Goal: Task Accomplishment & Management: Manage account settings

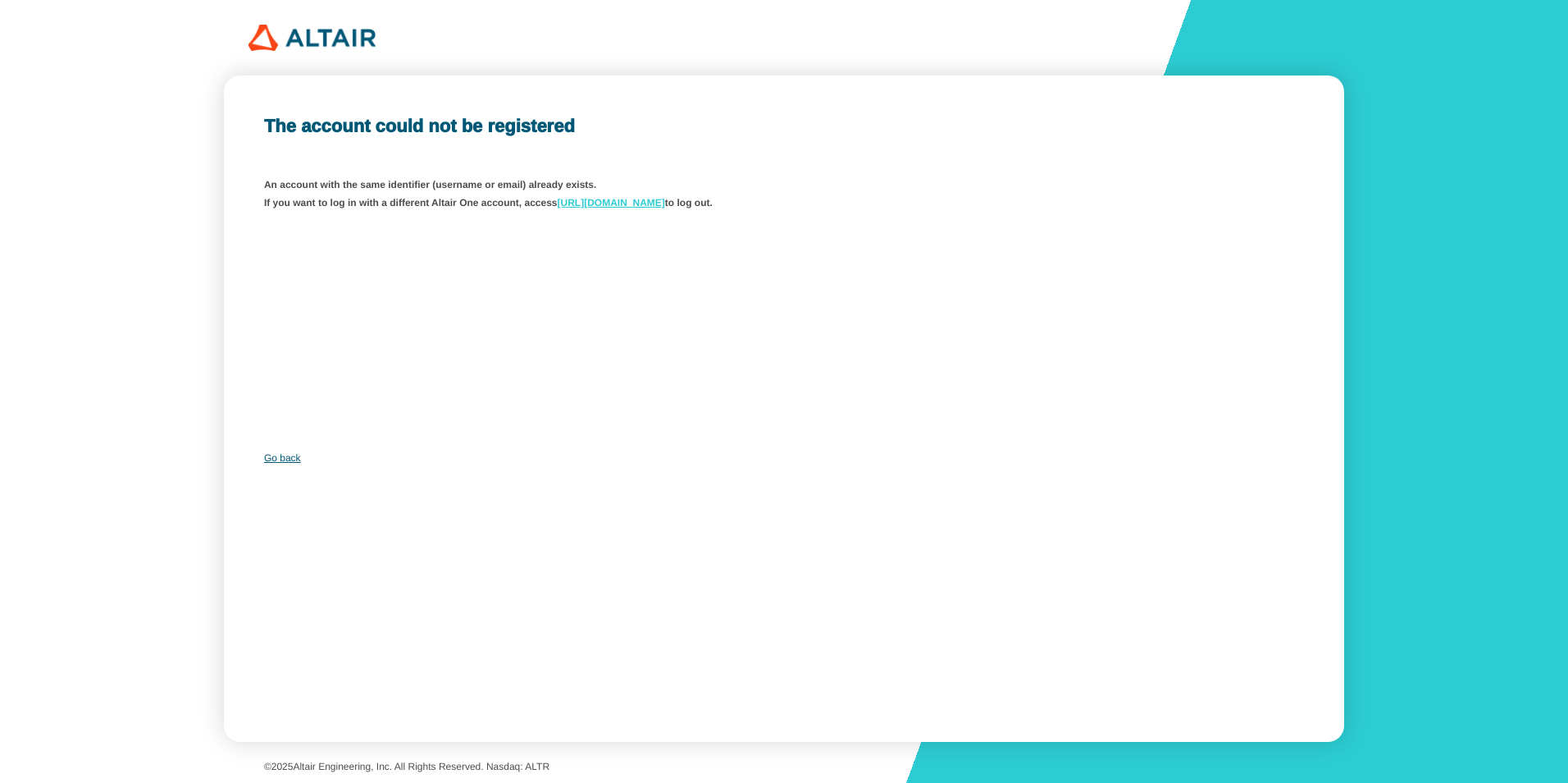
click at [625, 198] on link "https://altairone.com/home" at bounding box center [611, 203] width 107 height 12
click at [265, 457] on link "Go back" at bounding box center [283, 458] width 37 height 12
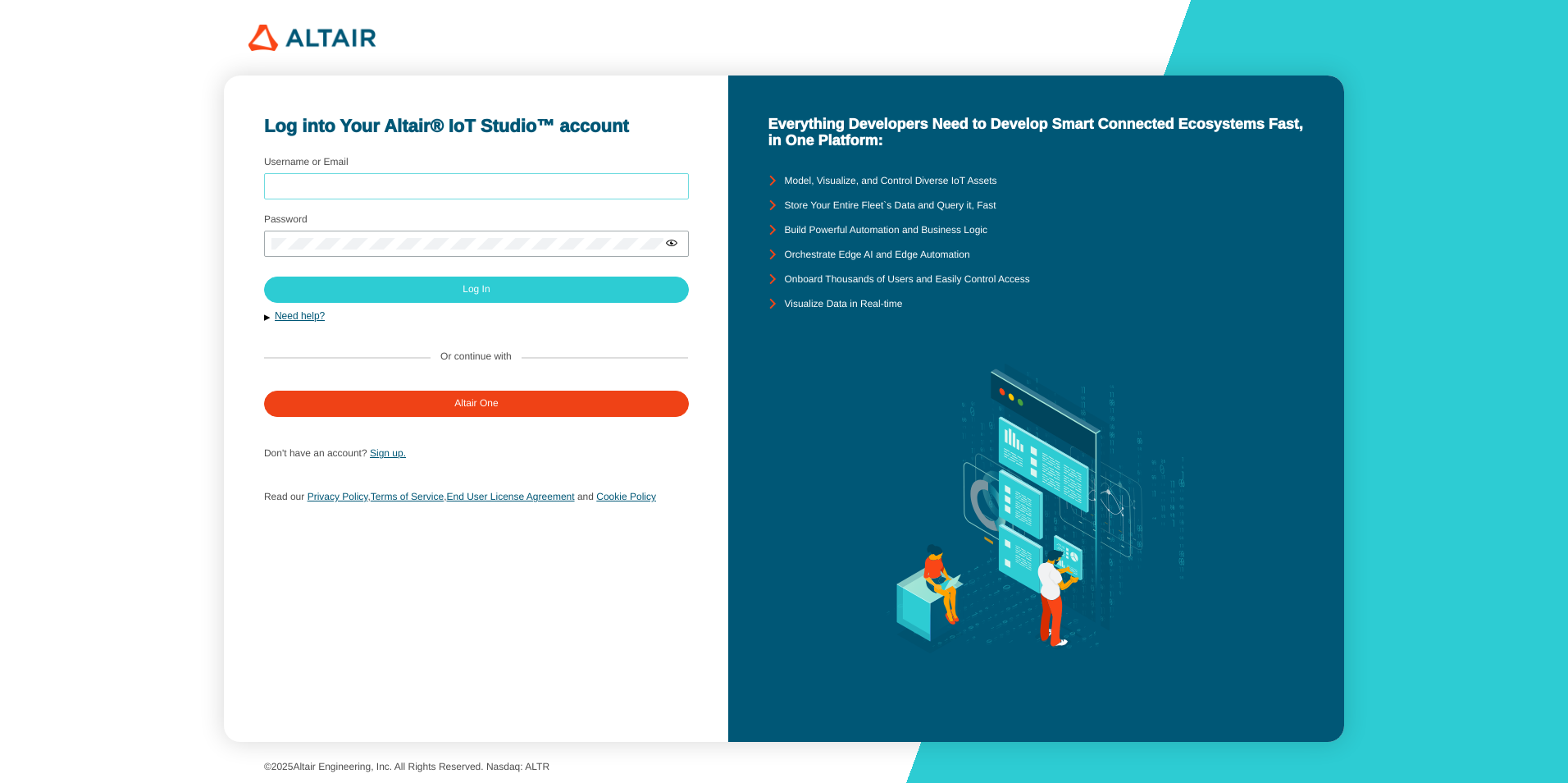
click at [425, 181] on input "Username or Email" at bounding box center [476, 186] width 410 height 12
type input "[PERSON_NAME][EMAIL_ADDRESS][PERSON_NAME][DOMAIN_NAME]"
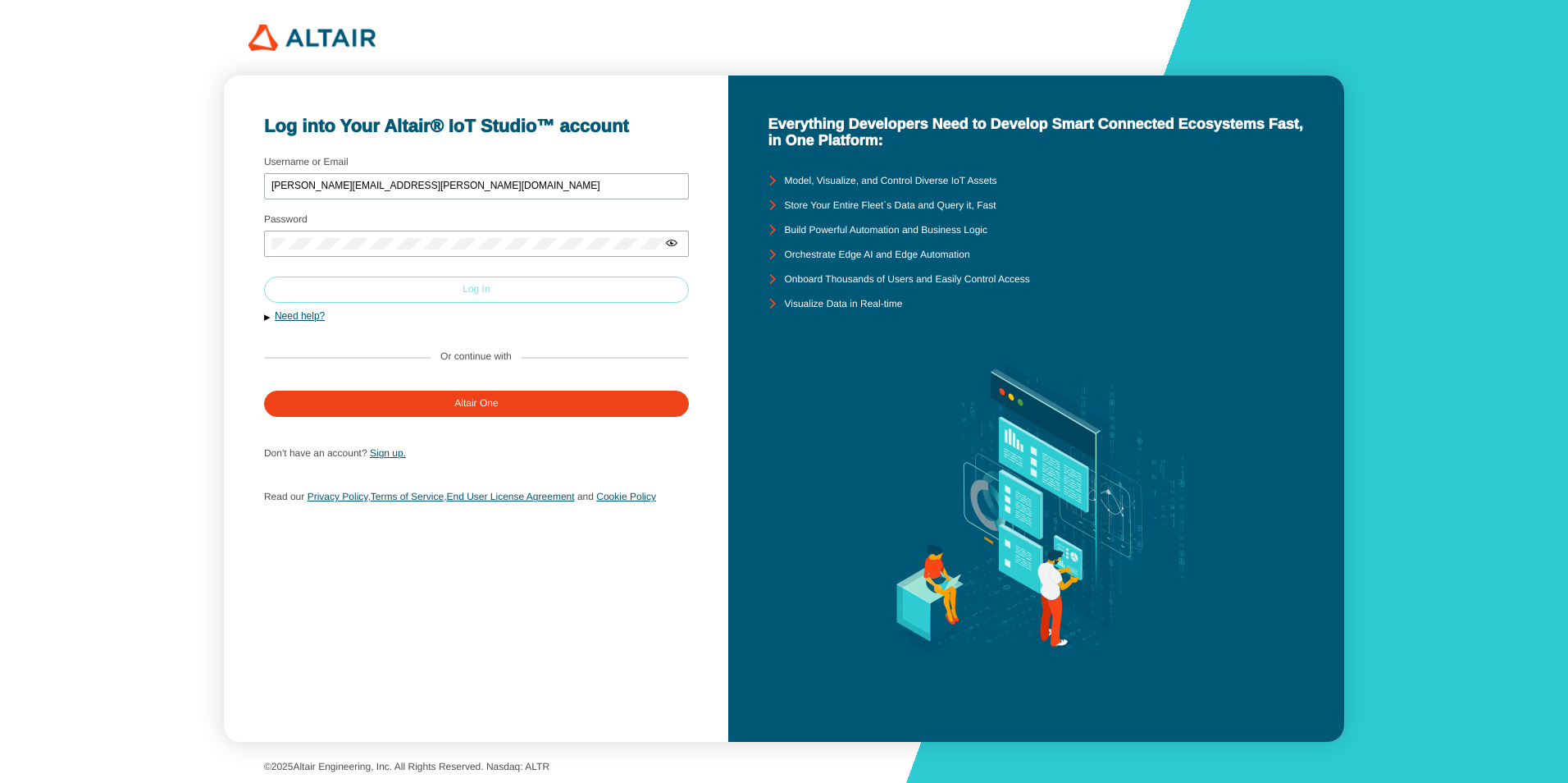
click at [548, 284] on paper-button "Log In" at bounding box center [477, 289] width 425 height 26
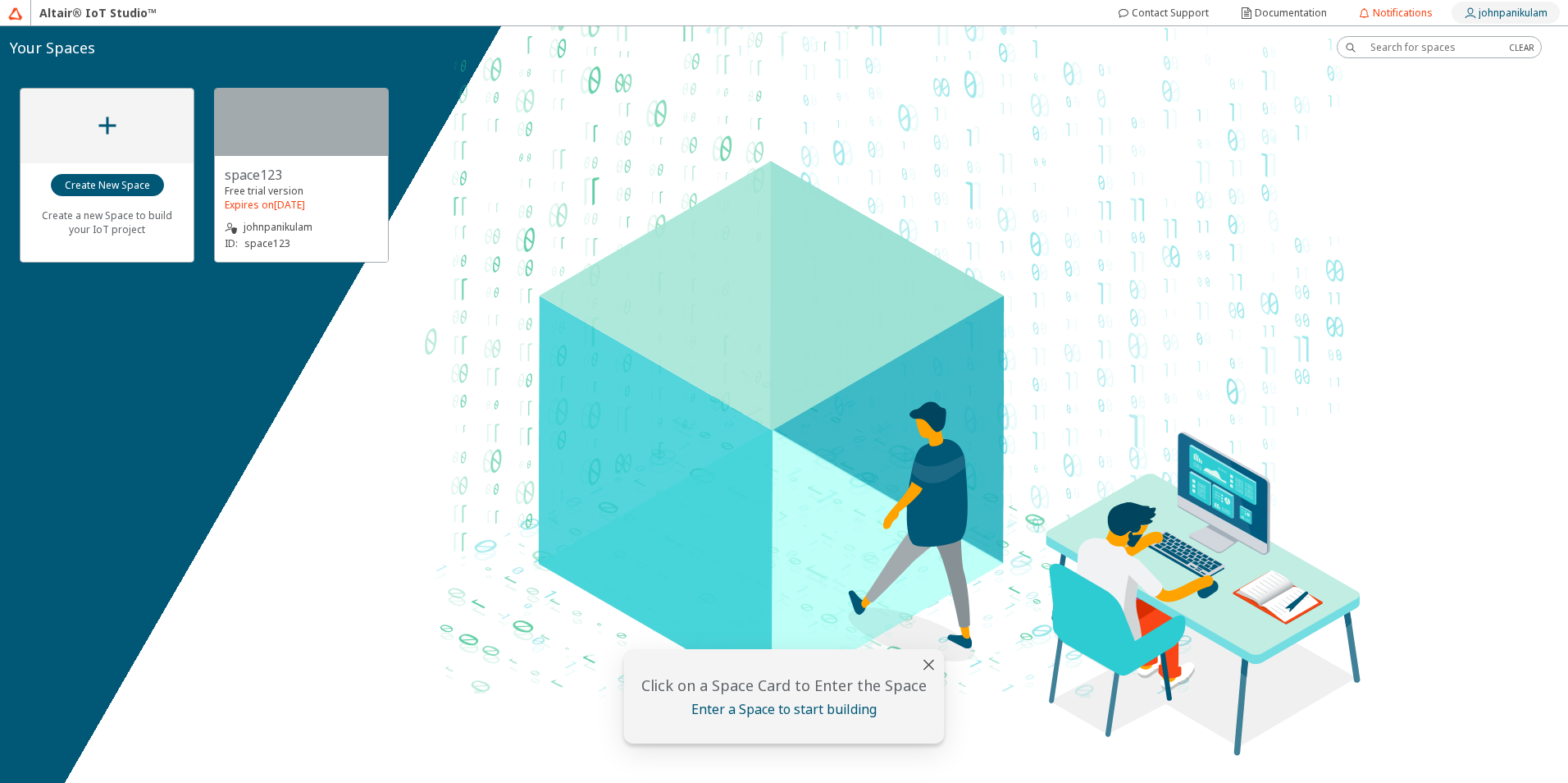
click at [0, 0] on slot "johnpanikulam" at bounding box center [0, 0] width 0 height 0
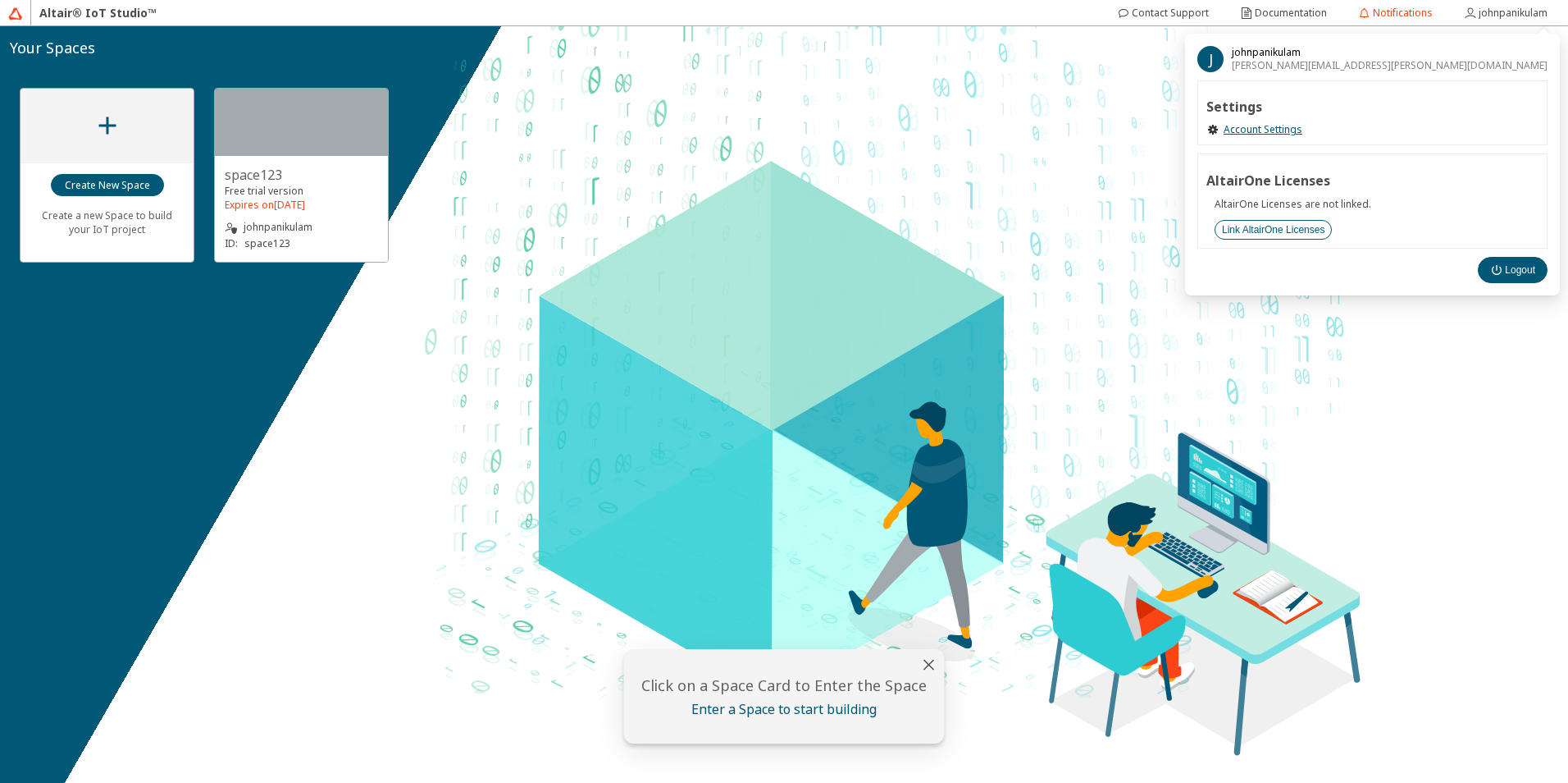
click at [0, 0] on slot "Link AltairOne Licenses" at bounding box center [0, 0] width 0 height 0
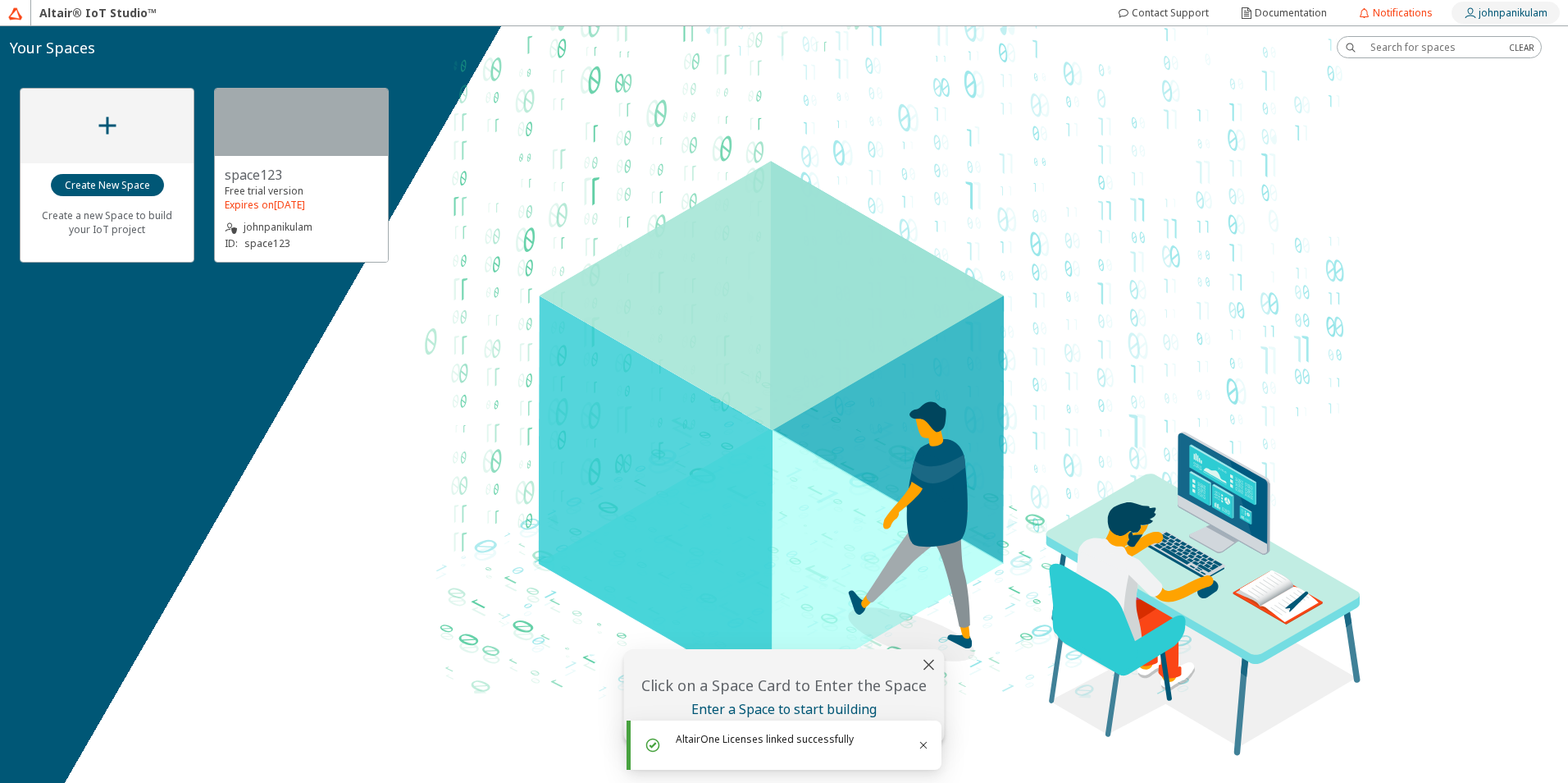
click at [0, 0] on slot "johnpanikulam" at bounding box center [0, 0] width 0 height 0
click at [599, 232] on div "Create a new Space to build your IoT project space123 Free trial version Expire…" at bounding box center [784, 174] width 1568 height 214
click at [0, 0] on slot "Create New Space" at bounding box center [0, 0] width 0 height 0
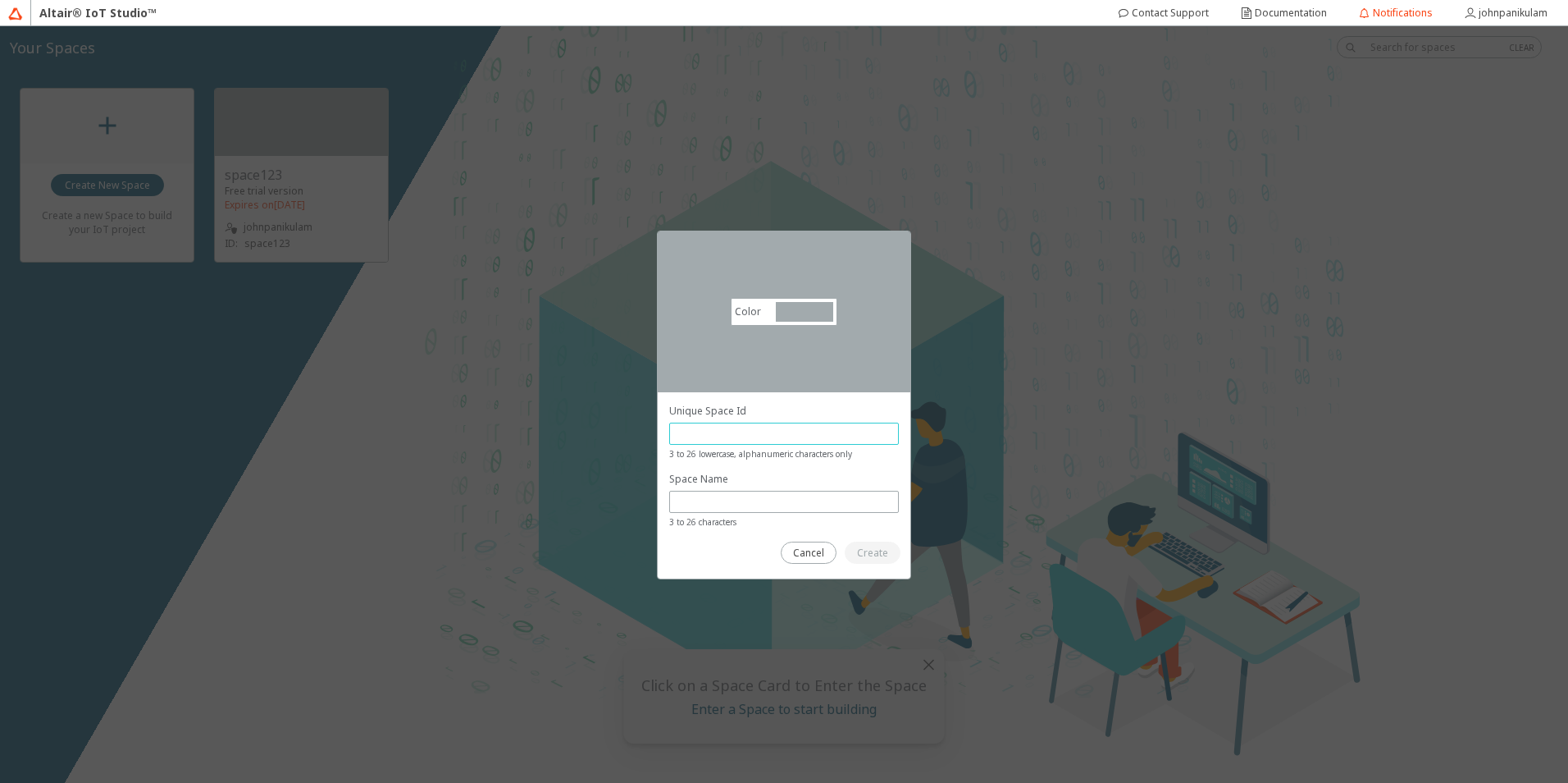
click at [730, 429] on input "text" at bounding box center [784, 433] width 215 height 14
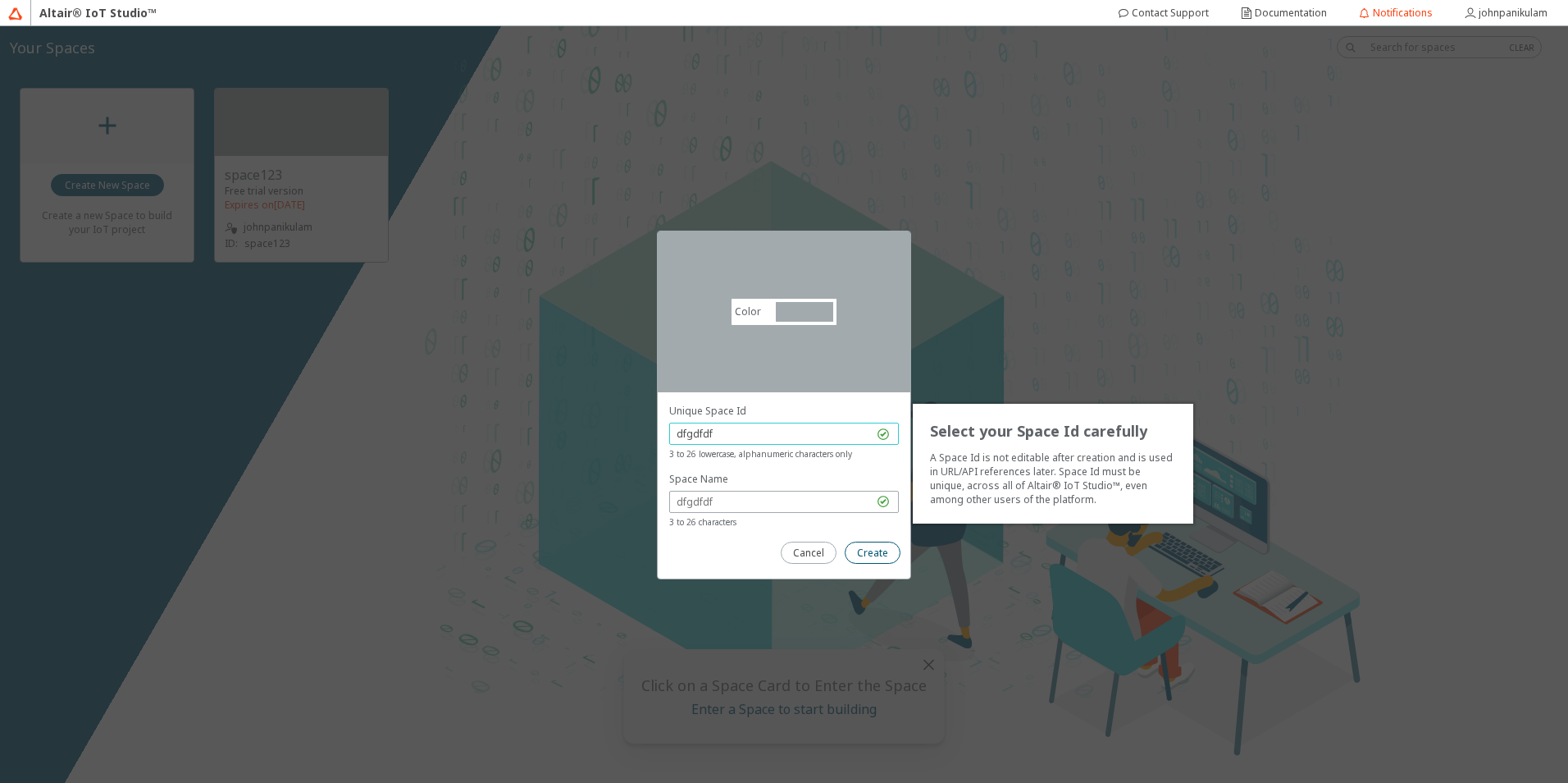
type input "dfgdfdf"
click at [0, 0] on slot "Create" at bounding box center [0, 0] width 0 height 0
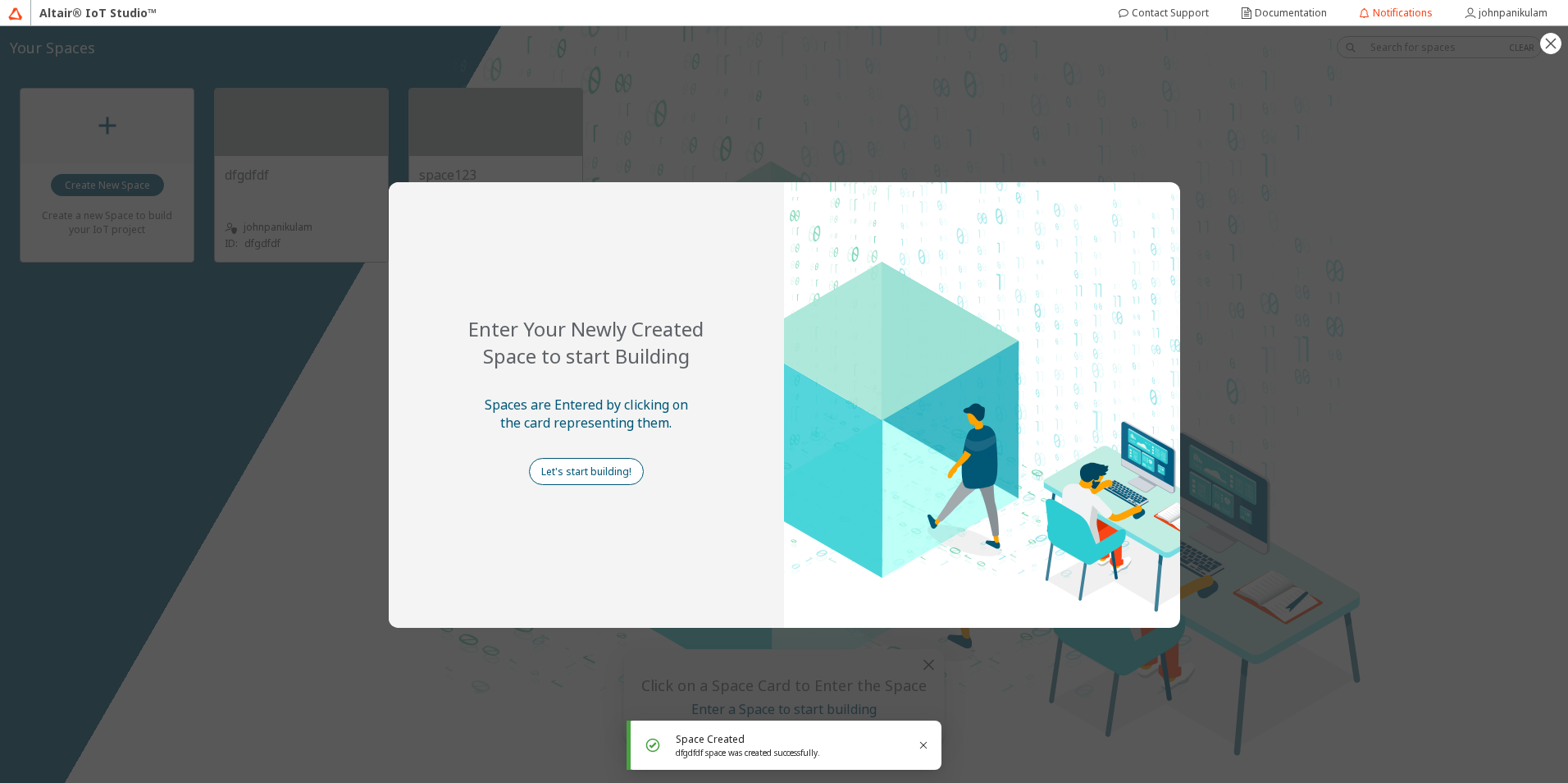
click at [0, 0] on slot "Let's start building!" at bounding box center [0, 0] width 0 height 0
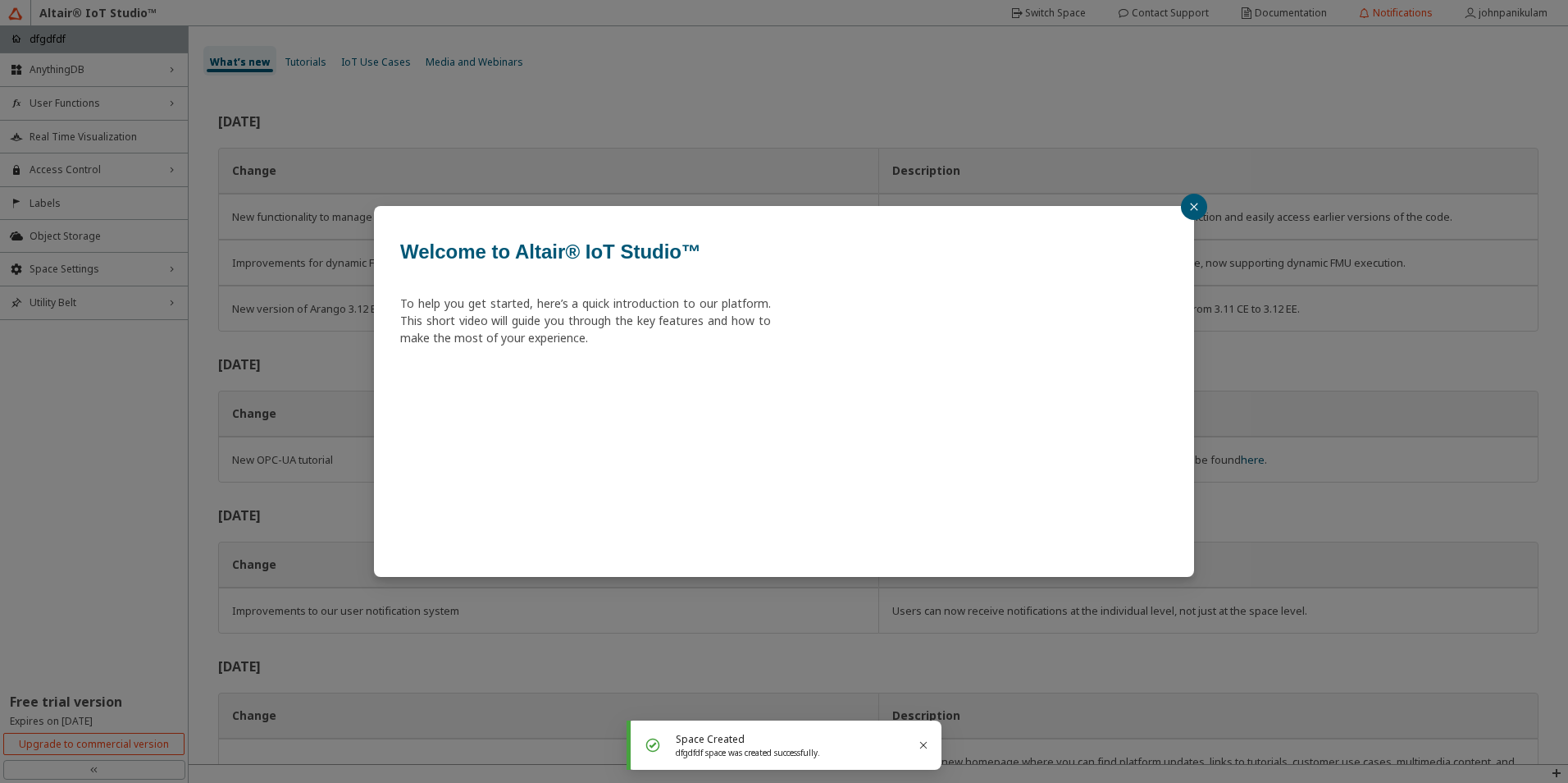
click at [1193, 207] on icon "close" at bounding box center [1193, 207] width 10 height 10
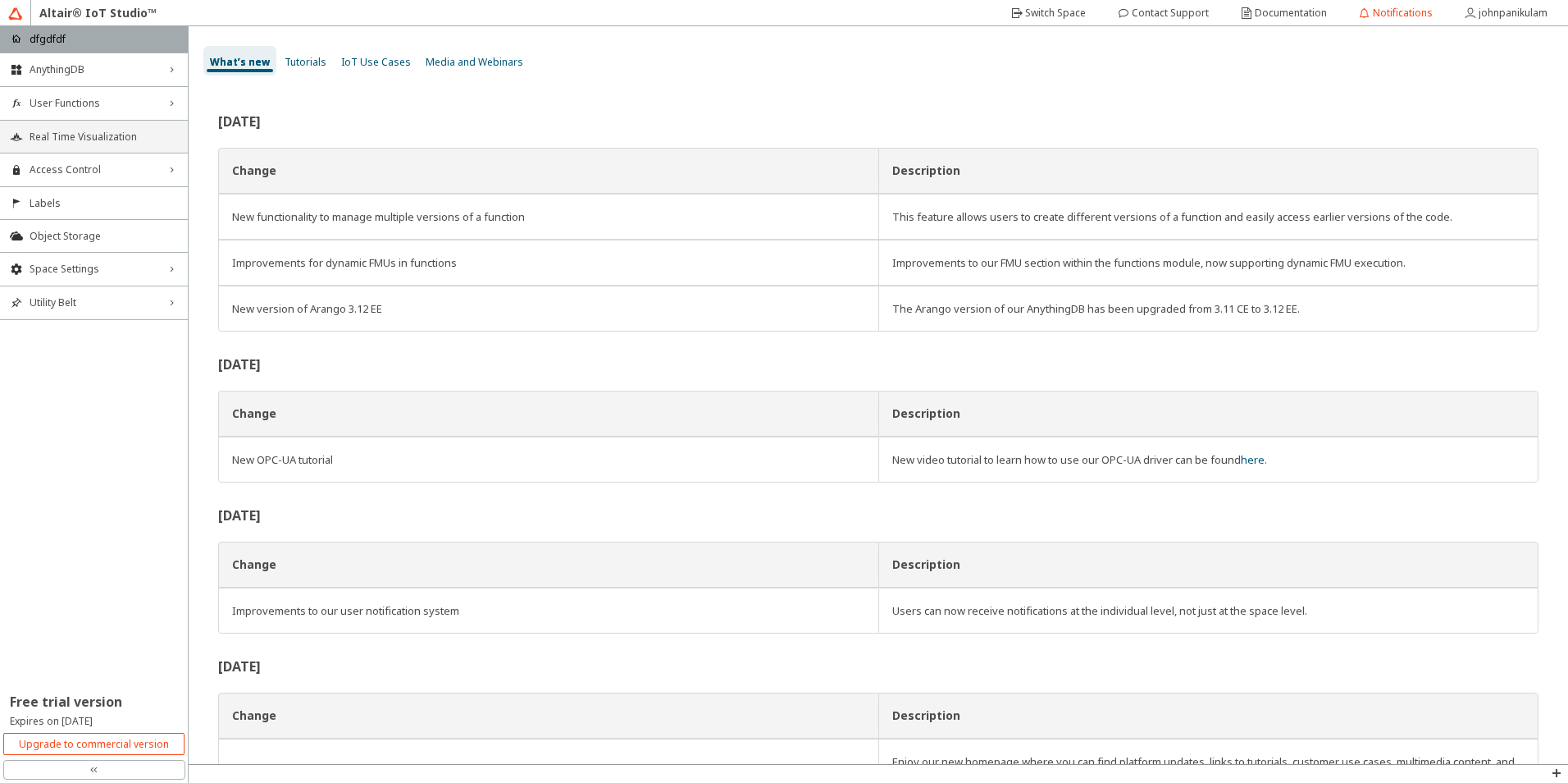
click at [73, 140] on span "Real Time Visualization" at bounding box center [103, 137] width 148 height 13
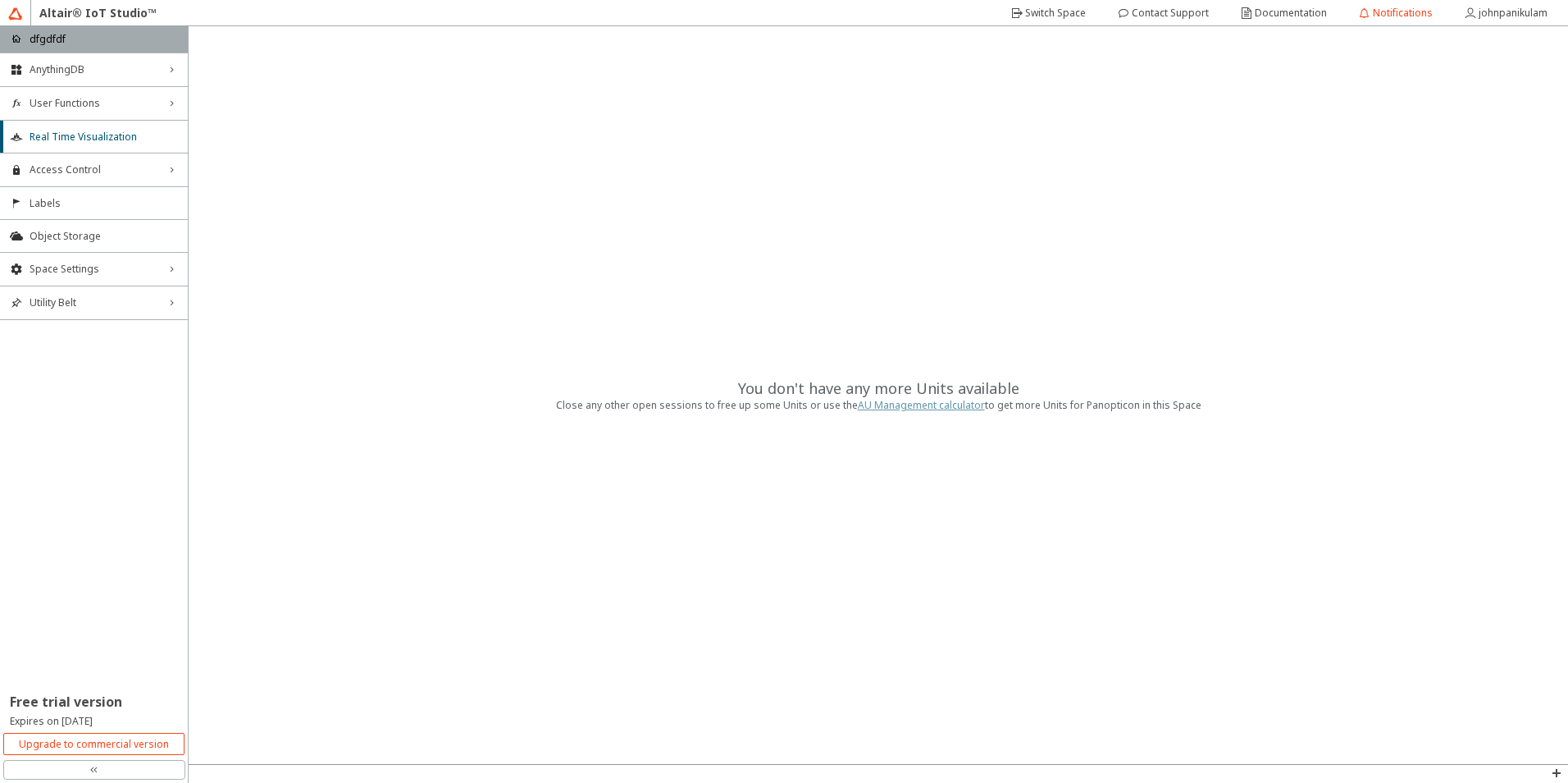
click at [916, 404] on link "AU Management calculator" at bounding box center [921, 404] width 127 height 14
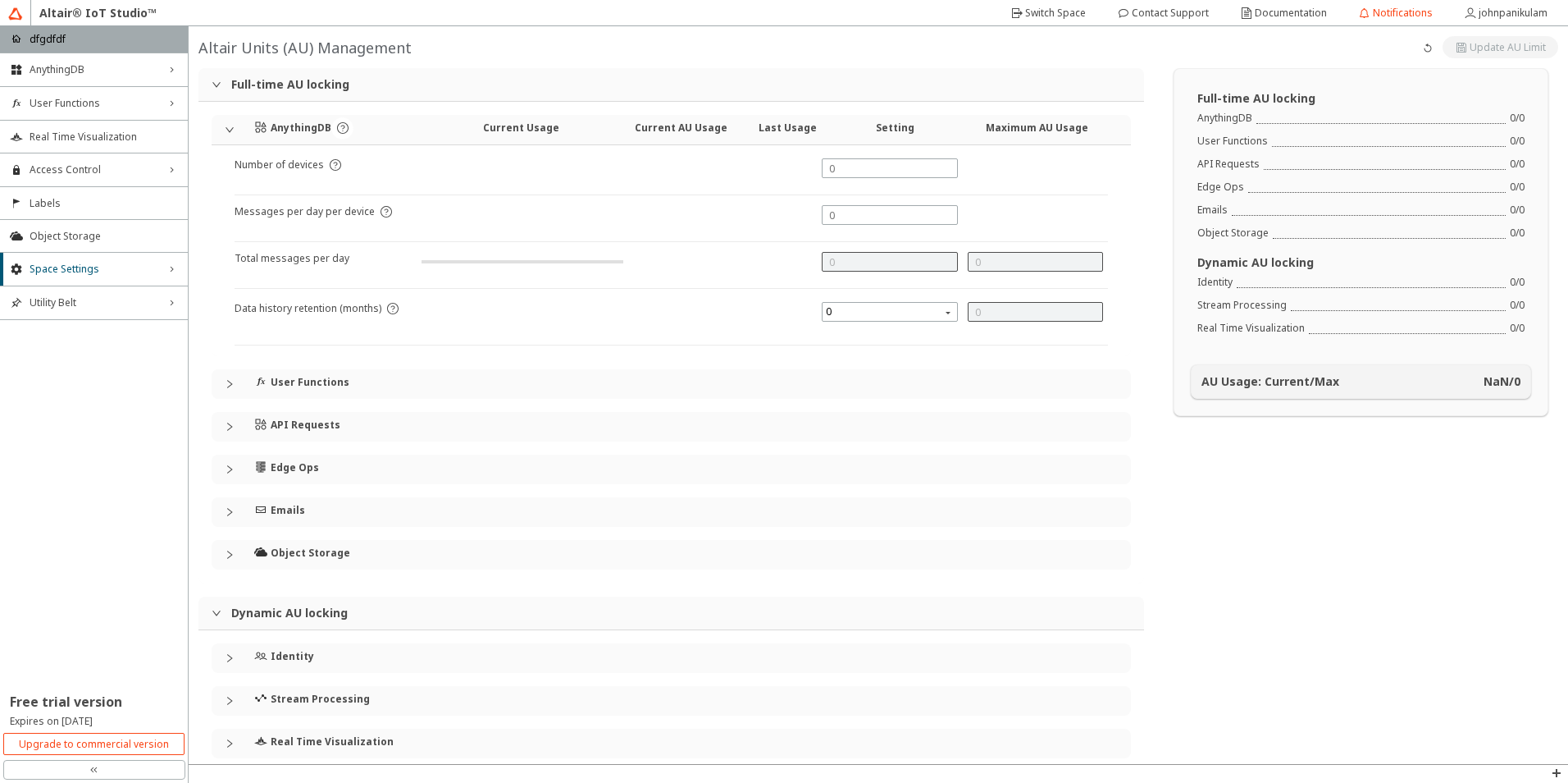
type input "1000"
type input "0"
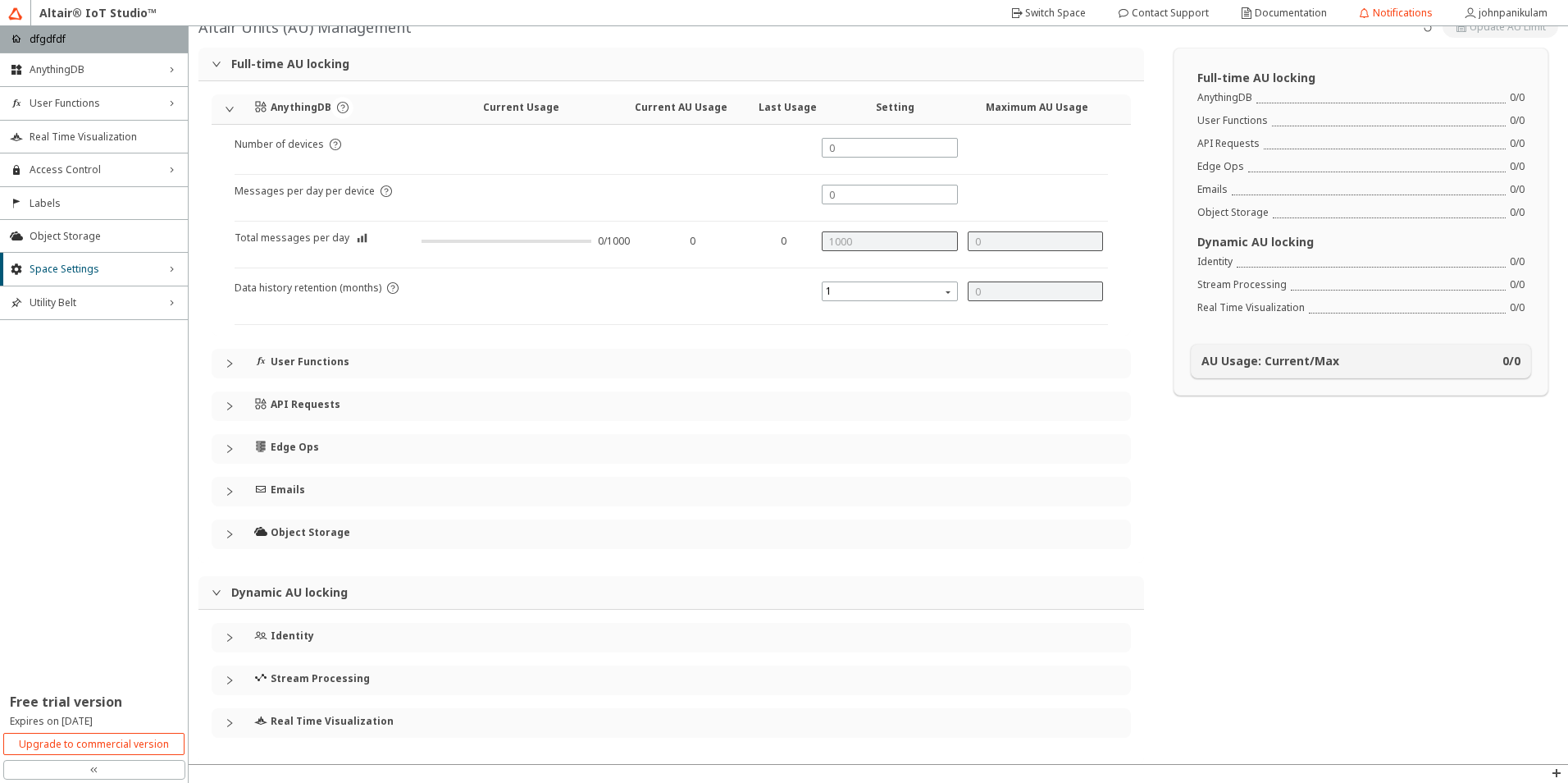
click at [229, 445] on icon "collapsed" at bounding box center [230, 449] width 10 height 10
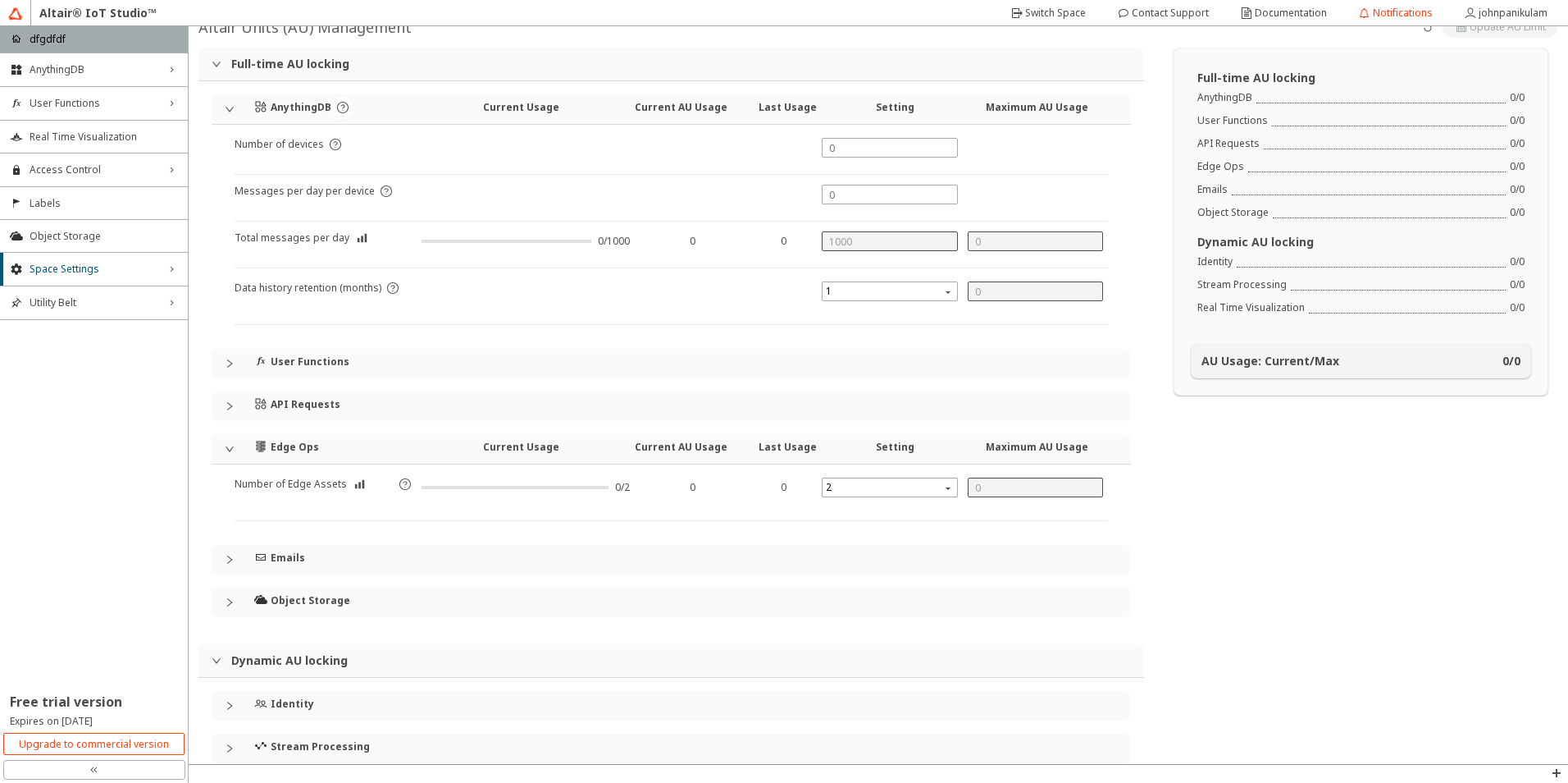
click at [229, 445] on icon "expanded" at bounding box center [230, 449] width 10 height 10
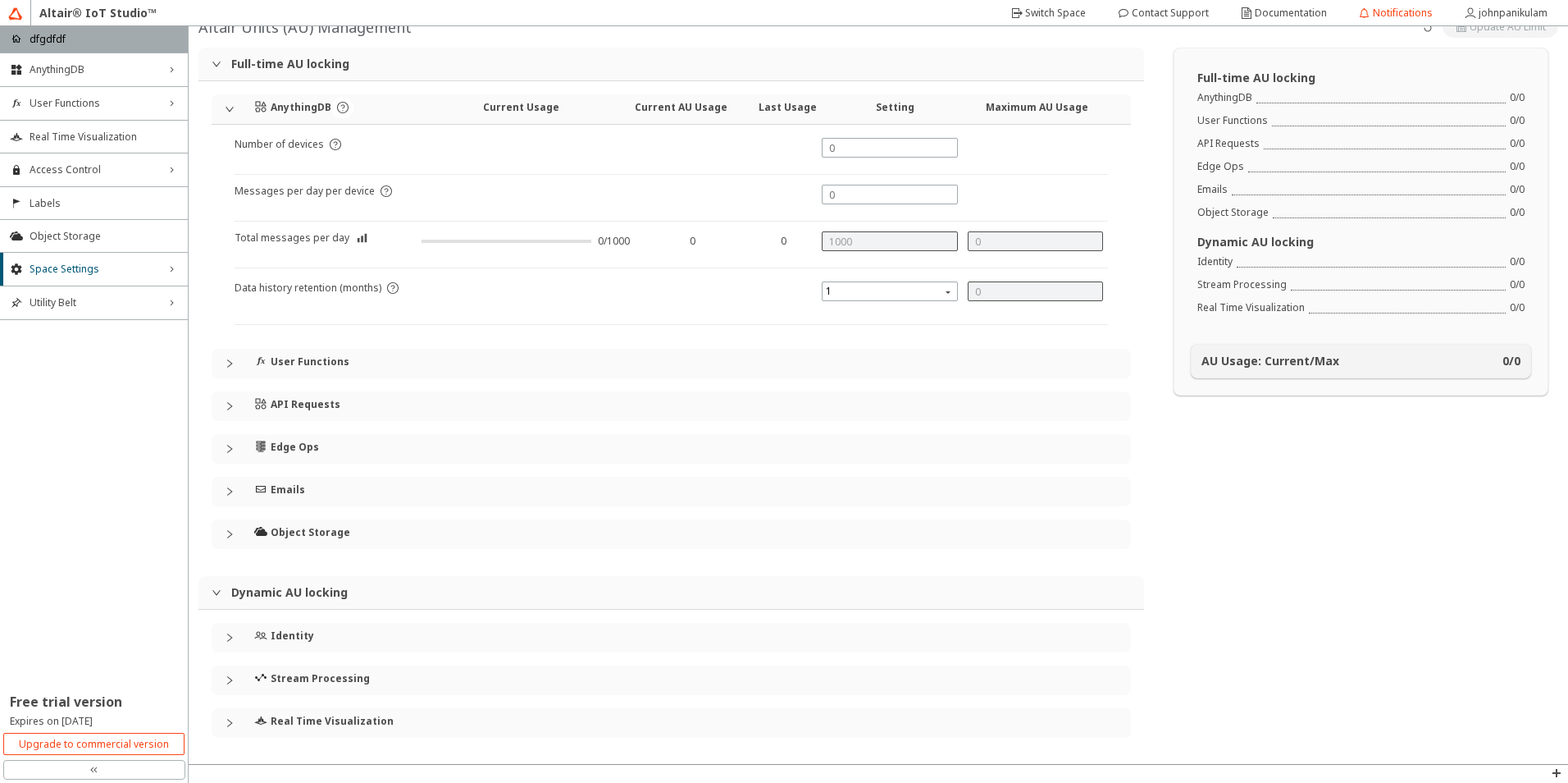
click at [83, 768] on div "double_left_chevron" at bounding box center [94, 770] width 182 height 20
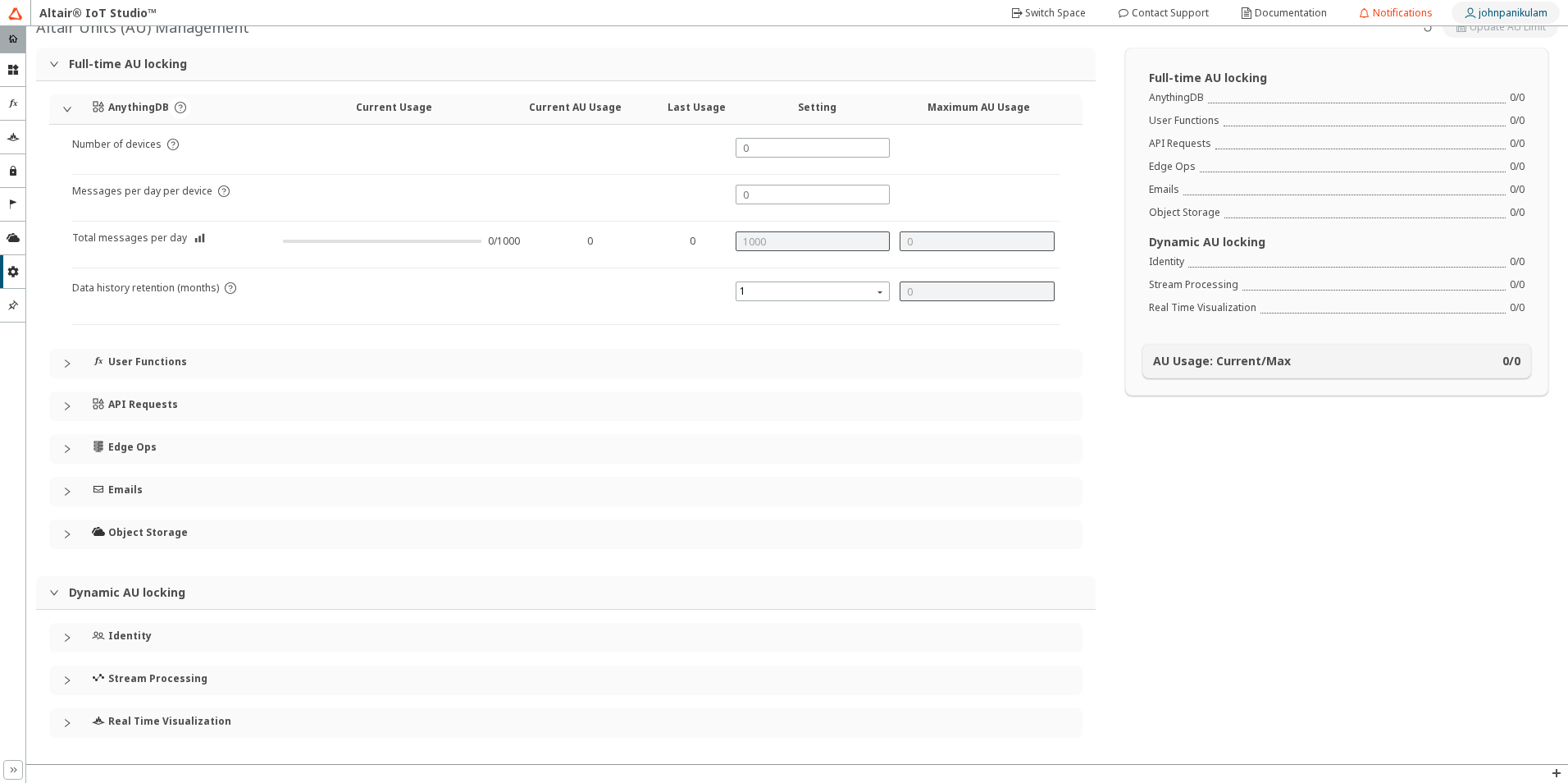
click at [0, 0] on slot "johnpanikulam" at bounding box center [0, 0] width 0 height 0
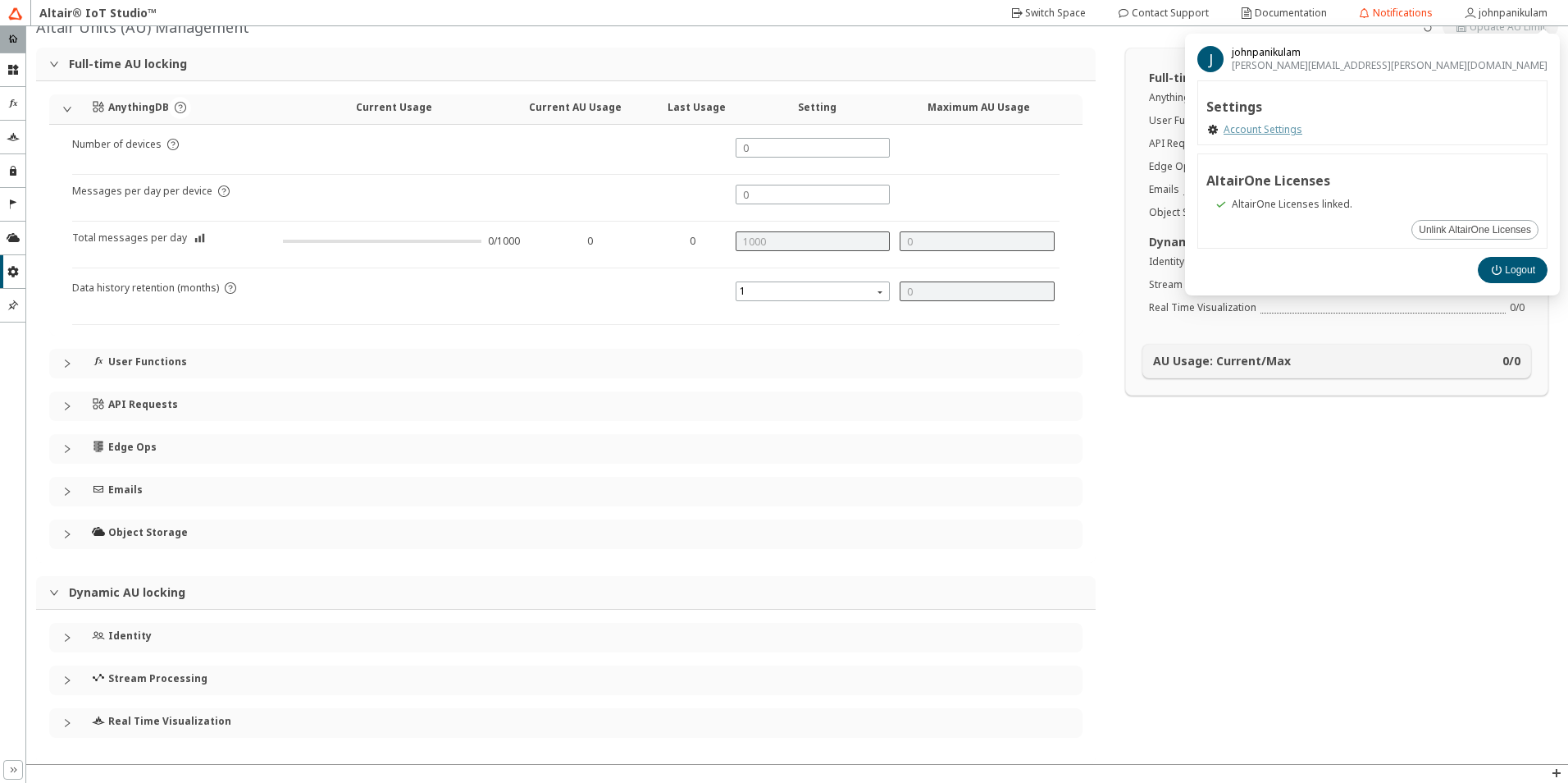
click at [1303, 128] on link "Account Settings" at bounding box center [1262, 129] width 79 height 13
click at [20, 37] on div "home" at bounding box center [12, 38] width 26 height 26
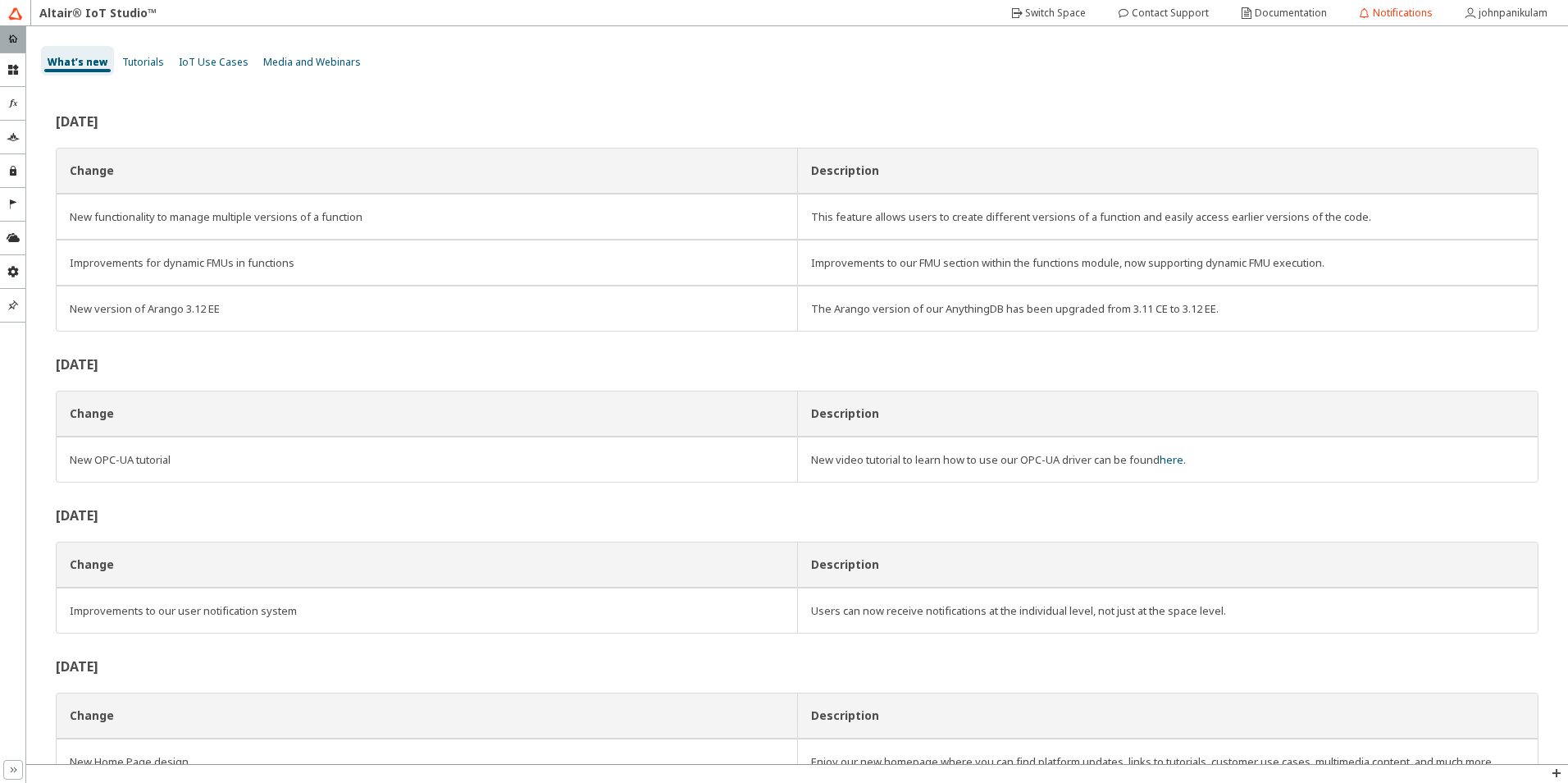
click at [144, 60] on span "Tutorials" at bounding box center [144, 61] width 42 height 14
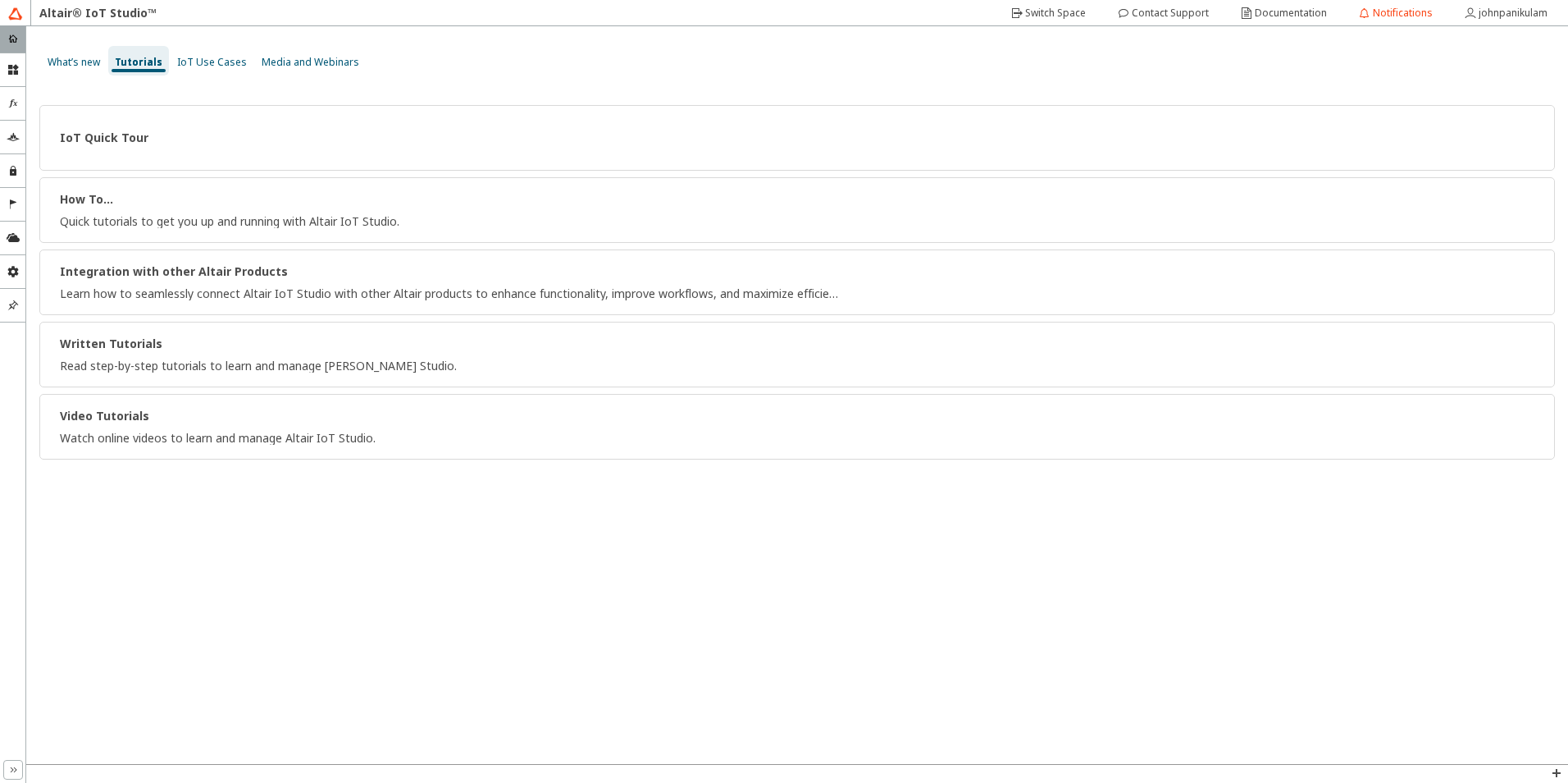
click at [209, 68] on span "IoT Use Cases" at bounding box center [212, 61] width 70 height 14
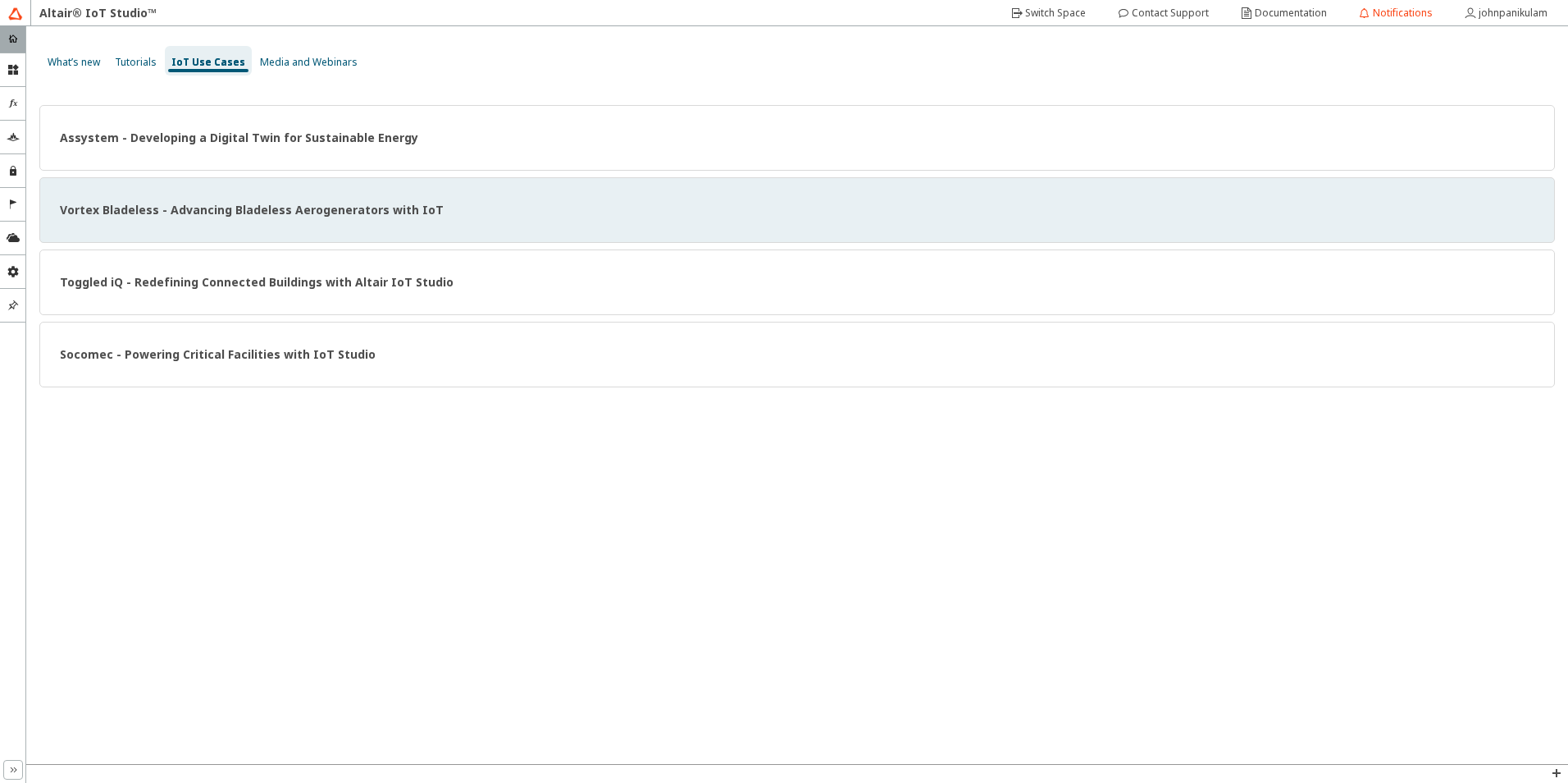
click at [187, 202] on strong "Vortex Bladeless - Advancing Bladeless Aerogenerators with IoT" at bounding box center [252, 210] width 384 height 15
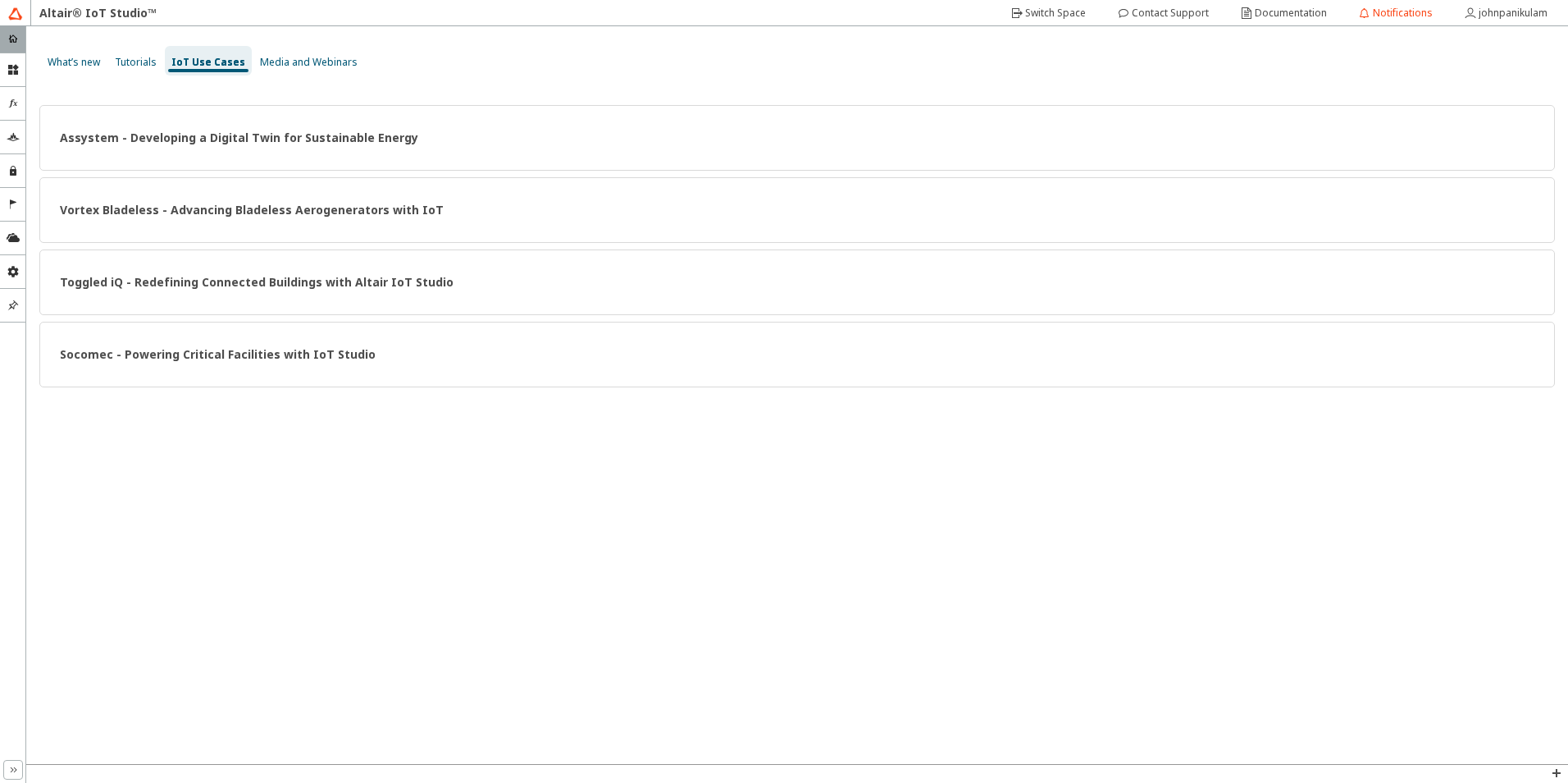
click at [285, 503] on div "Assystem - Developing a Digital Twin for Sustainable Energy Vortex Bladeless - …" at bounding box center [797, 425] width 1542 height 679
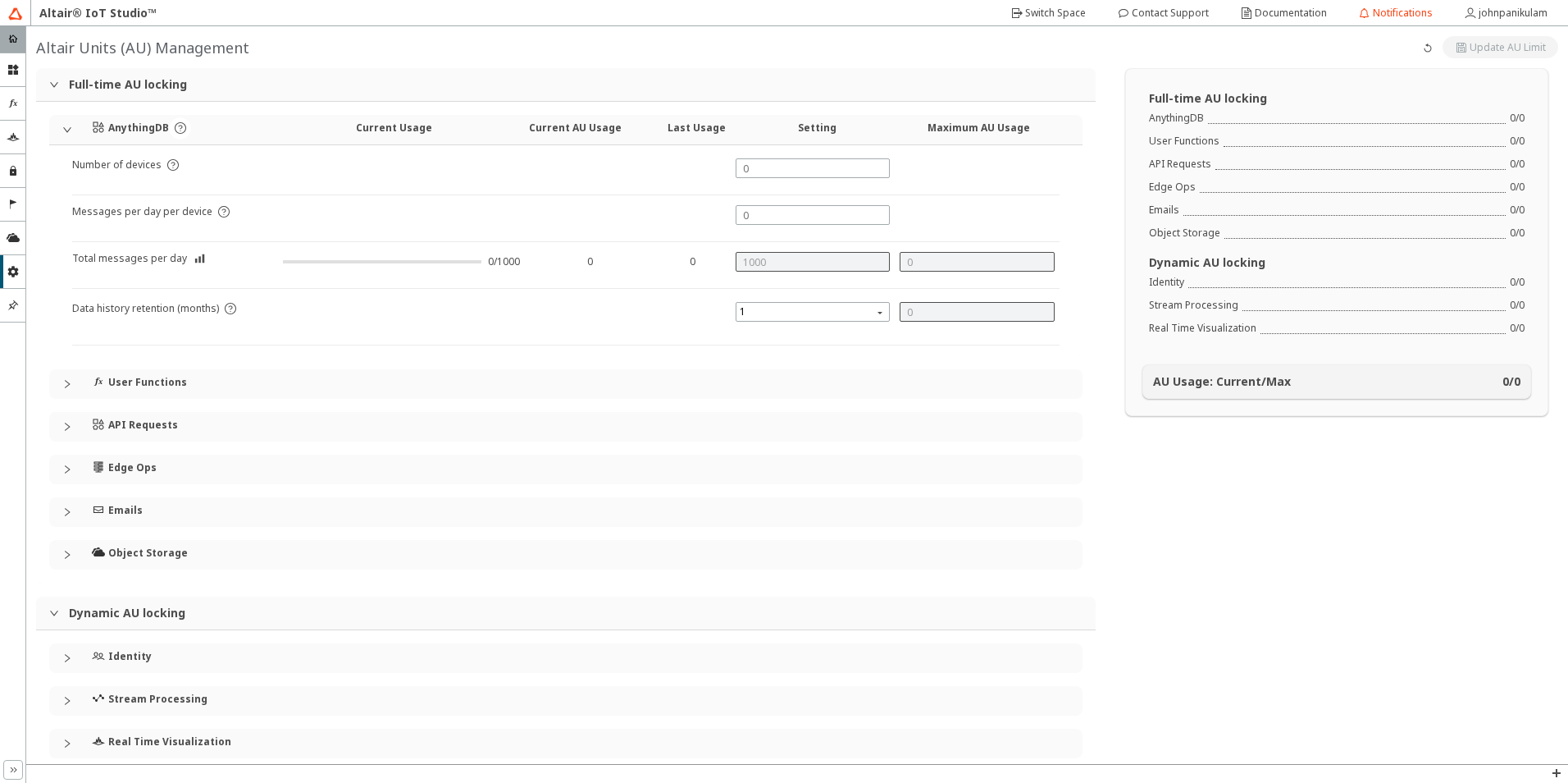
click at [398, 261] on div at bounding box center [381, 261] width 198 height 3
click at [66, 132] on icon "expanded" at bounding box center [67, 129] width 10 height 10
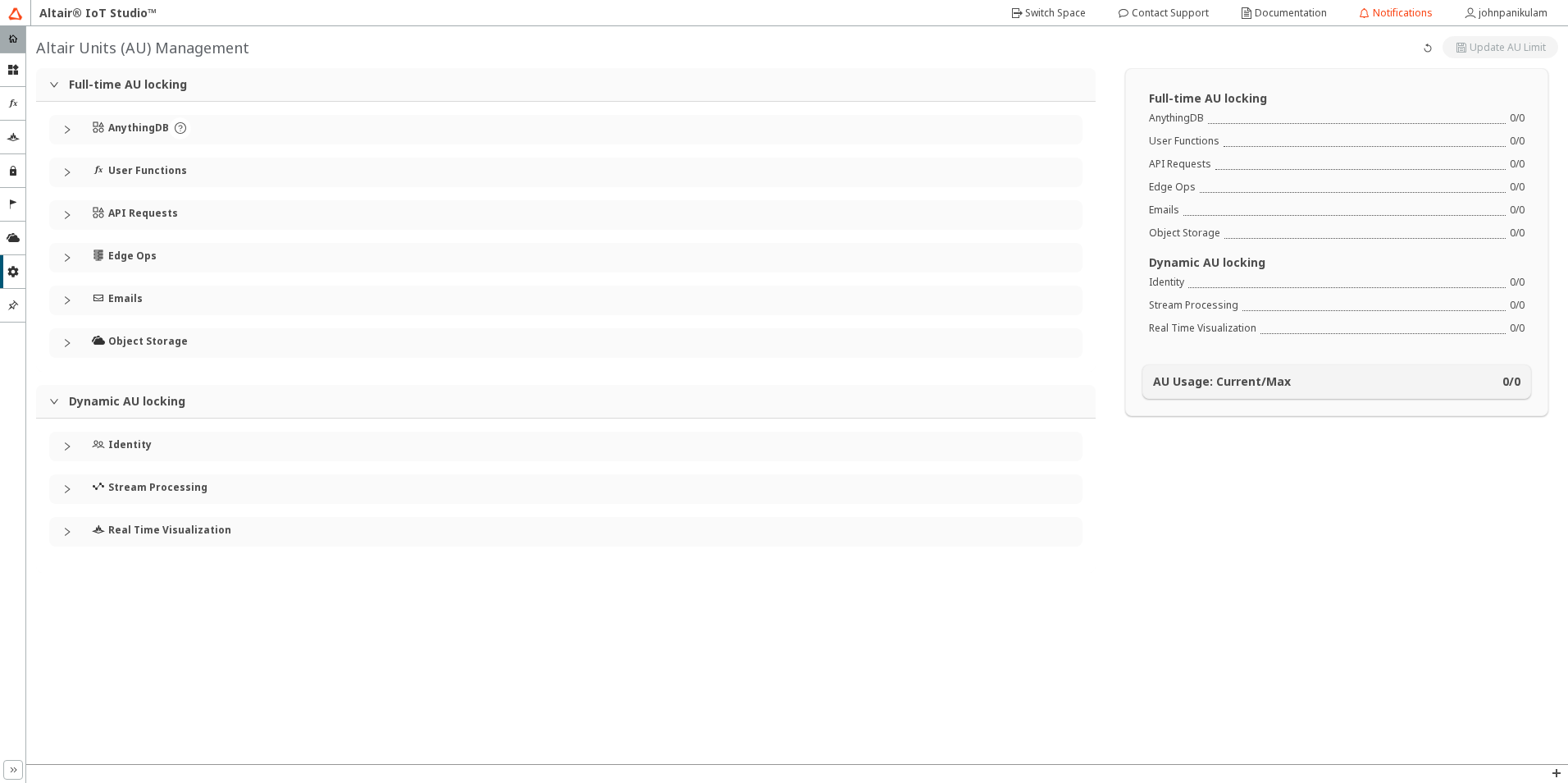
click at [65, 540] on div "Real Time Visualization" at bounding box center [565, 531] width 1034 height 30
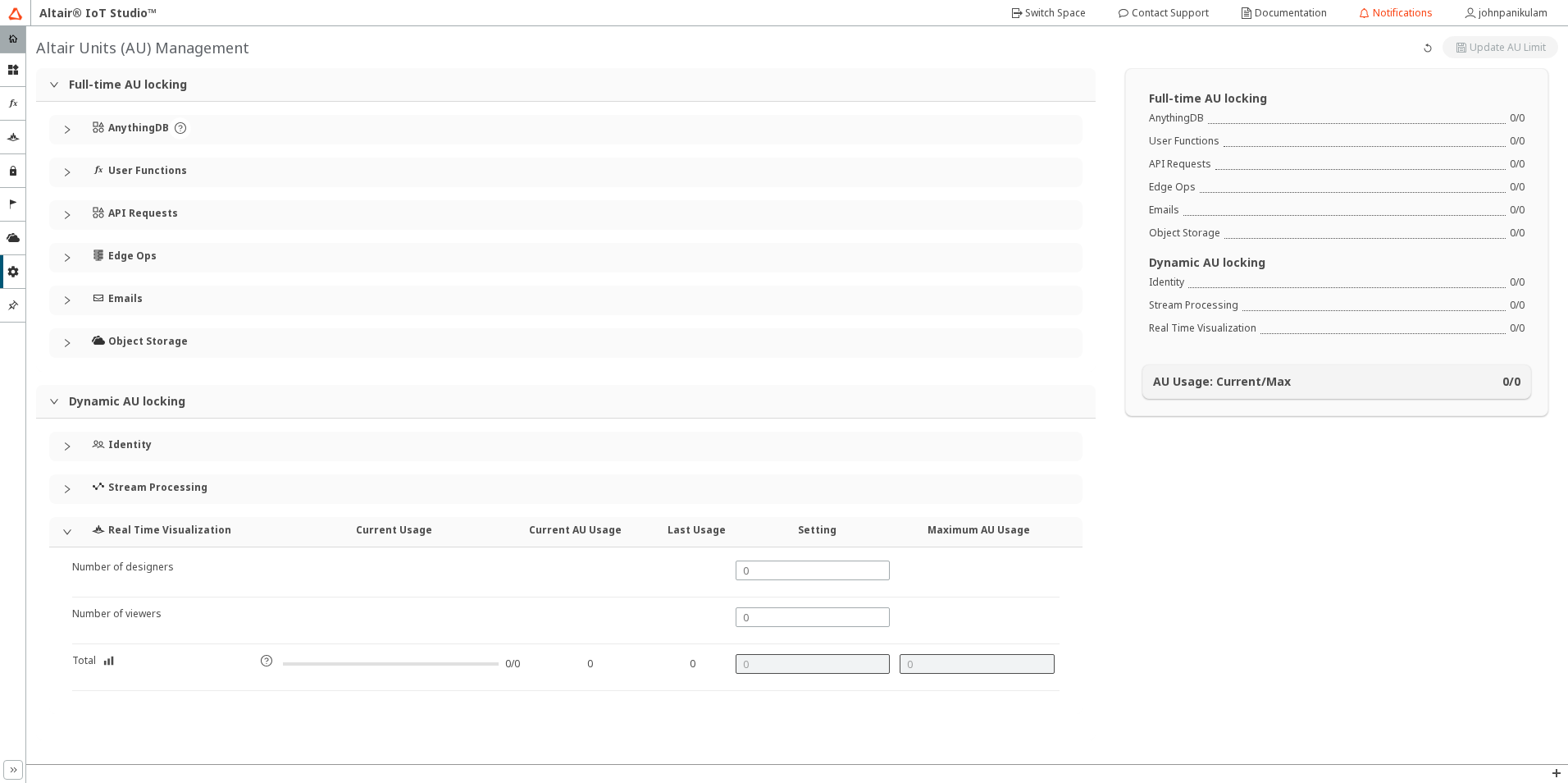
click at [306, 665] on div at bounding box center [390, 664] width 216 height 13
click at [265, 659] on iron-icon at bounding box center [266, 660] width 13 height 13
click at [1296, 374] on div "AU Usage: Current/Max 0 / 0" at bounding box center [1337, 381] width 387 height 33
click at [1474, 46] on unity-button at bounding box center [1500, 47] width 116 height 22
click at [1425, 44] on iron-icon at bounding box center [1428, 48] width 13 height 13
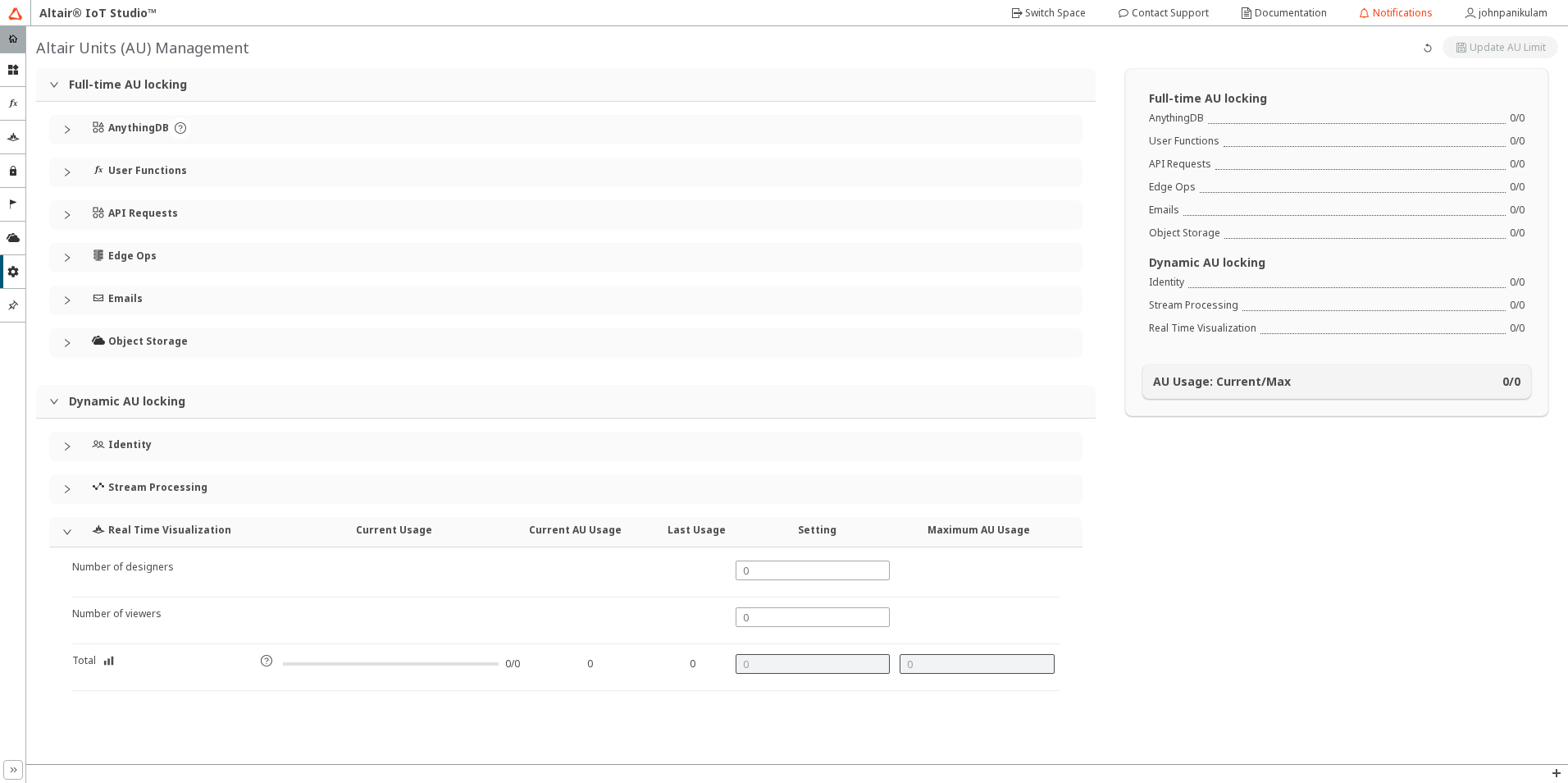
click at [69, 483] on div "Stream Processing" at bounding box center [565, 489] width 1034 height 30
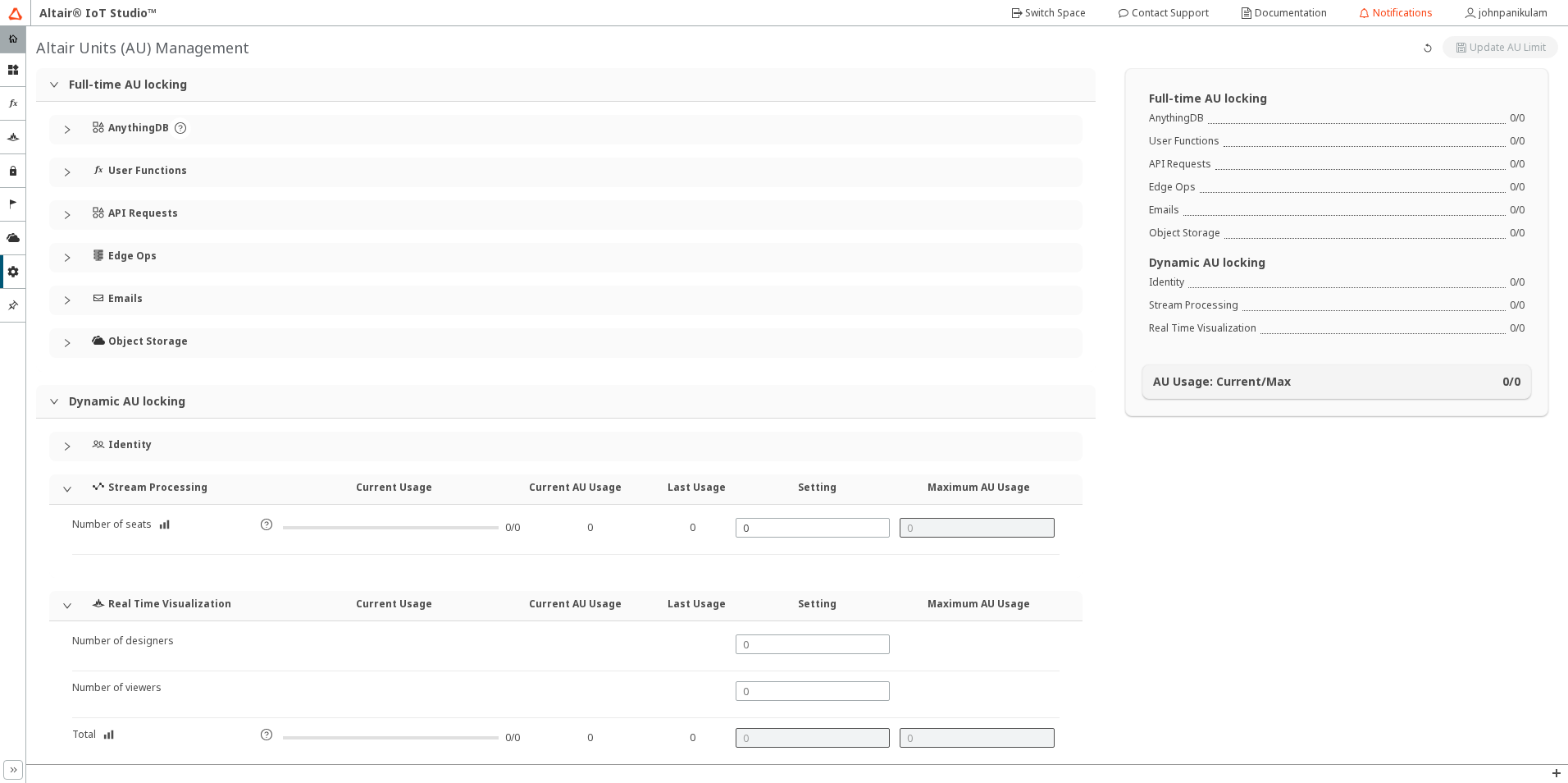
click at [71, 442] on icon "collapsed" at bounding box center [67, 447] width 10 height 10
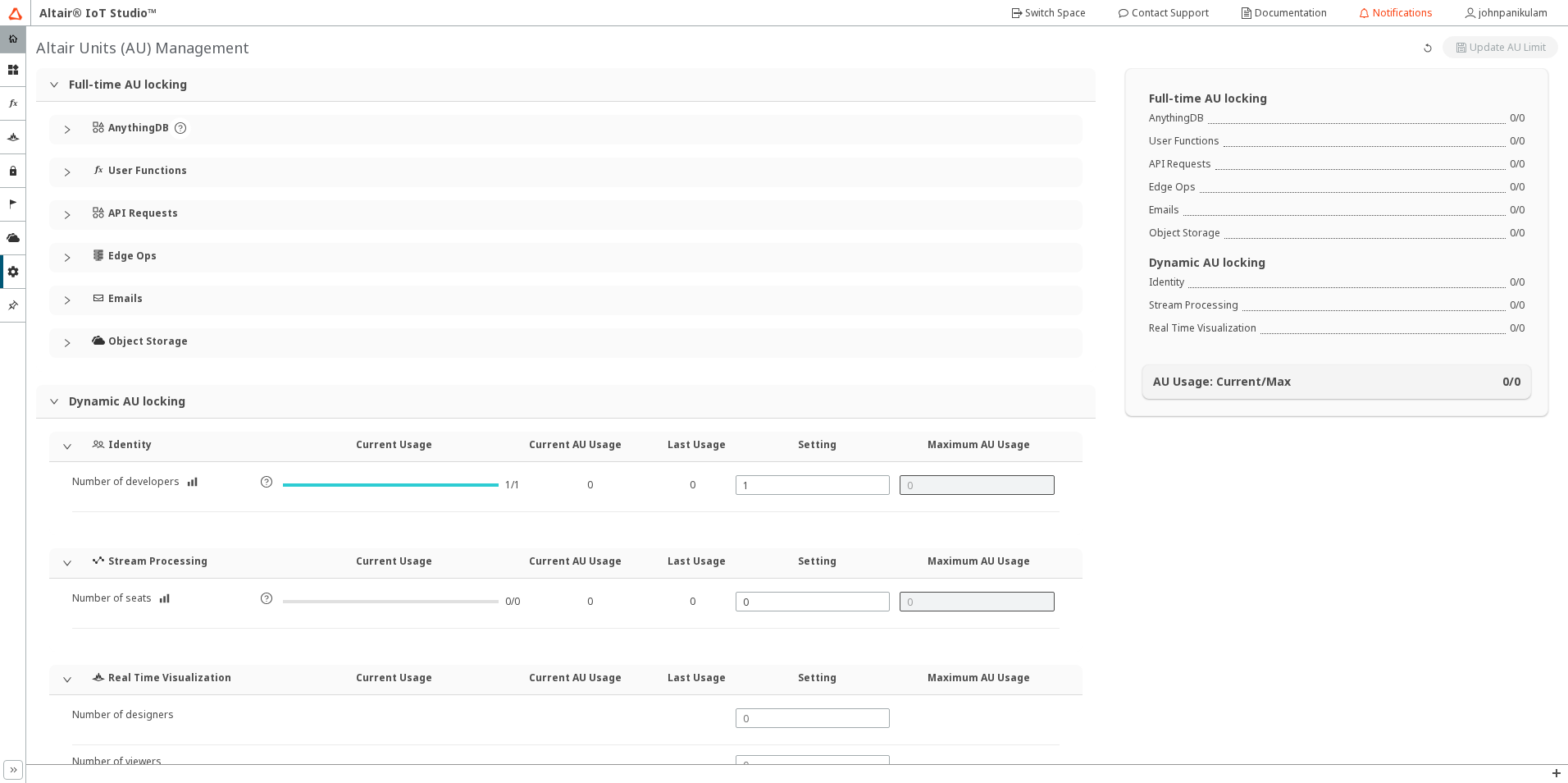
click at [64, 340] on icon "collapsed" at bounding box center [67, 343] width 10 height 10
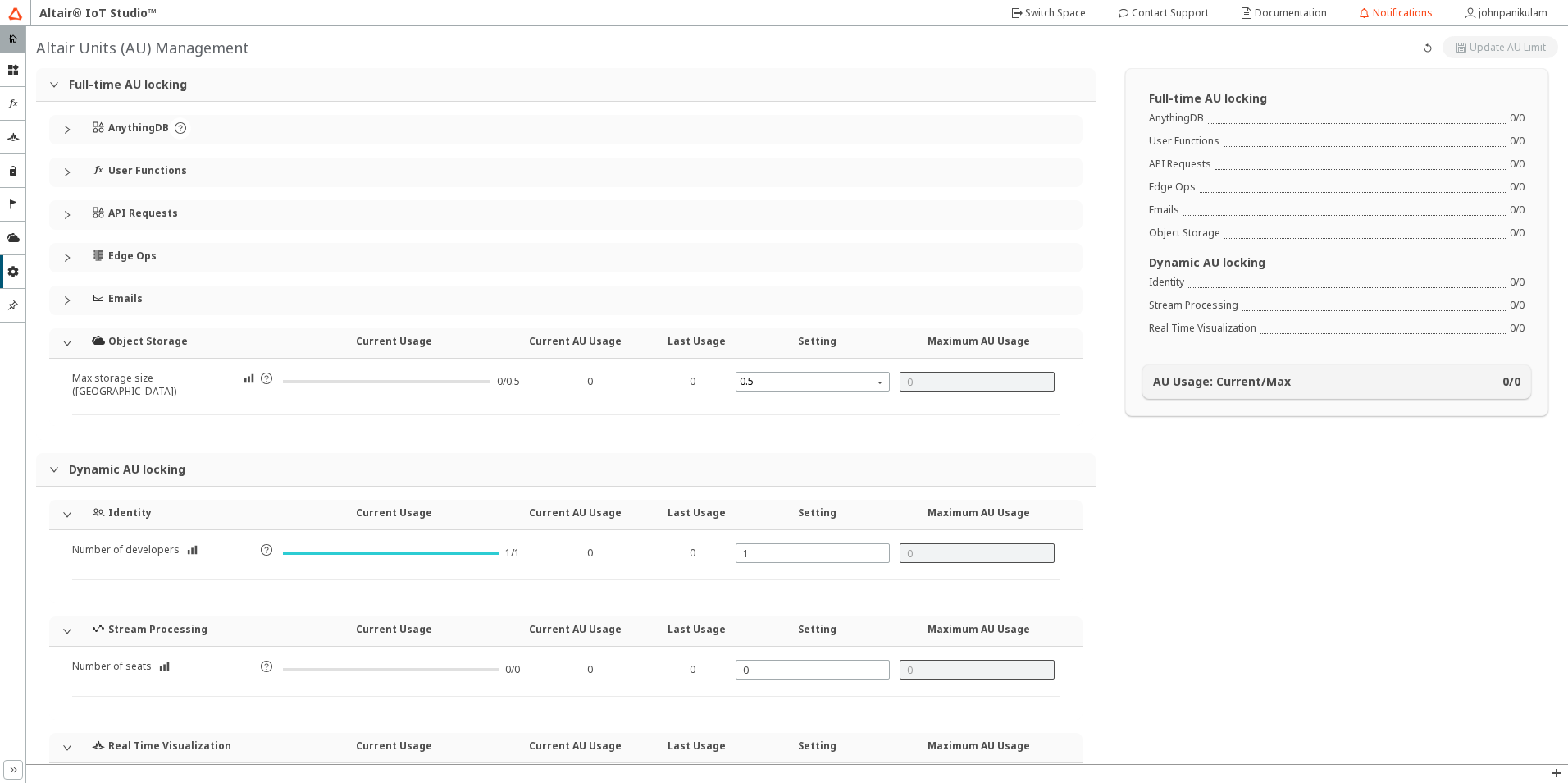
click at [65, 300] on icon "collapsed" at bounding box center [67, 300] width 10 height 10
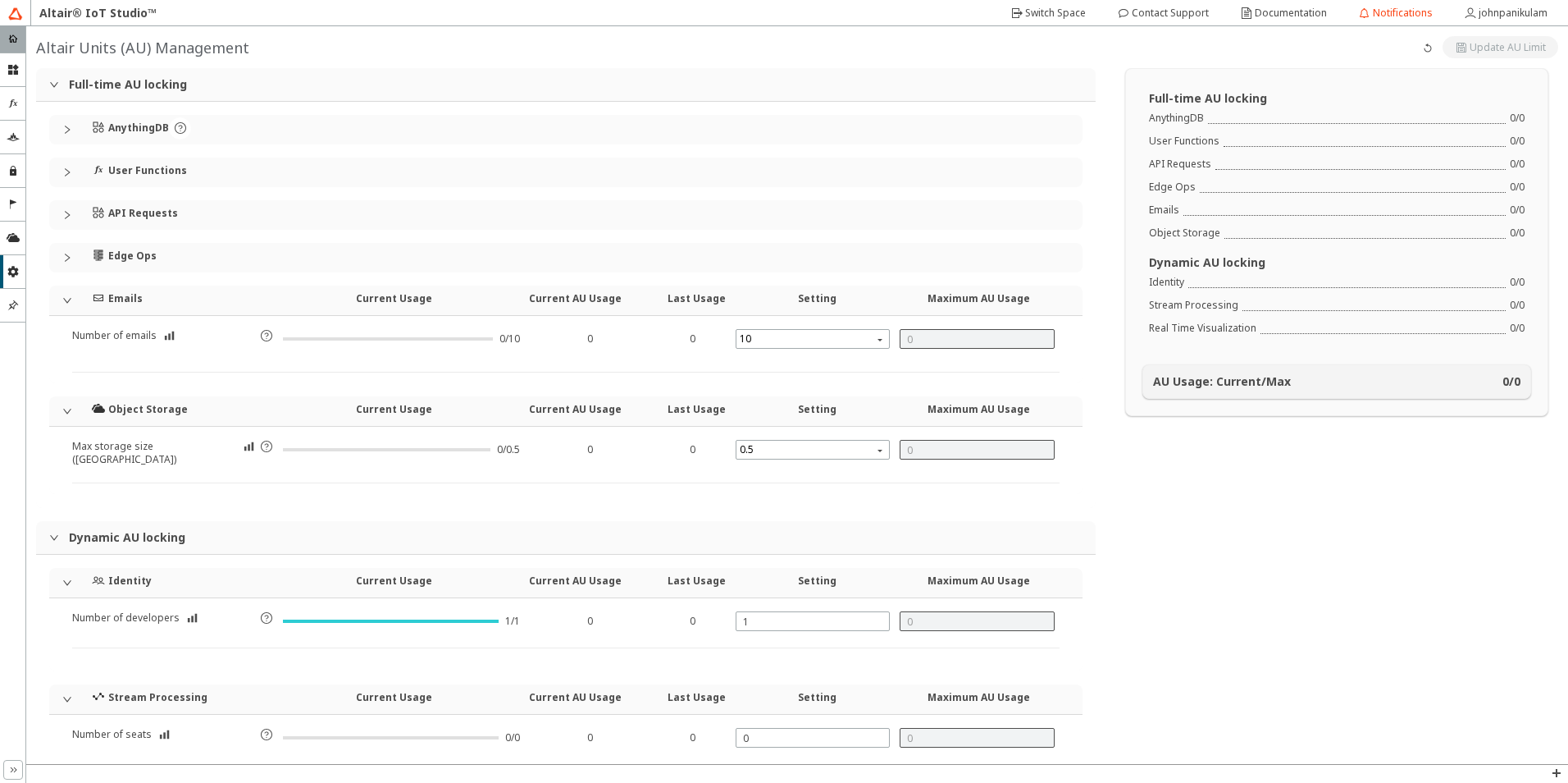
click at [70, 254] on icon "collapsed" at bounding box center [67, 258] width 10 height 10
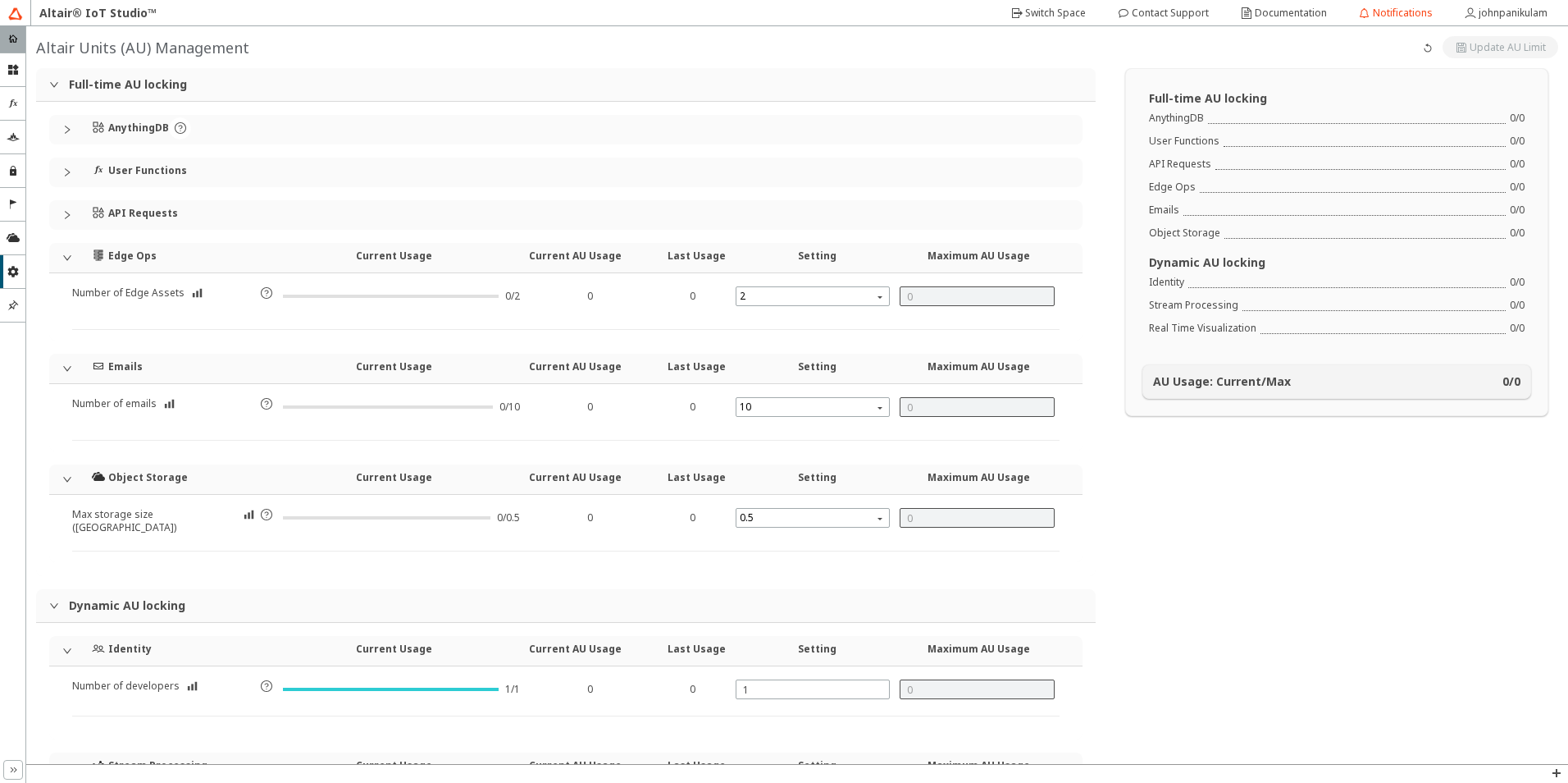
click at [67, 219] on icon "collapsed" at bounding box center [67, 215] width 10 height 10
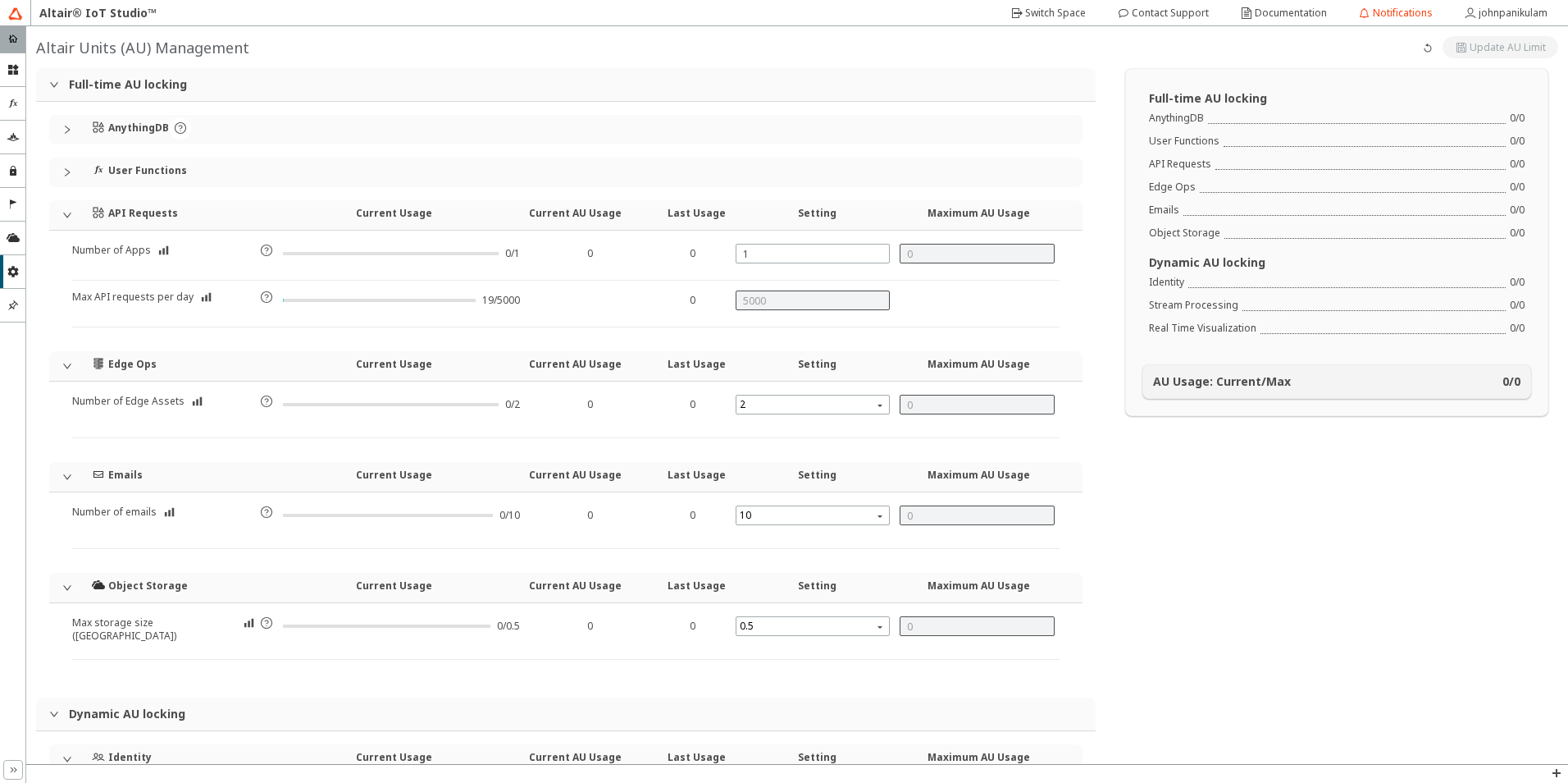
click at [69, 176] on icon "collapsed" at bounding box center [67, 173] width 10 height 10
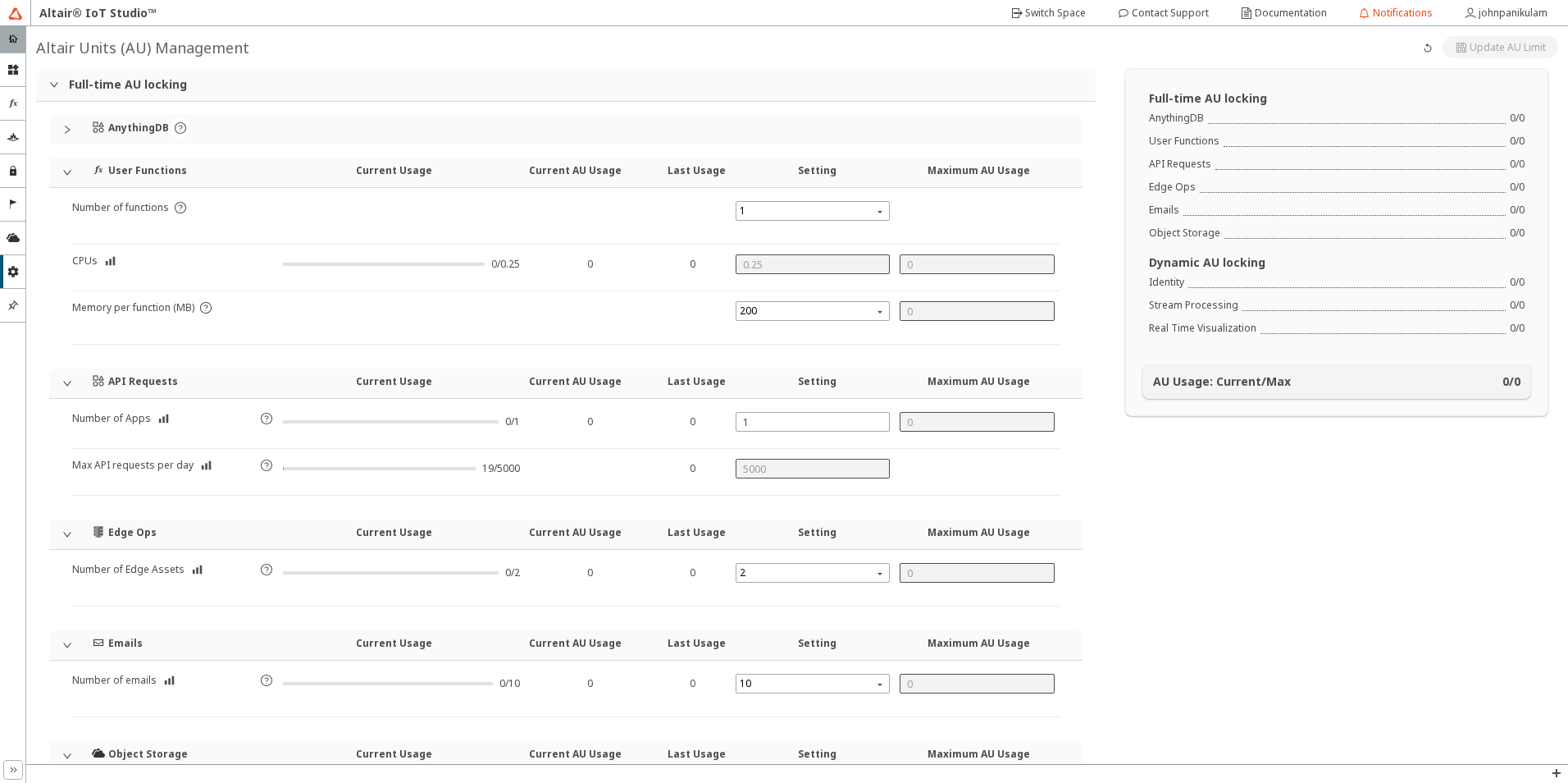
click at [68, 118] on div "AnythingDB" at bounding box center [565, 129] width 1034 height 30
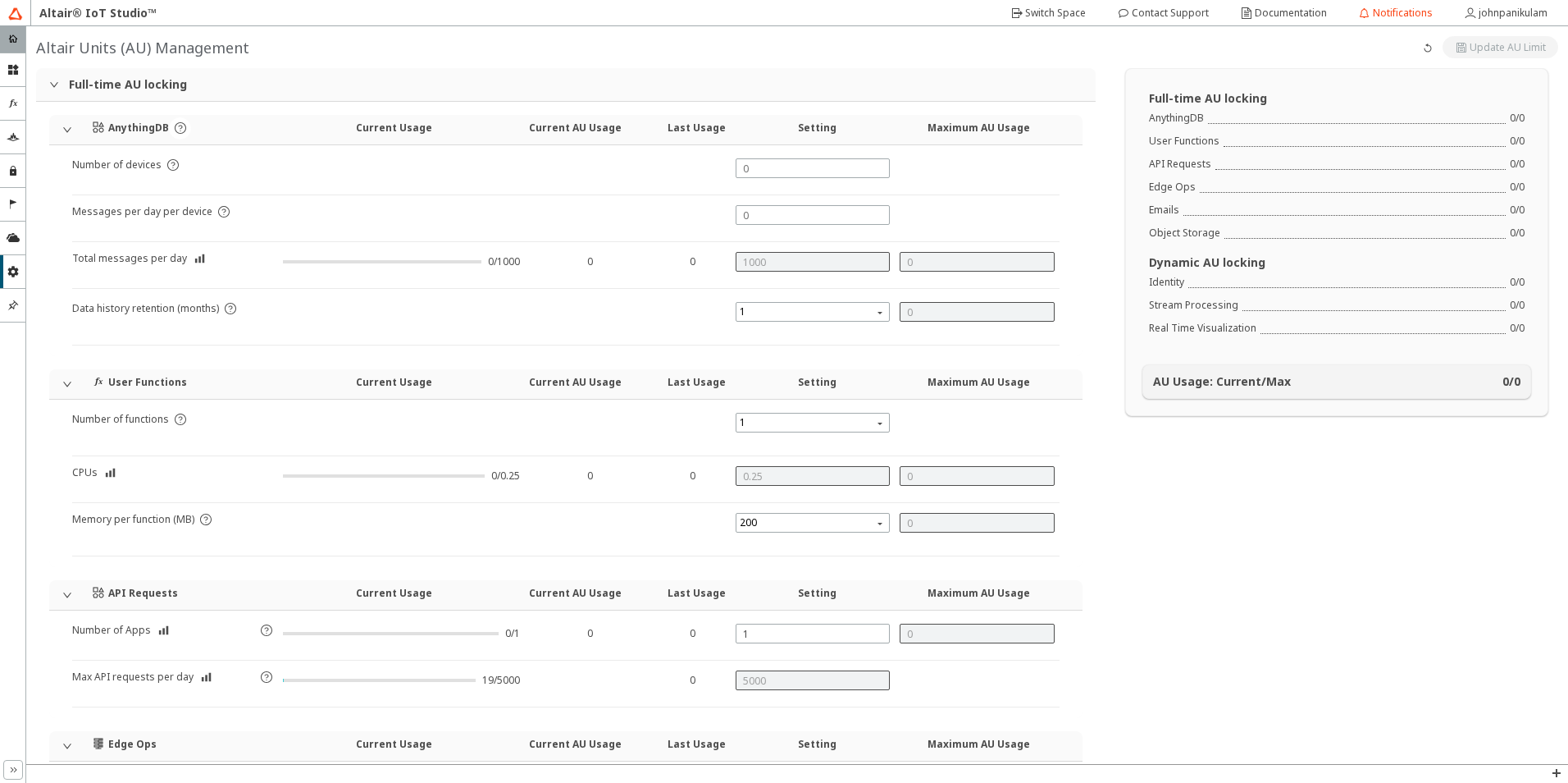
click at [51, 82] on icon "expanded" at bounding box center [54, 84] width 9 height 5
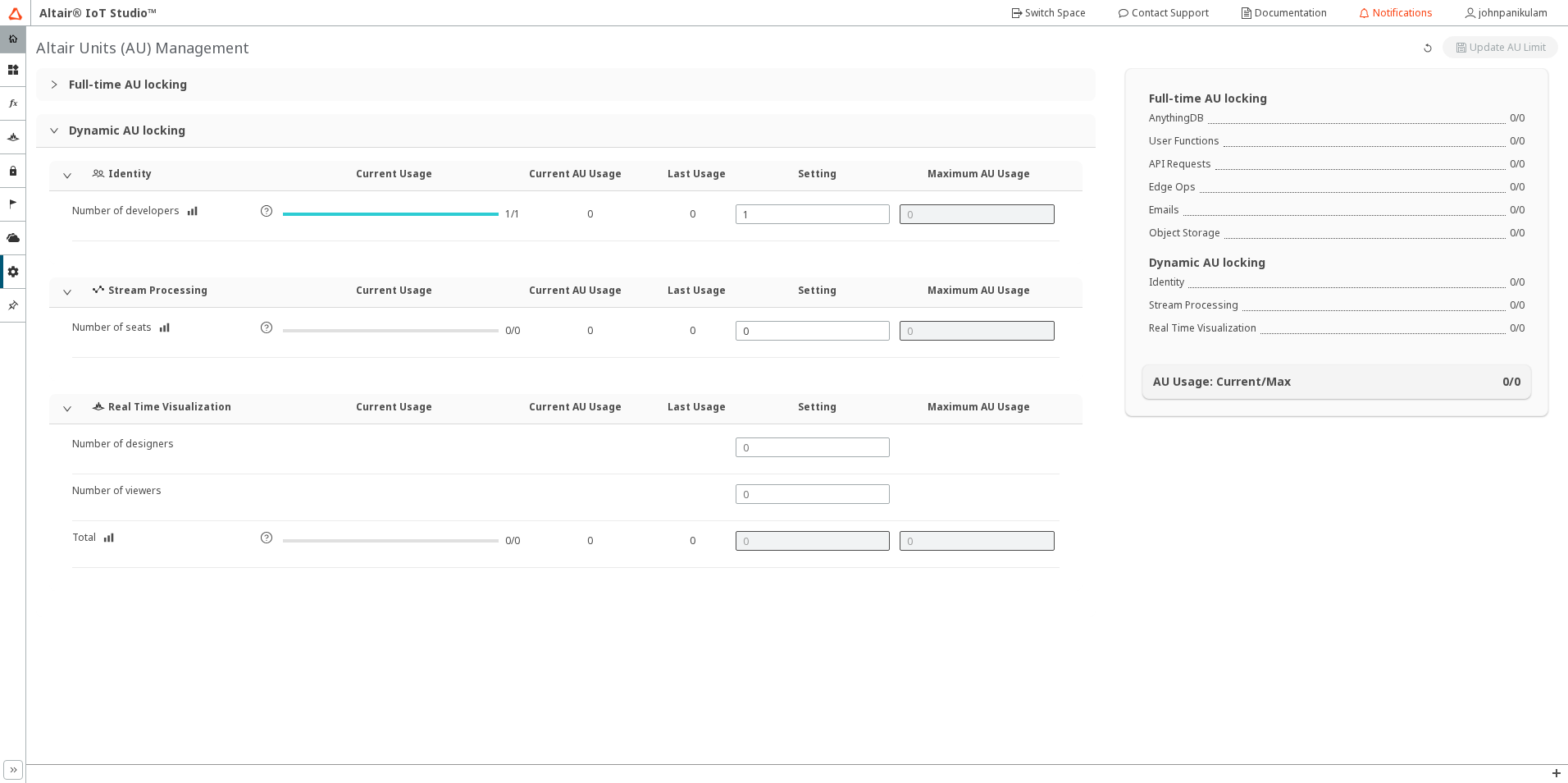
click at [52, 133] on icon "expanded" at bounding box center [54, 130] width 10 height 10
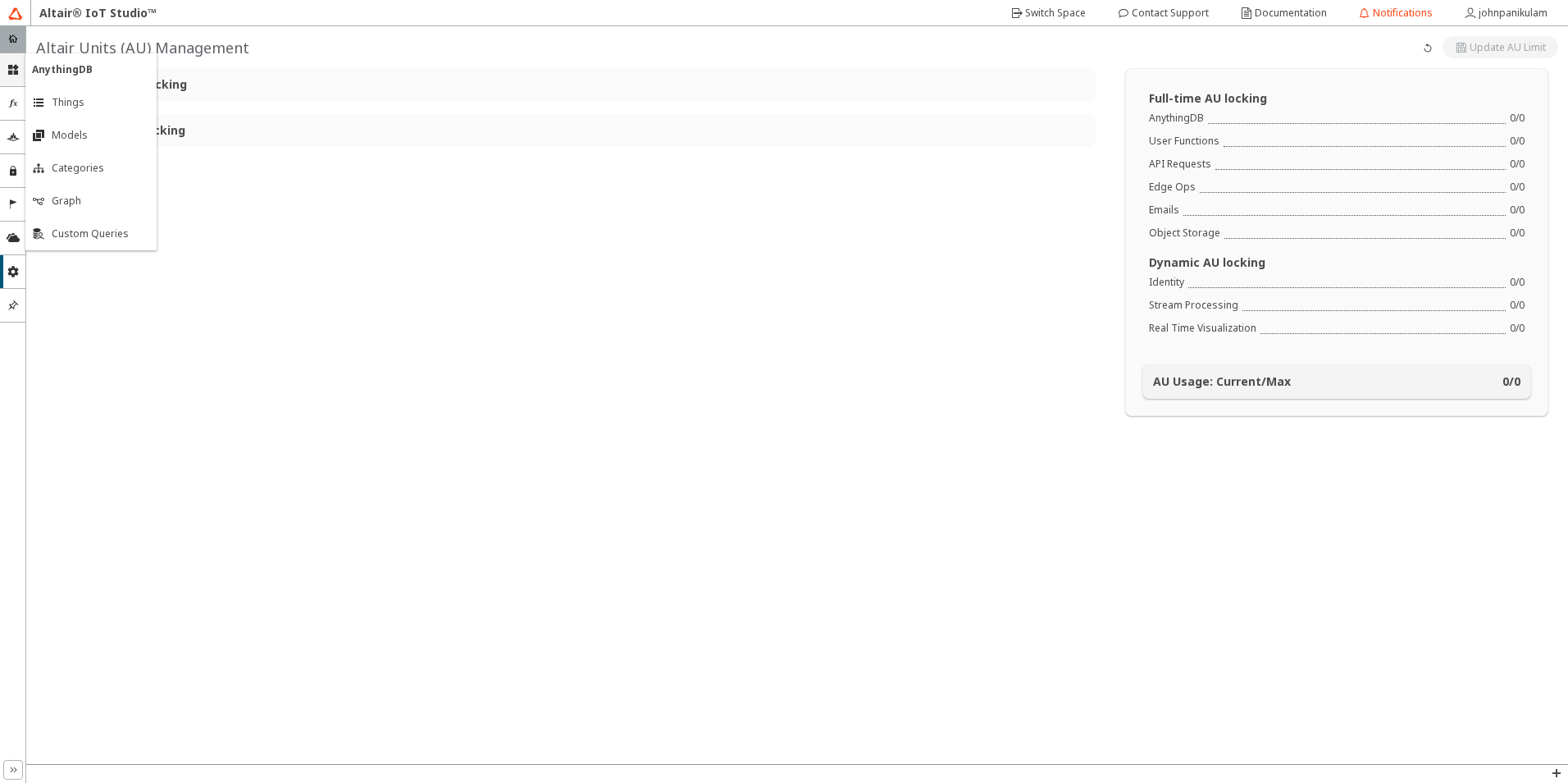
click at [22, 69] on div "AnythingDB down_chevron" at bounding box center [12, 70] width 26 height 33
click at [12, 76] on icon at bounding box center [13, 70] width 13 height 13
click at [53, 96] on span "Things" at bounding box center [68, 103] width 33 height 13
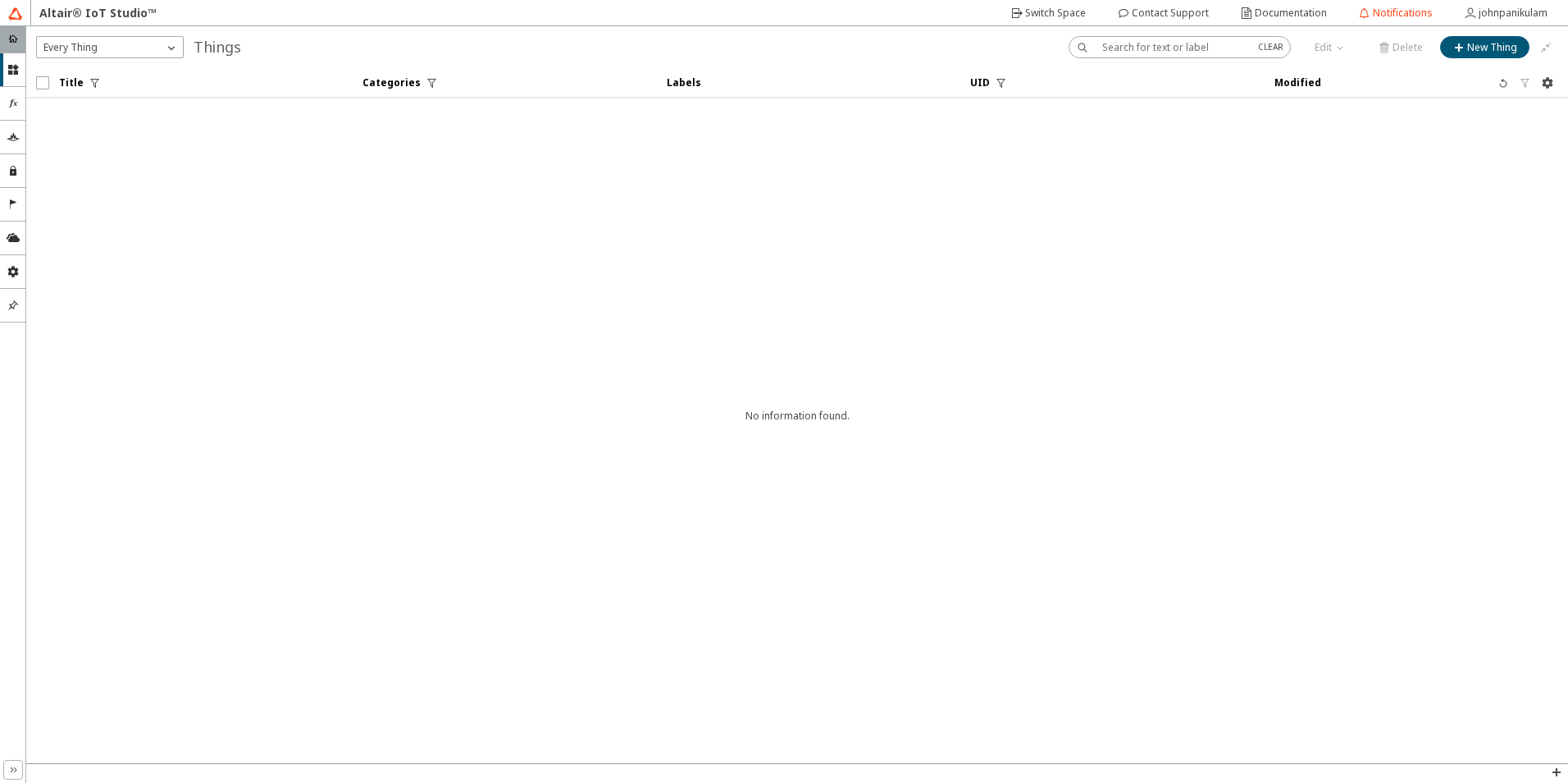
click at [10, 773] on icon "double_right_chevron" at bounding box center [13, 770] width 13 height 13
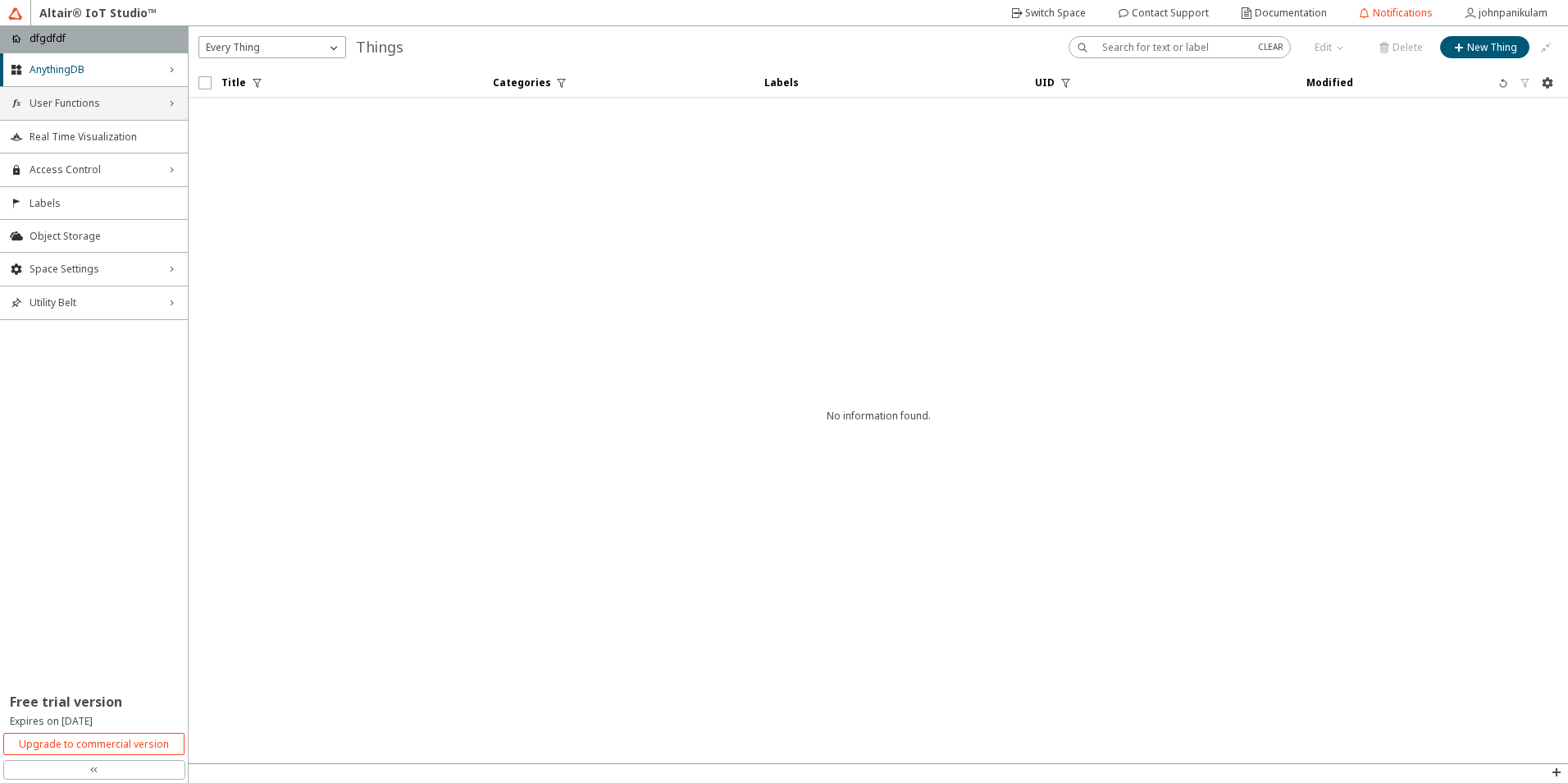
click at [88, 106] on span "User Functions" at bounding box center [94, 104] width 128 height 13
click at [70, 139] on span "Functions" at bounding box center [103, 135] width 148 height 13
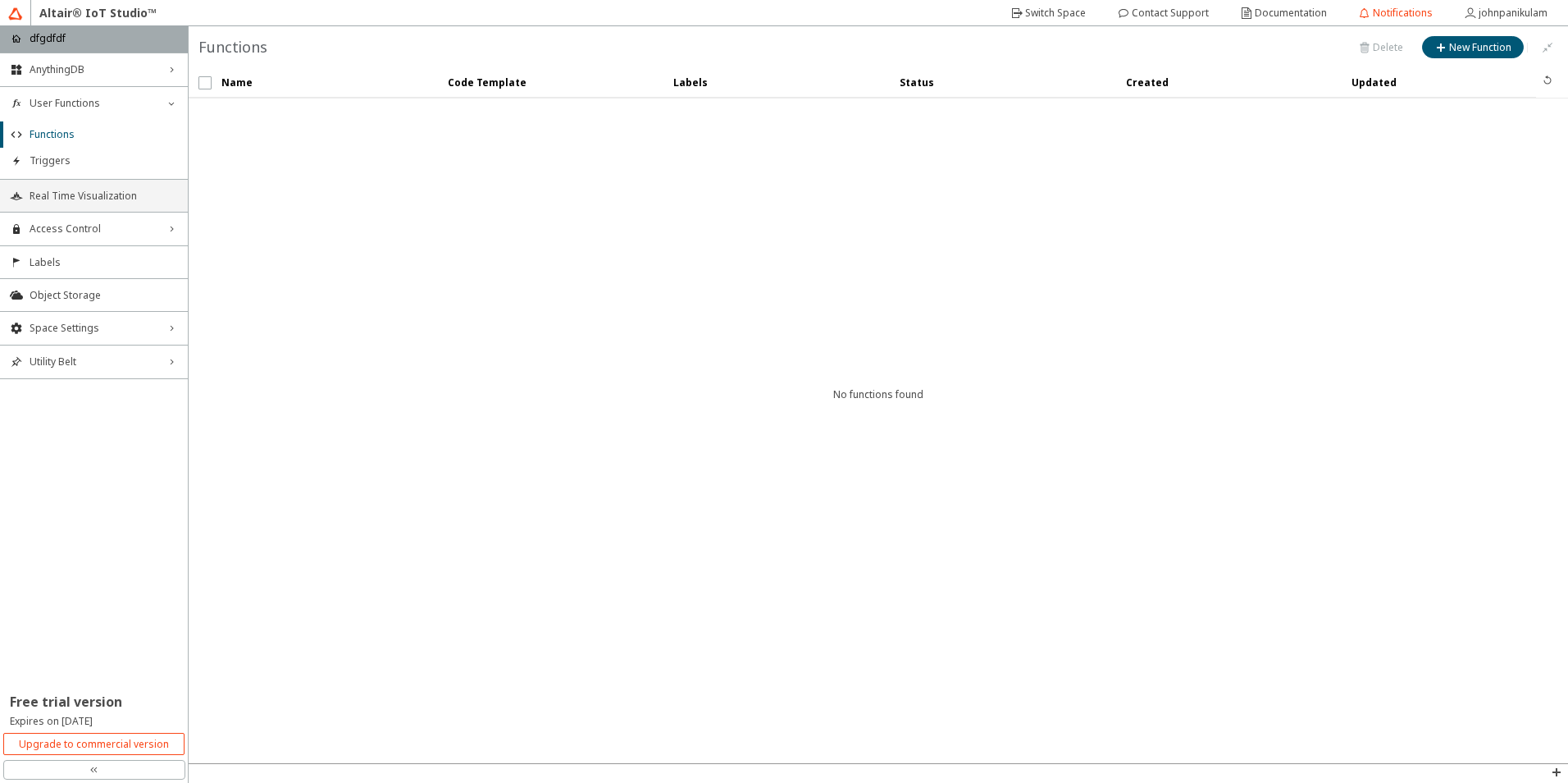
click at [60, 196] on span "Real Time Visualization" at bounding box center [103, 196] width 148 height 13
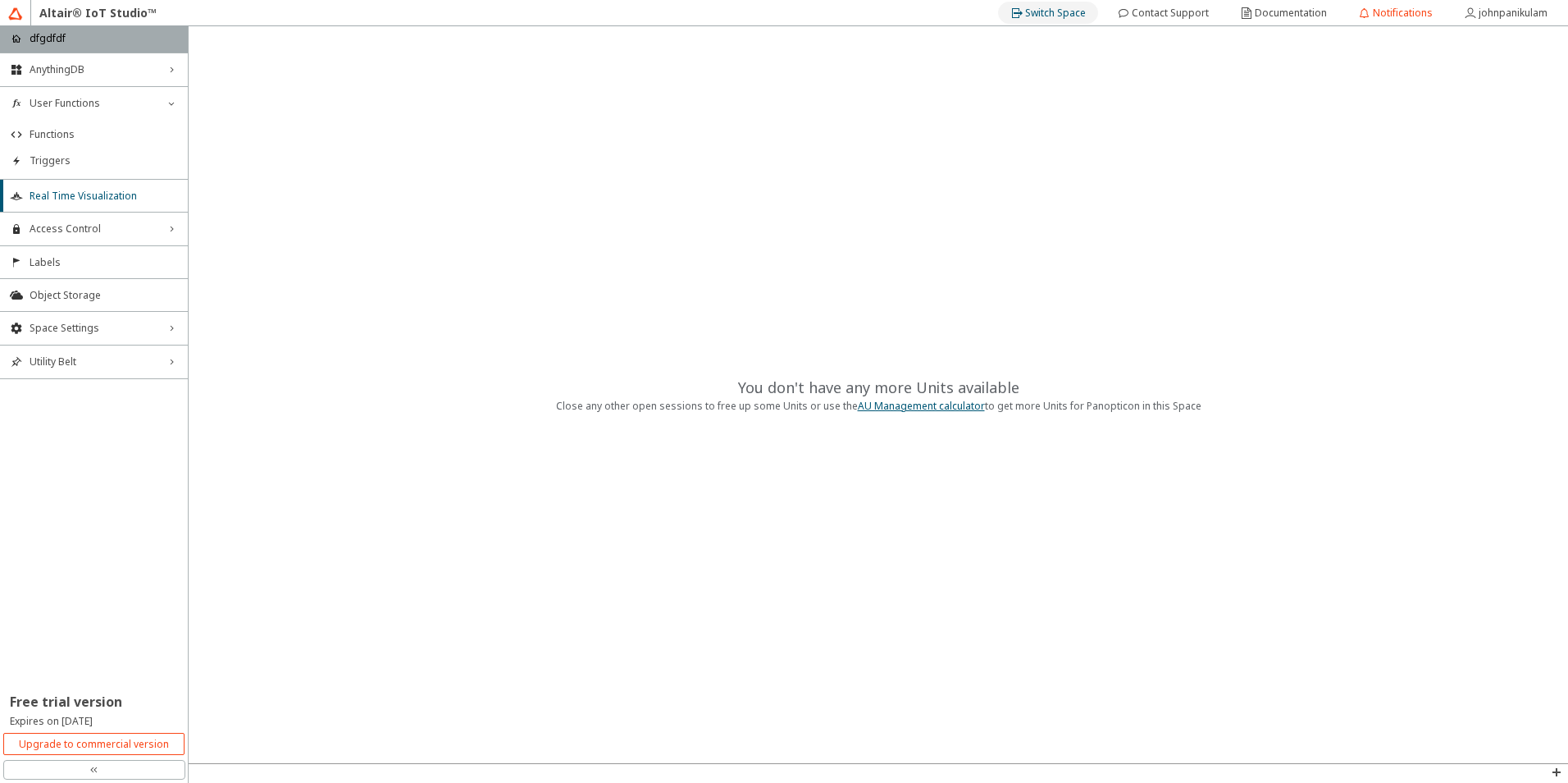
click at [0, 0] on slot "Switch Space" at bounding box center [0, 0] width 0 height 0
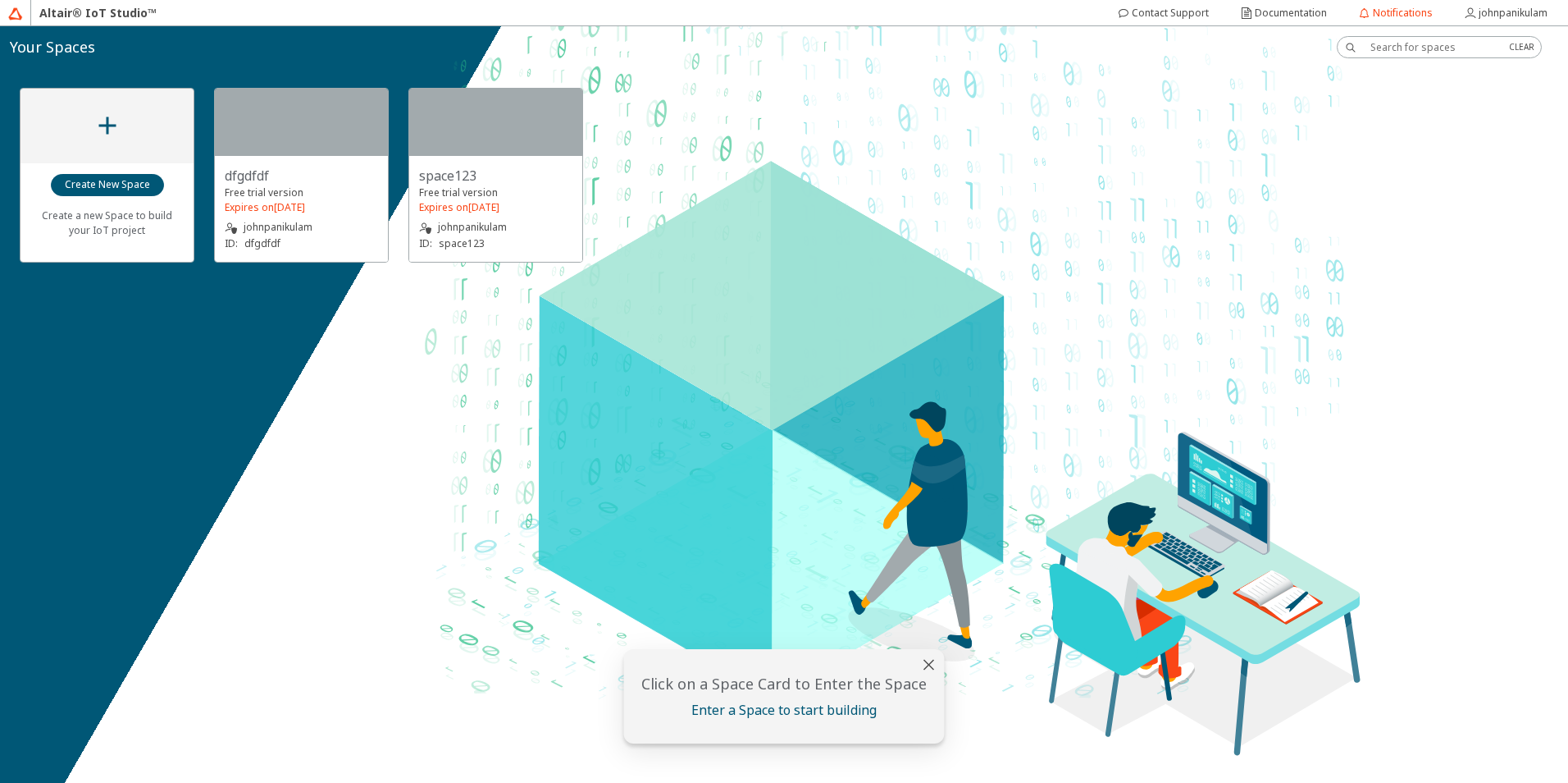
click at [512, 223] on div "johnpanikulam" at bounding box center [496, 227] width 153 height 16
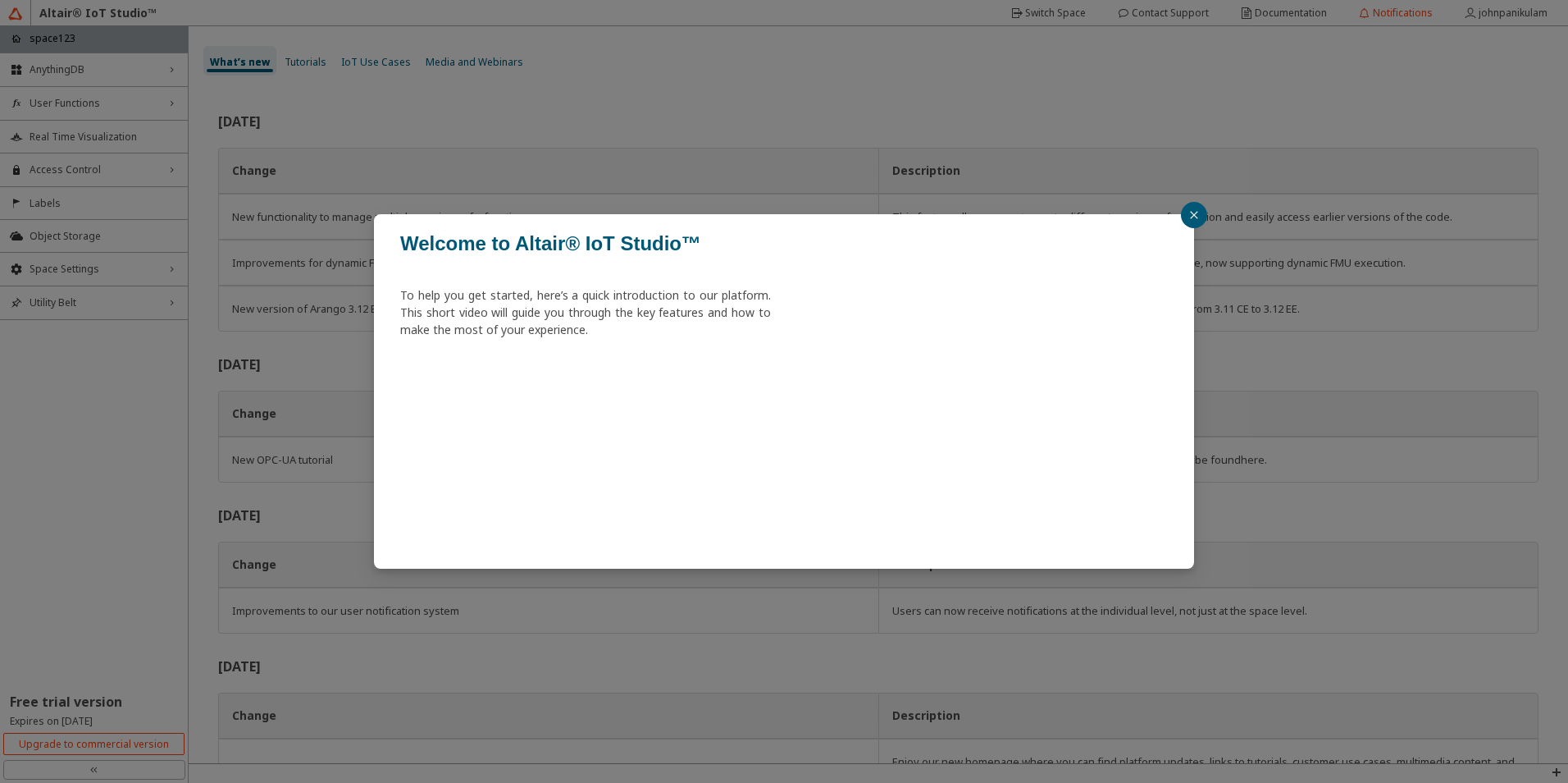
click at [1194, 211] on icon "close" at bounding box center [1193, 215] width 10 height 10
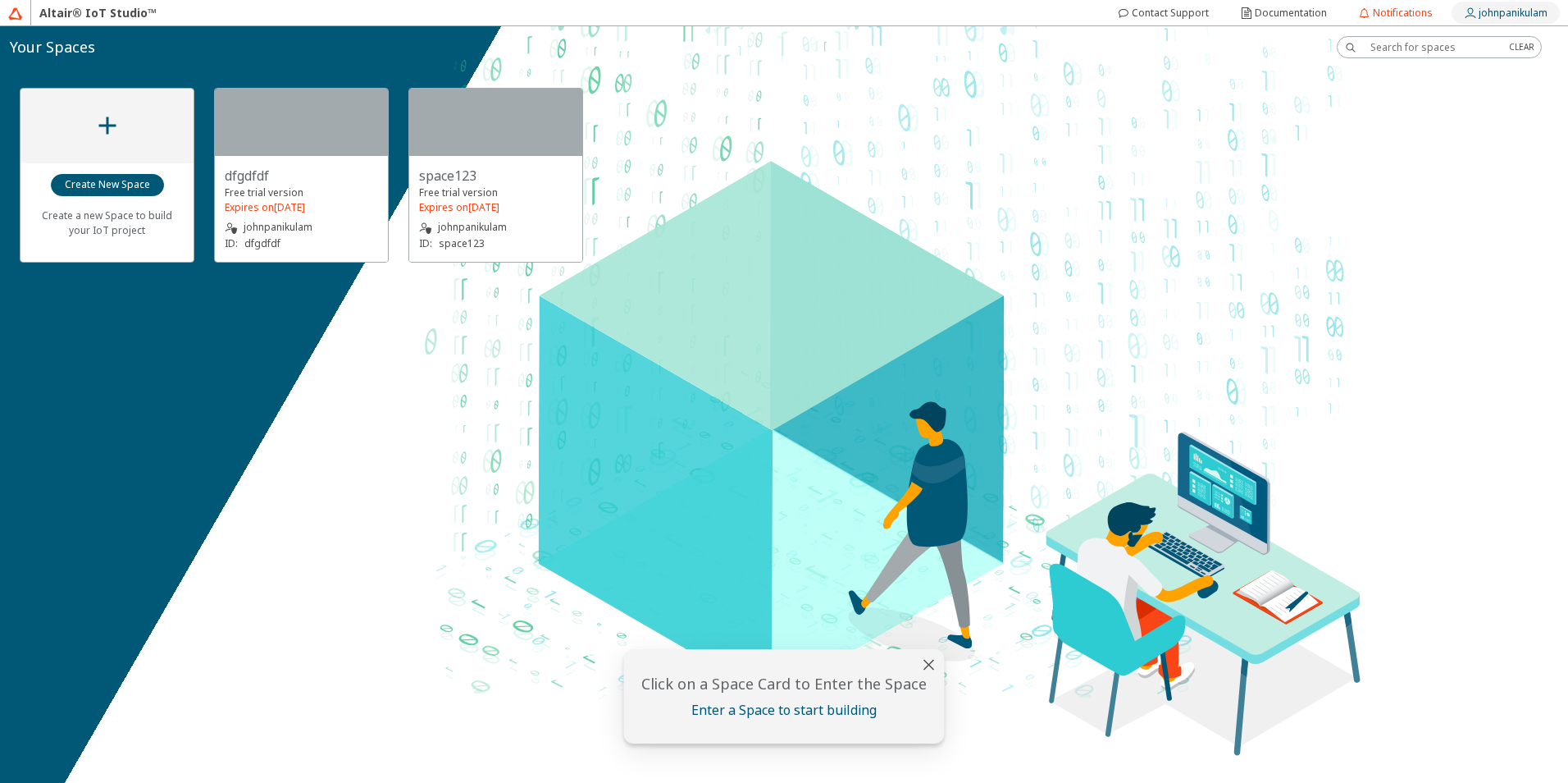
click at [1499, 20] on div "johnpanikulam" at bounding box center [1513, 12] width 69 height 26
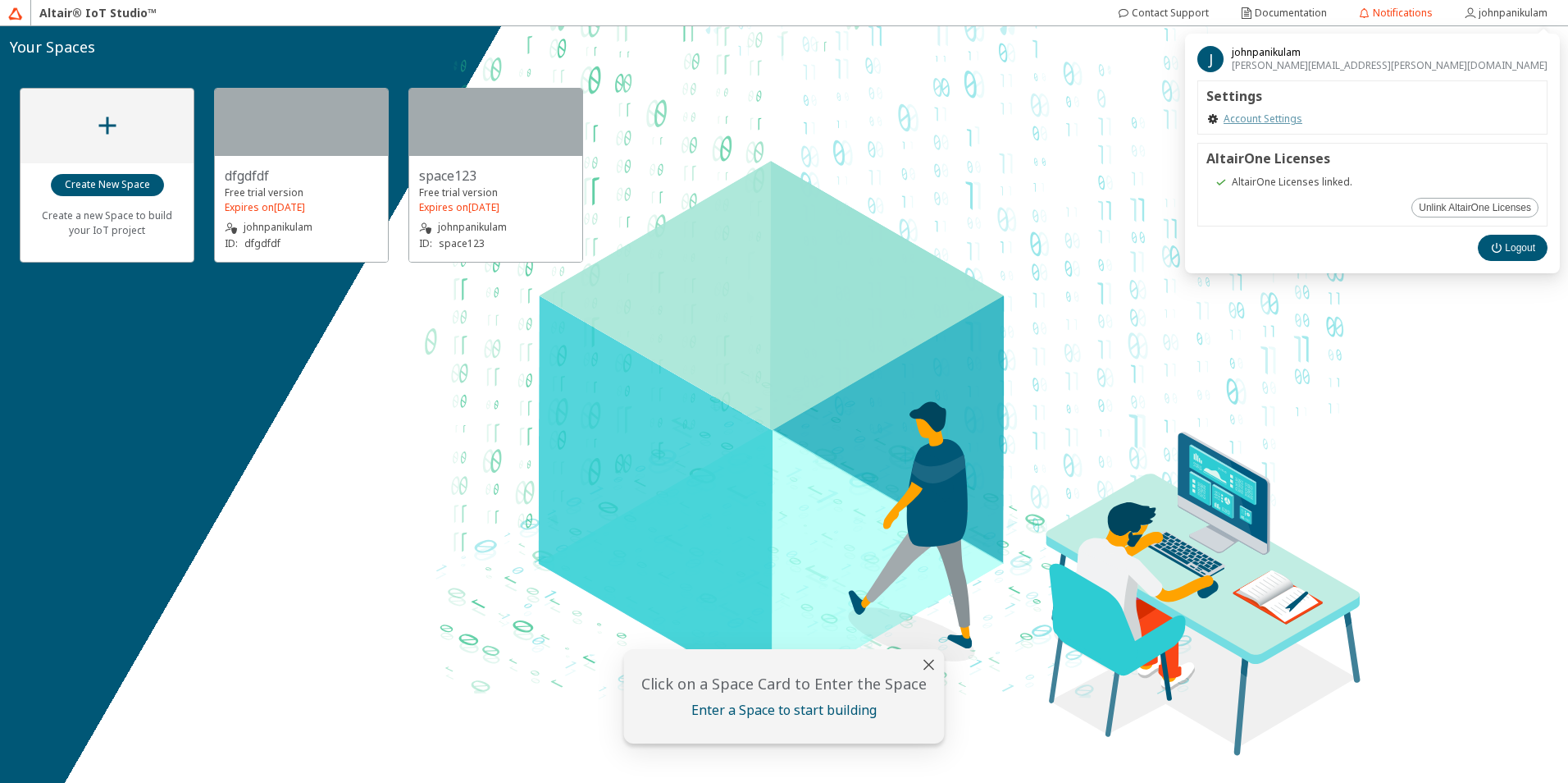
click at [1303, 116] on link "Account Settings" at bounding box center [1262, 119] width 79 height 13
click at [0, 0] on slot "johnpanikulam" at bounding box center [0, 0] width 0 height 0
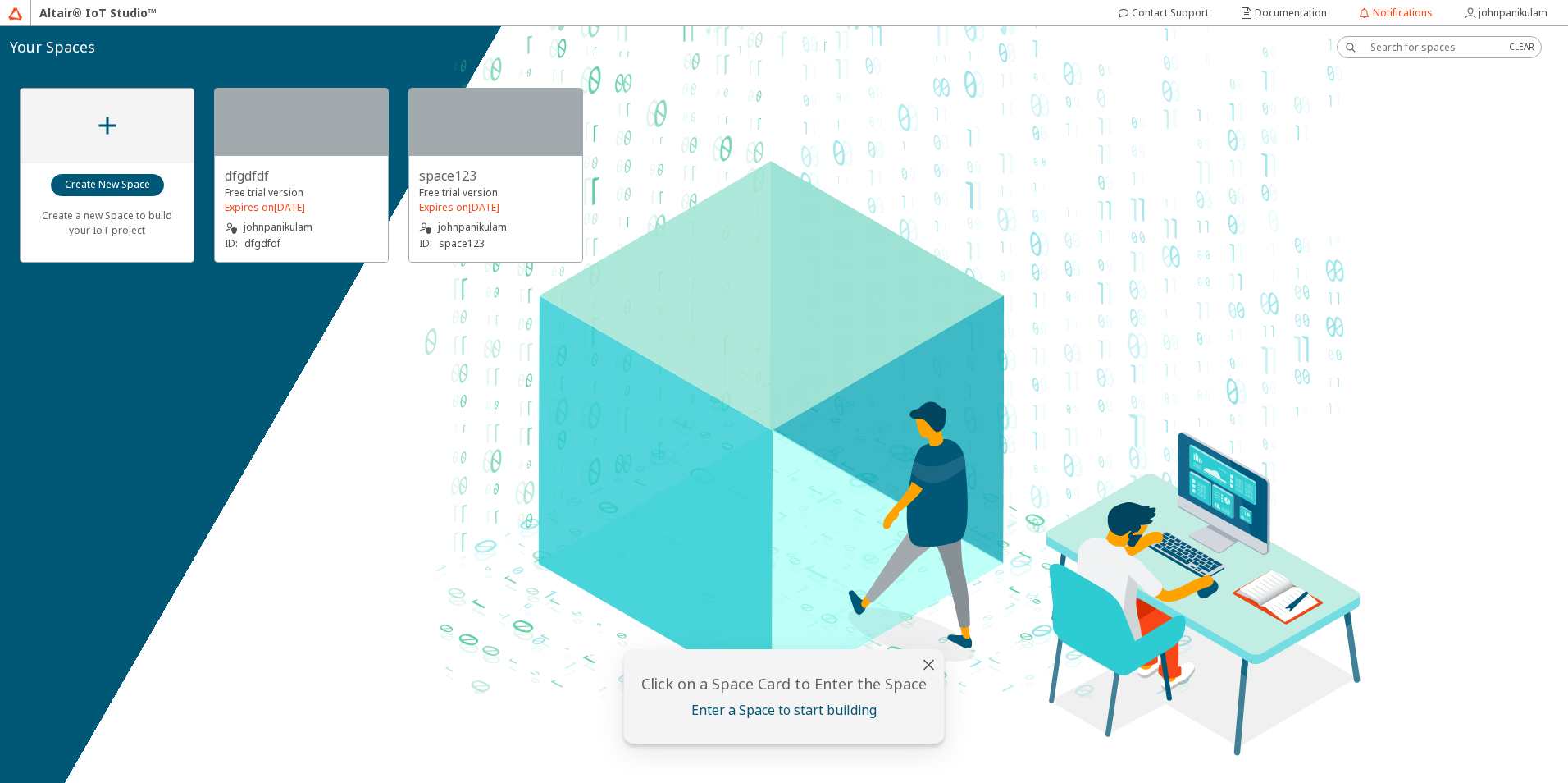
drag, startPoint x: 282, startPoint y: 219, endPoint x: 224, endPoint y: 300, distance: 99.6
click at [219, 310] on div "Create a new Space to build your IoT project dfgdfdf Free trial version Expires…" at bounding box center [784, 403] width 1568 height 756
click at [808, 699] on div "Click on a Space Card to Enter the Space Enter a Space to start building" at bounding box center [784, 696] width 301 height 47
click at [928, 661] on iron-icon at bounding box center [929, 664] width 20 height 20
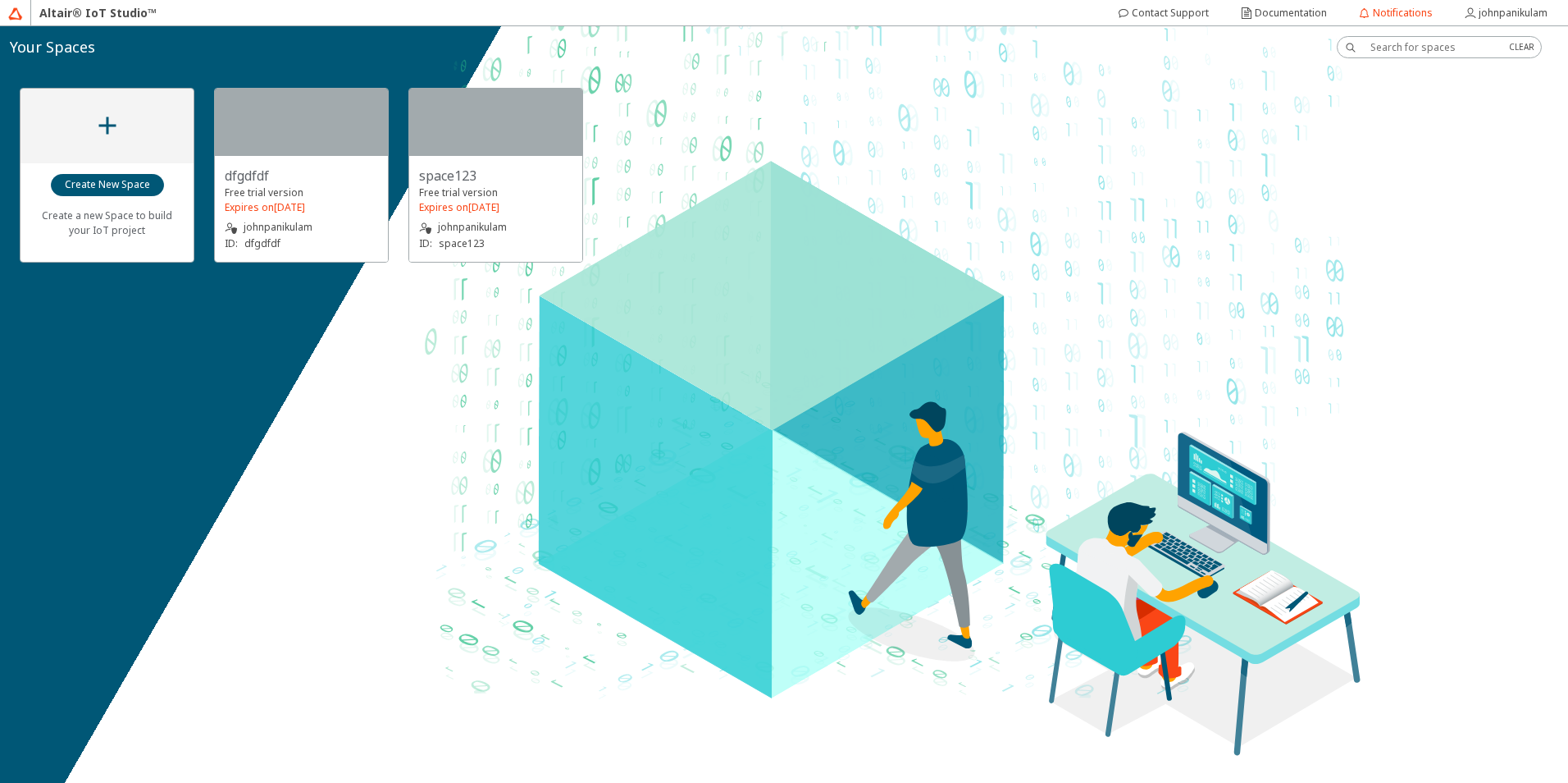
click at [649, 487] on div "Create a new Space to build your IoT project dfgdfdf Free trial version Expires…" at bounding box center [784, 403] width 1568 height 756
click at [0, 0] on slot "johnpanikulam" at bounding box center [0, 0] width 0 height 0
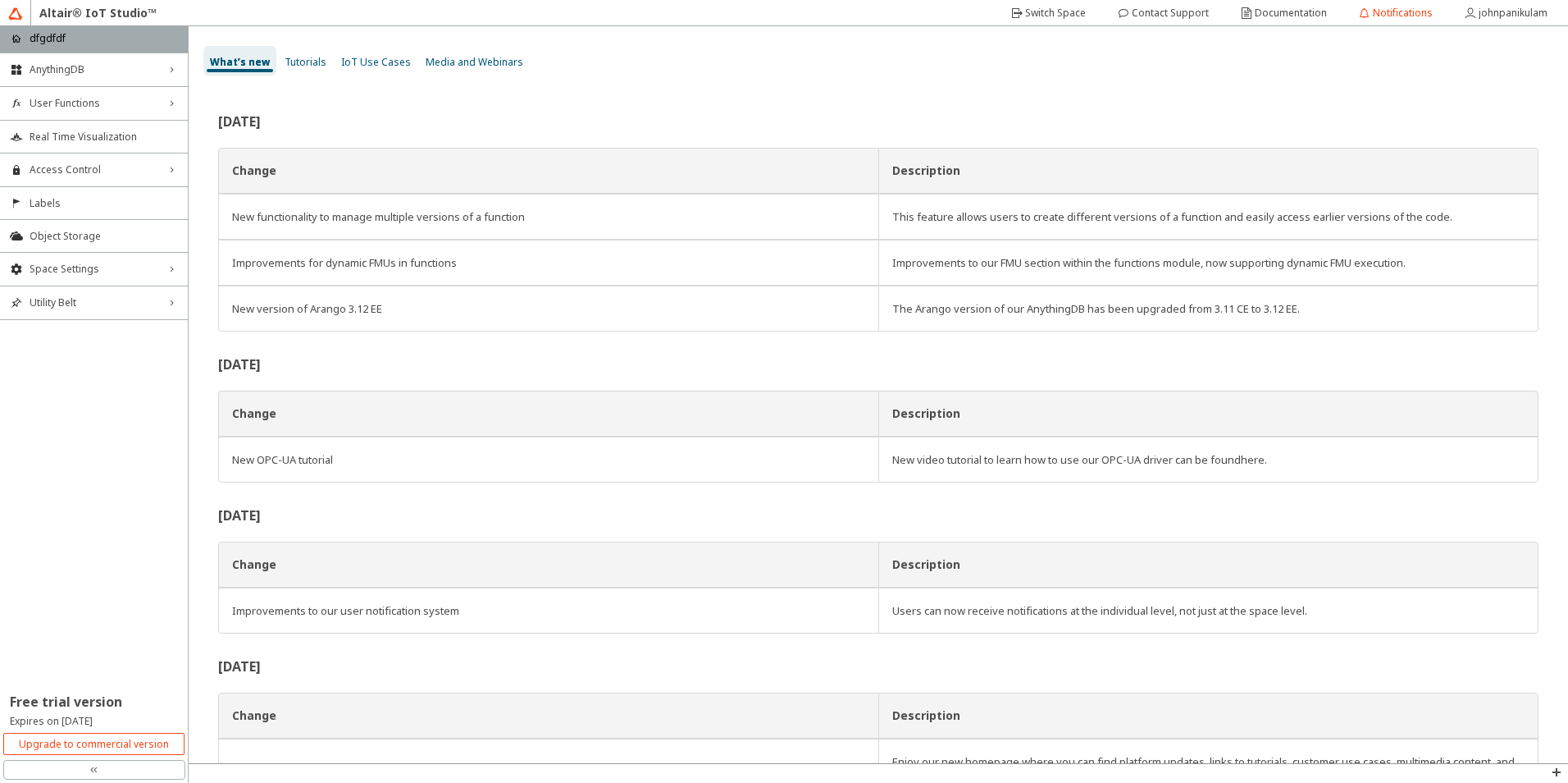
click at [51, 43] on p "dfgdfdf" at bounding box center [48, 38] width 36 height 14
click at [69, 271] on span "Space Settings" at bounding box center [94, 269] width 128 height 13
click at [71, 307] on li "General" at bounding box center [94, 300] width 188 height 26
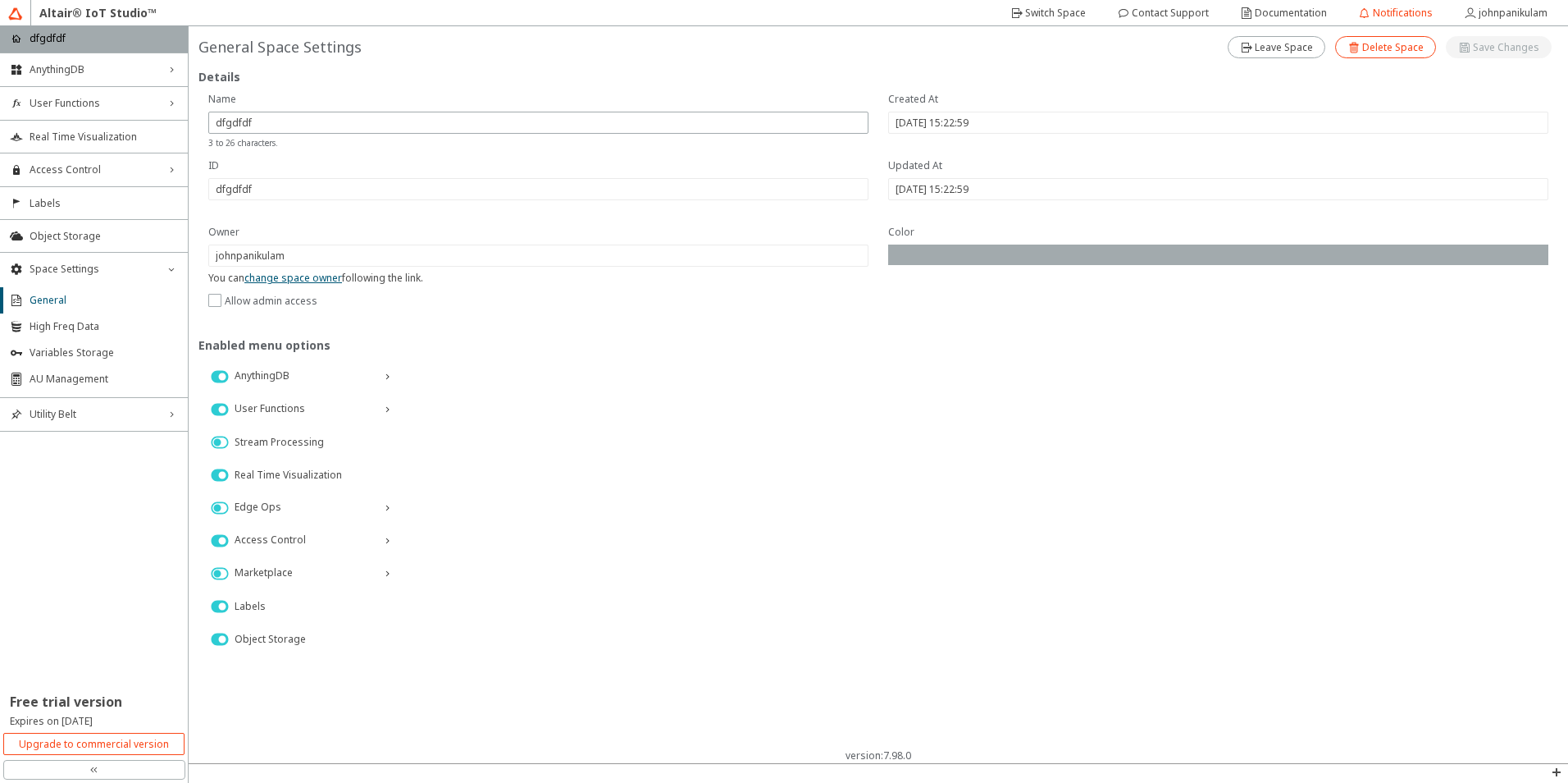
click at [0, 0] on slot "Delete Space" at bounding box center [0, 0] width 0 height 0
click at [0, 0] on slot "Delete" at bounding box center [0, 0] width 0 height 0
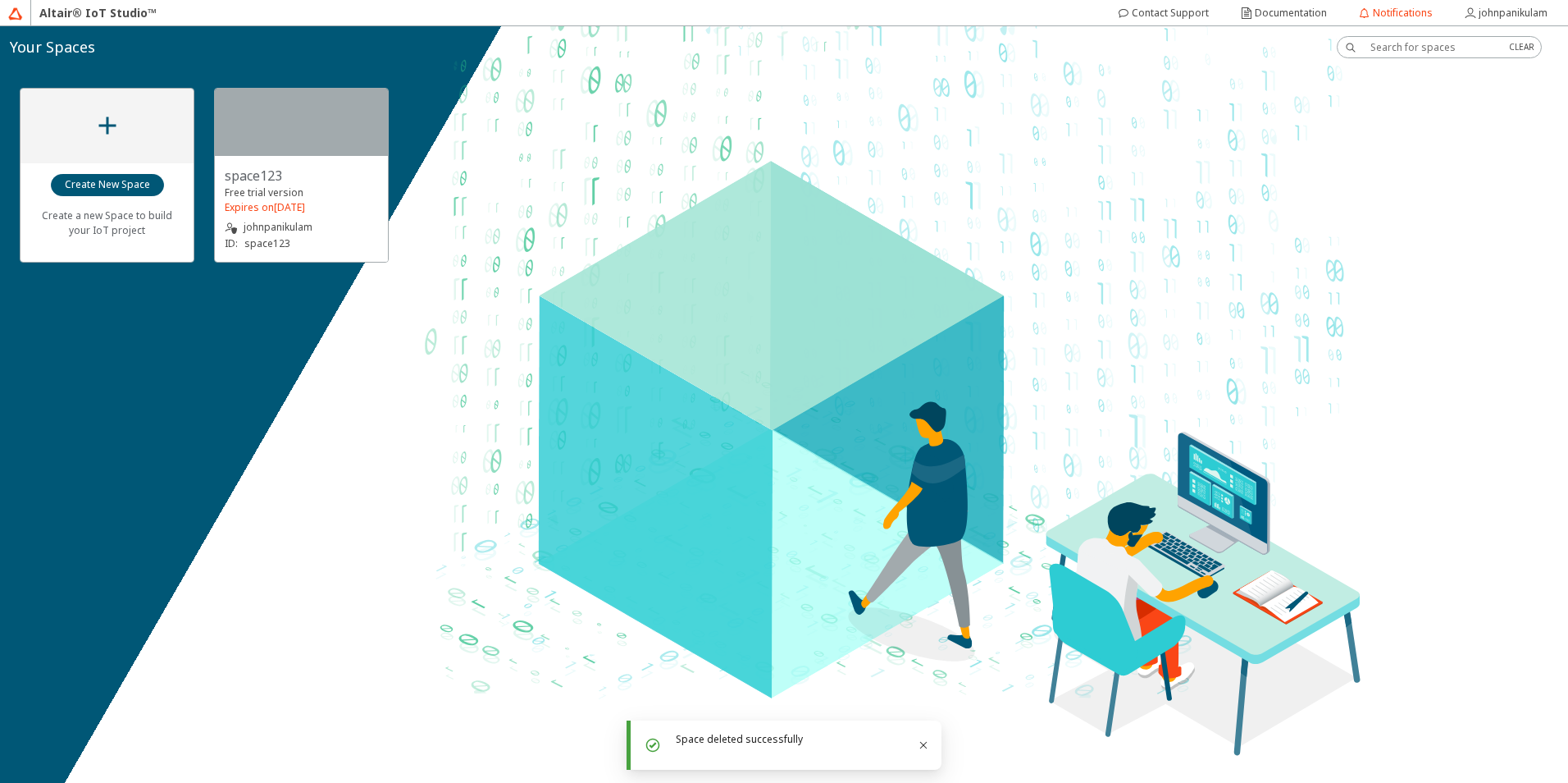
click at [276, 202] on div "johnpanikulam ID: space123" at bounding box center [302, 225] width 153 height 54
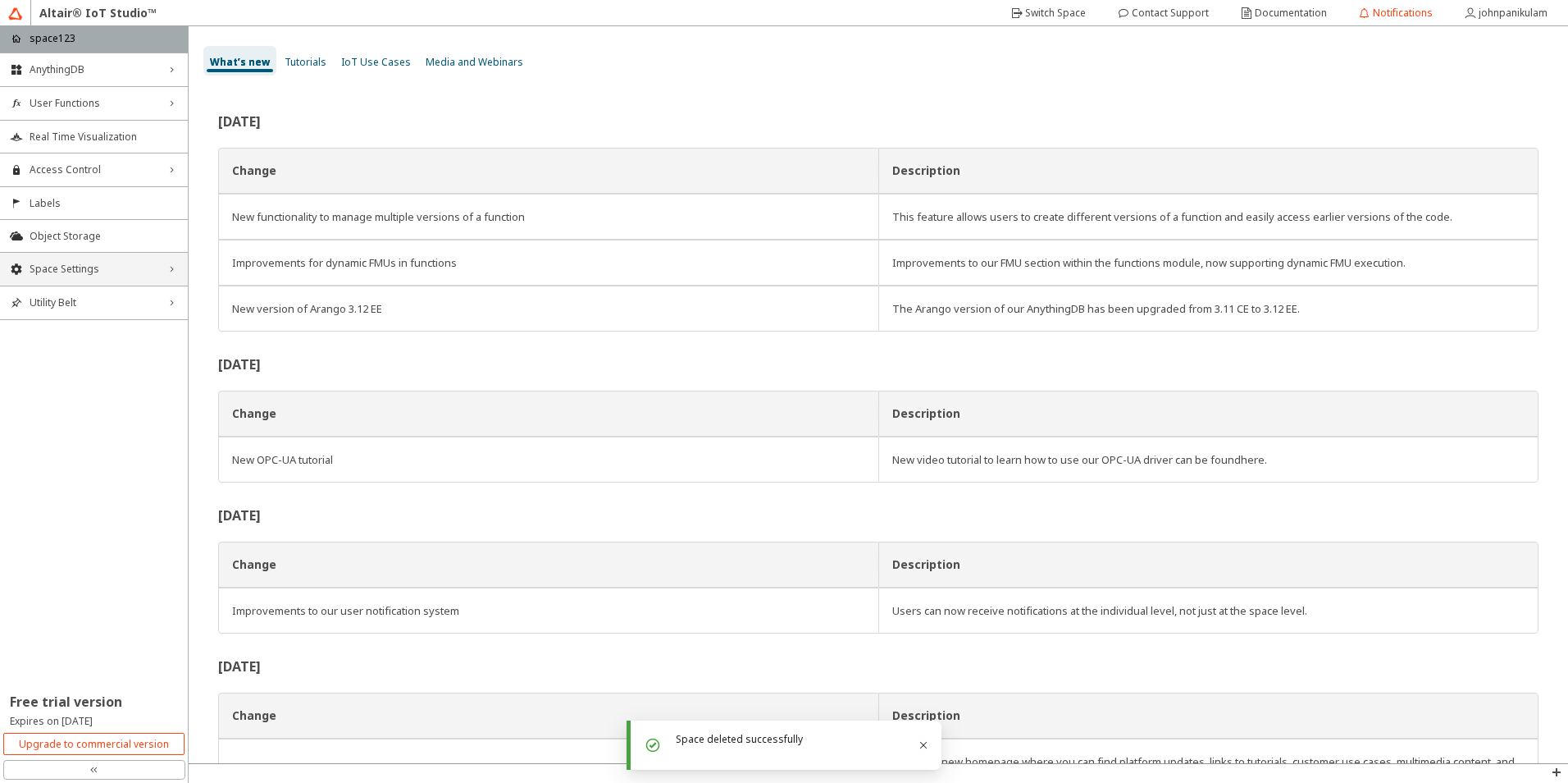
click at [82, 265] on span "Space Settings" at bounding box center [94, 269] width 128 height 13
click at [60, 276] on div "Space Settings down_chevron" at bounding box center [94, 269] width 188 height 33
click at [60, 276] on div "Space Settings right_chevron" at bounding box center [94, 269] width 188 height 33
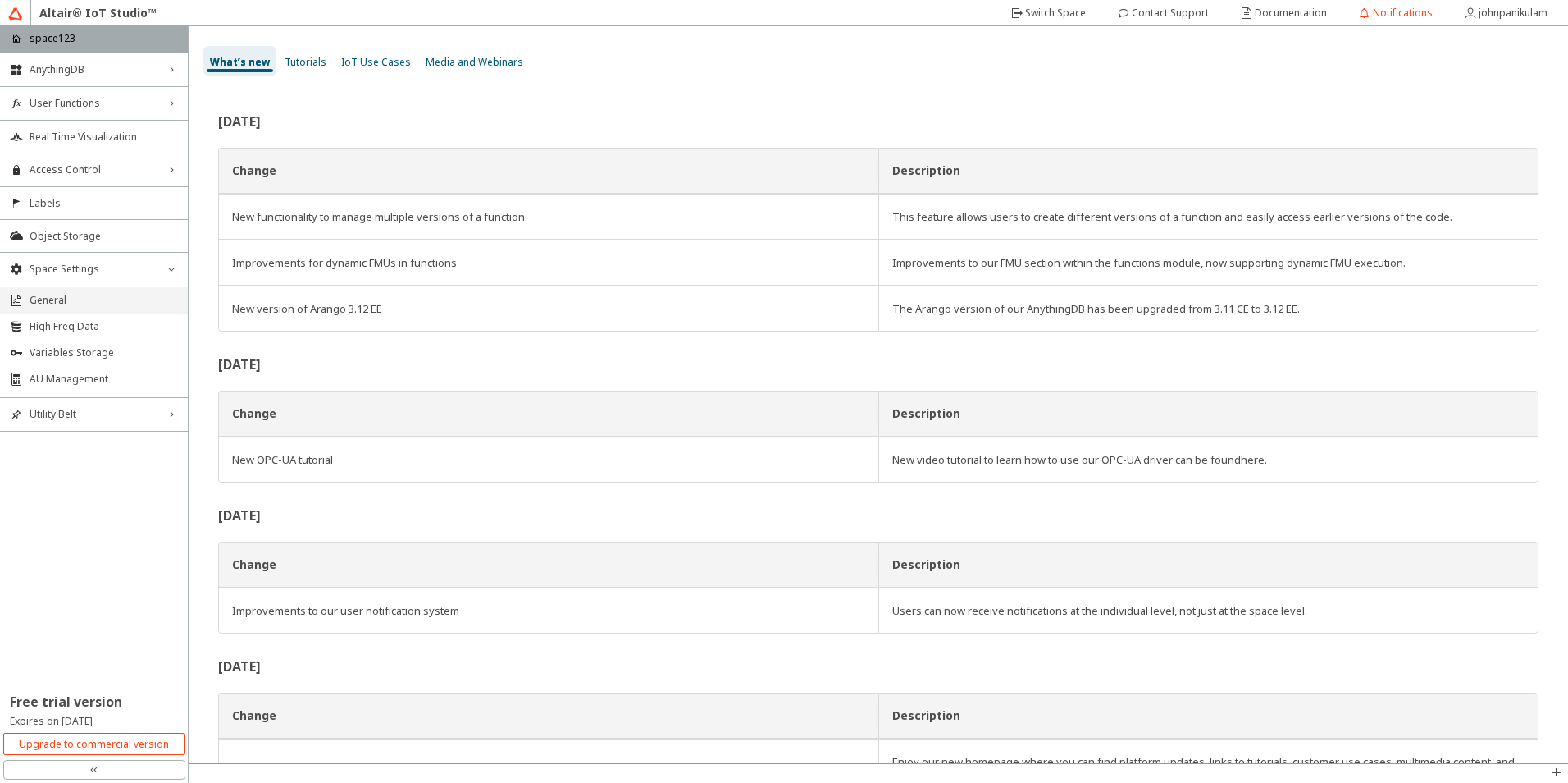
drag, startPoint x: 60, startPoint y: 276, endPoint x: 60, endPoint y: 295, distance: 19.0
click at [60, 295] on span "General" at bounding box center [103, 301] width 148 height 13
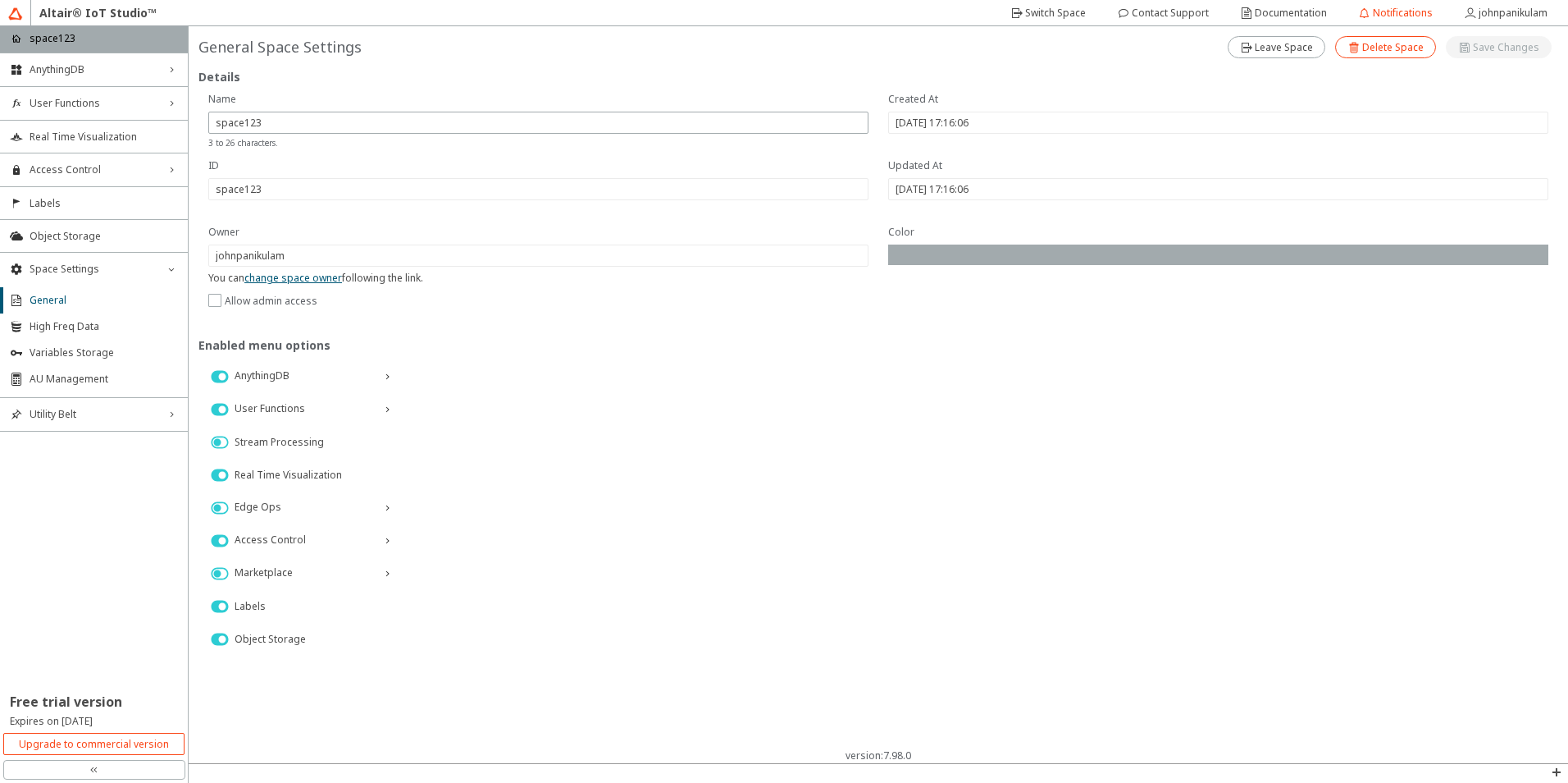
click at [0, 0] on slot "Delete Space" at bounding box center [0, 0] width 0 height 0
click at [0, 0] on slot "Delete" at bounding box center [0, 0] width 0 height 0
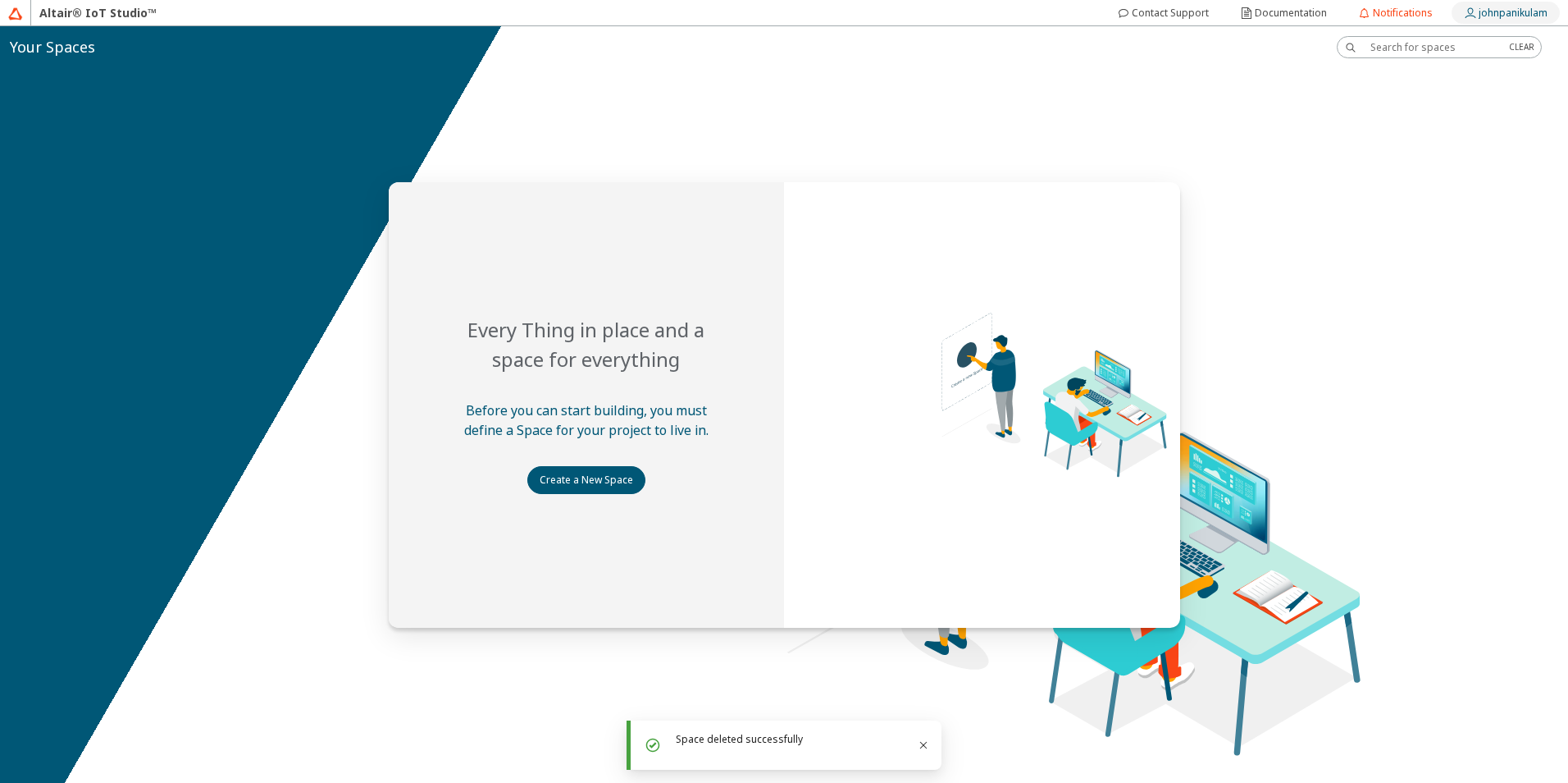
click at [0, 0] on slot "johnpanikulam" at bounding box center [0, 0] width 0 height 0
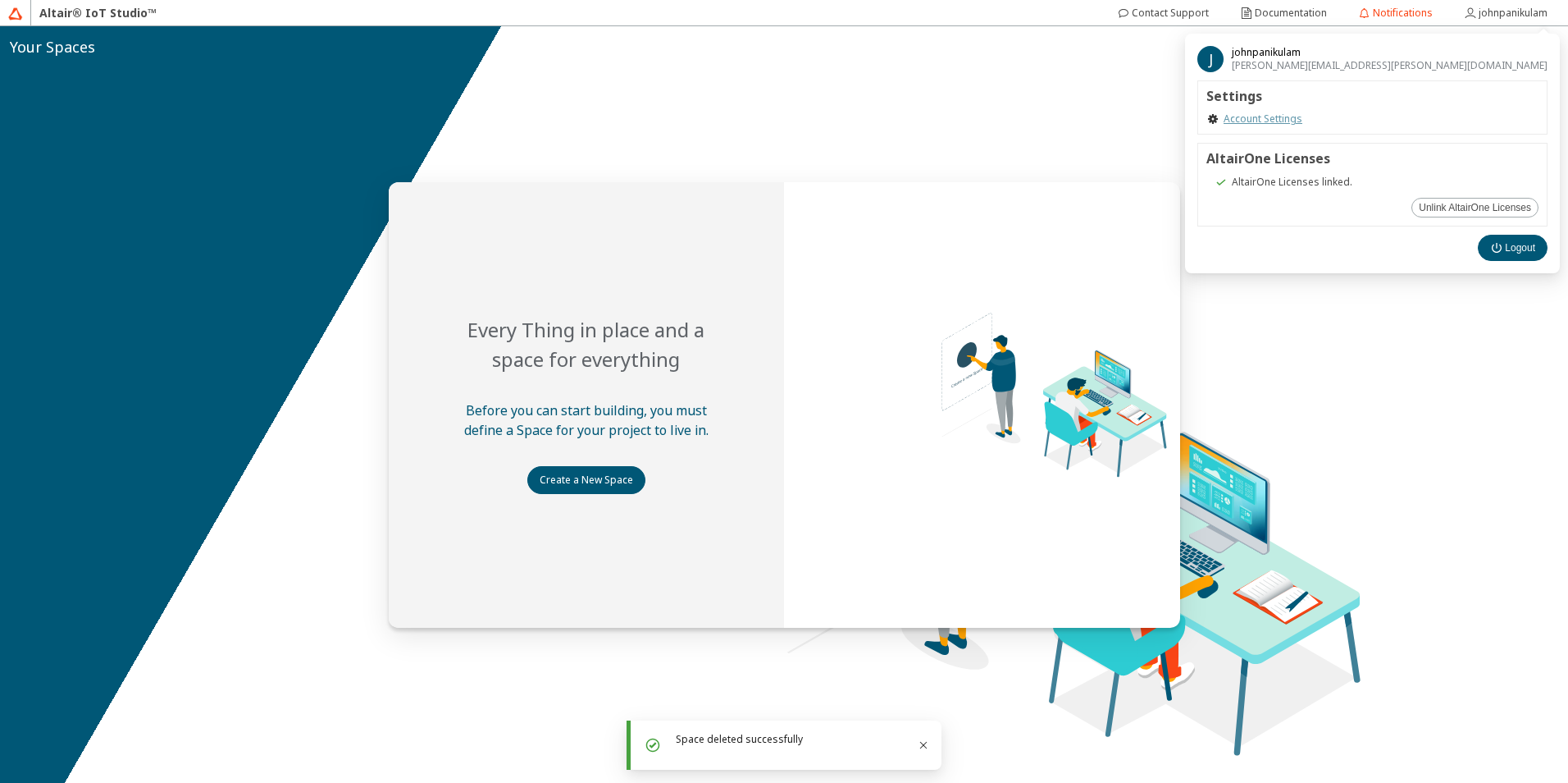
click at [1303, 118] on link "Account Settings" at bounding box center [1262, 119] width 79 height 13
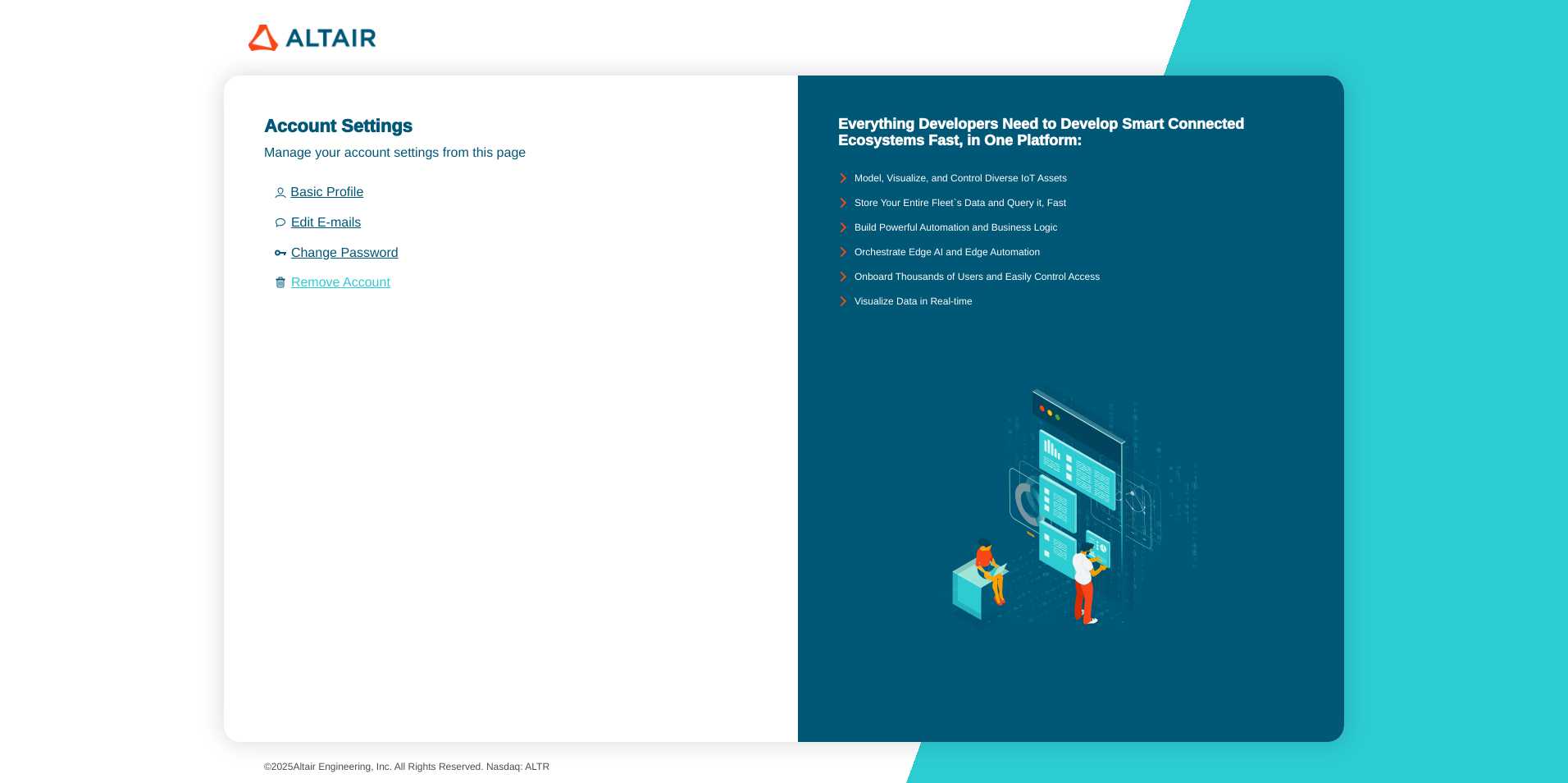
click at [336, 282] on link "Remove Account" at bounding box center [341, 283] width 100 height 14
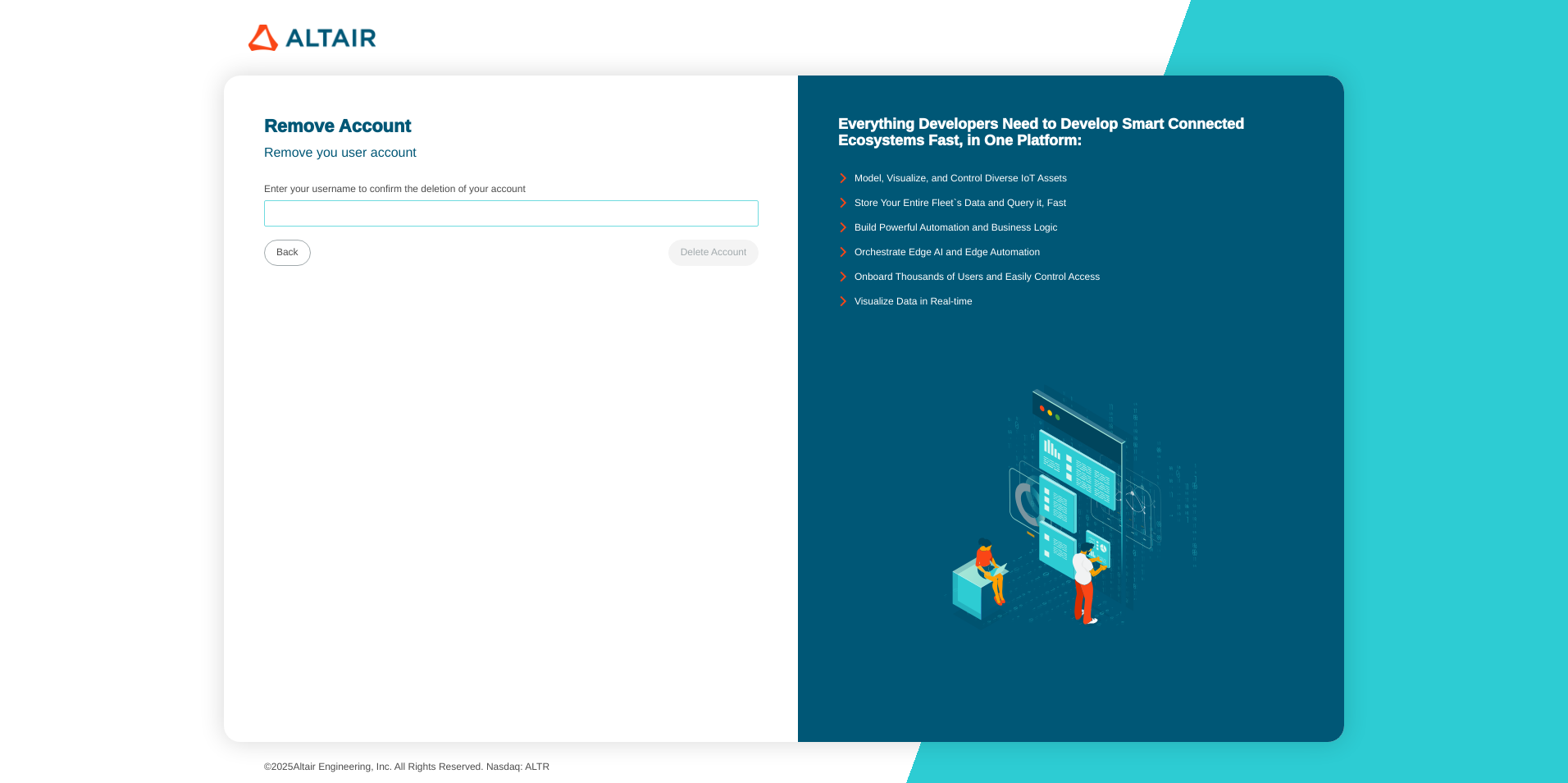
click at [320, 216] on input "Enter your username to confirm the deletion of your account" at bounding box center [511, 214] width 480 height 12
click at [489, 209] on input "[PERSON_NAME][EMAIL_ADDRESS][PERSON_NAME][DOMAIN_NAME]" at bounding box center [511, 214] width 480 height 12
click at [363, 246] on div at bounding box center [511, 252] width 493 height 39
drag, startPoint x: 421, startPoint y: 216, endPoint x: 345, endPoint y: 214, distance: 76.0
click at [345, 214] on input "john.panikulam@siemens.com" at bounding box center [511, 214] width 480 height 12
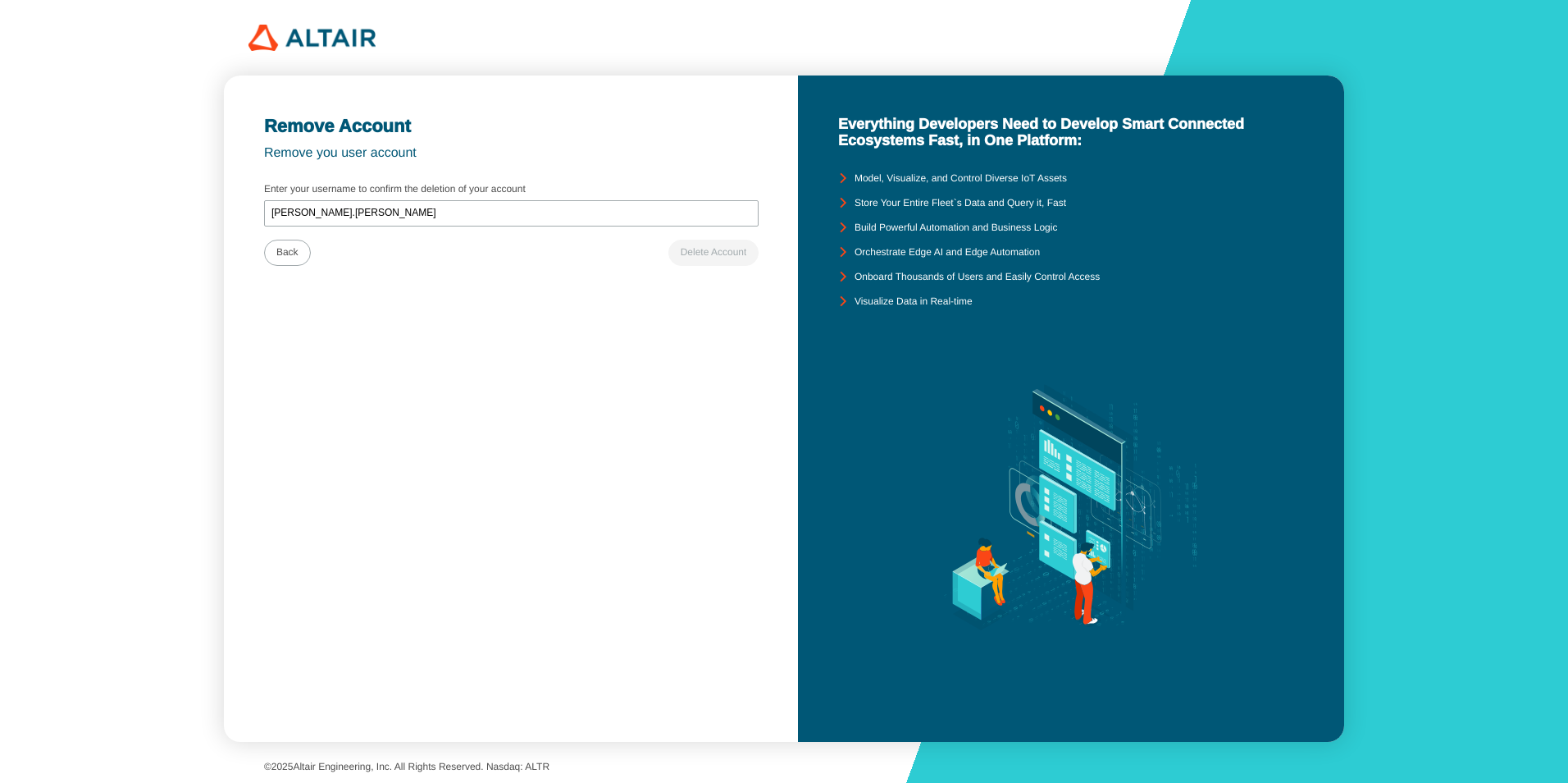
click at [391, 357] on div "Account Settings Manage your account settings from this page Basic Profile Edit…" at bounding box center [511, 408] width 574 height 666
click at [294, 212] on input "john.panikulam" at bounding box center [511, 214] width 480 height 12
click at [290, 218] on input "john.panikulam" at bounding box center [511, 214] width 480 height 12
type input "johnpanikulam"
click at [613, 453] on div "Account Settings Manage your account settings from this page Basic Profile Edit…" at bounding box center [511, 408] width 574 height 666
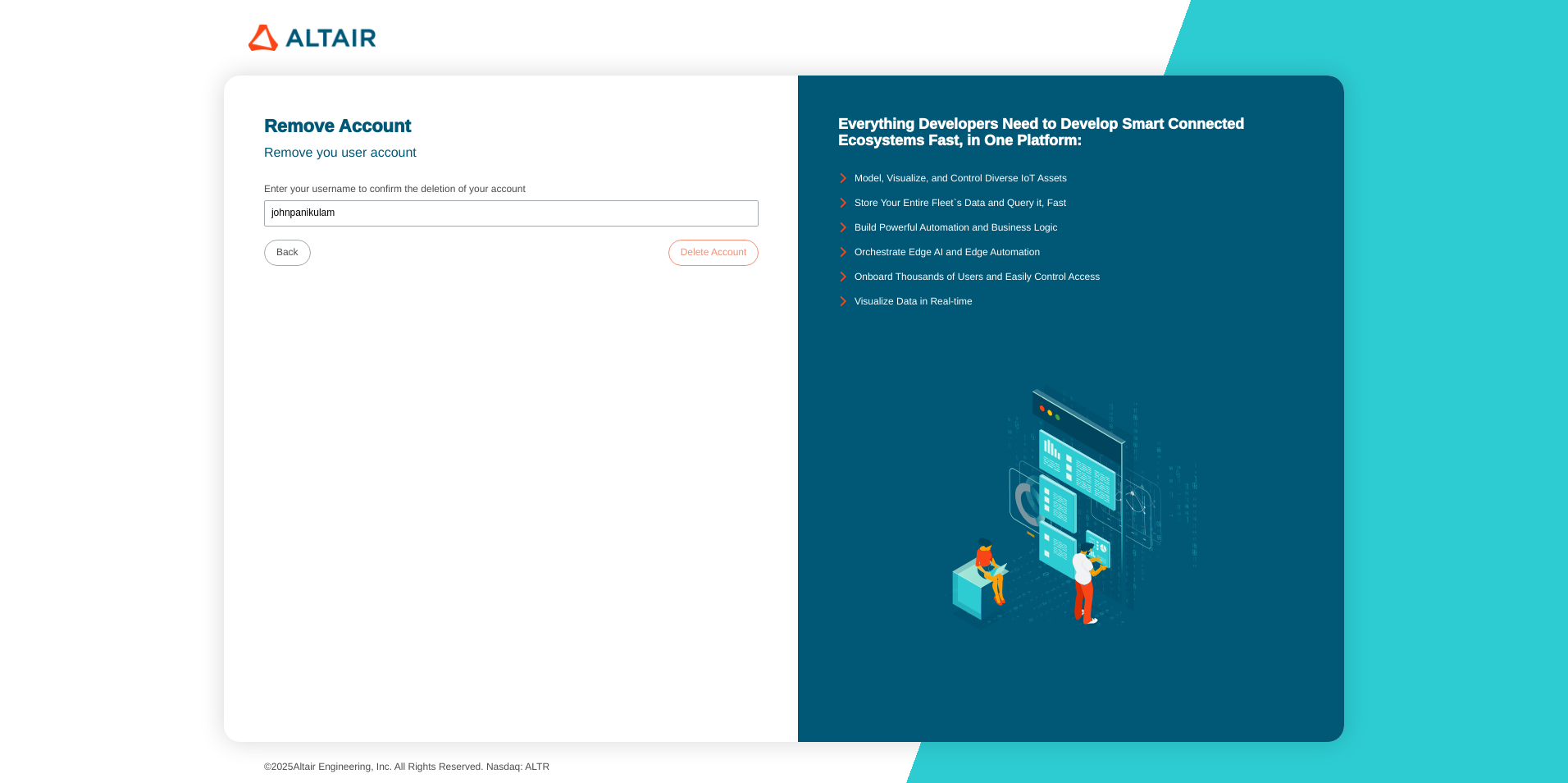
click at [0, 0] on slot "Delete Account" at bounding box center [0, 0] width 0 height 0
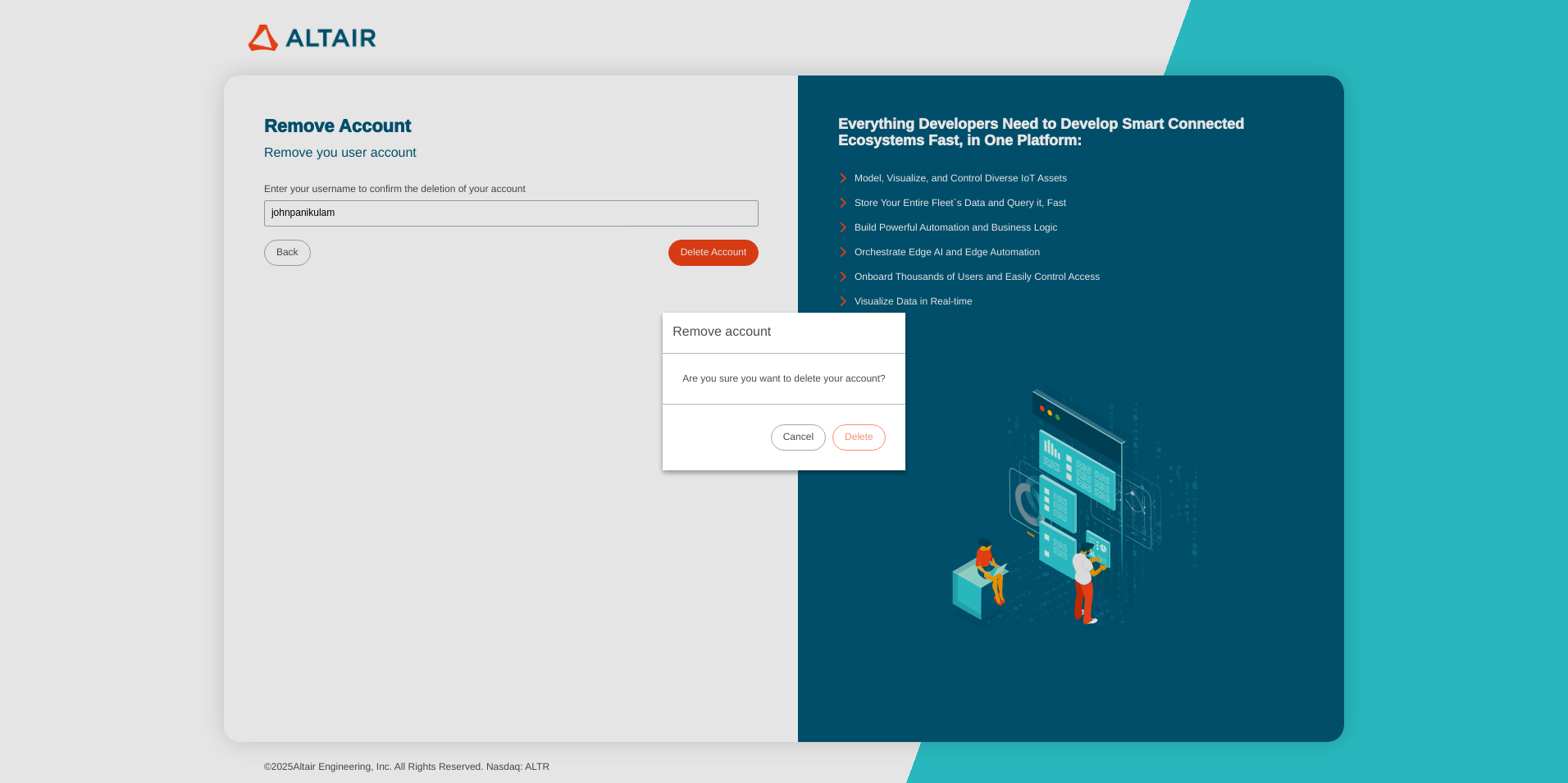
click at [0, 0] on slot "Delete" at bounding box center [0, 0] width 0 height 0
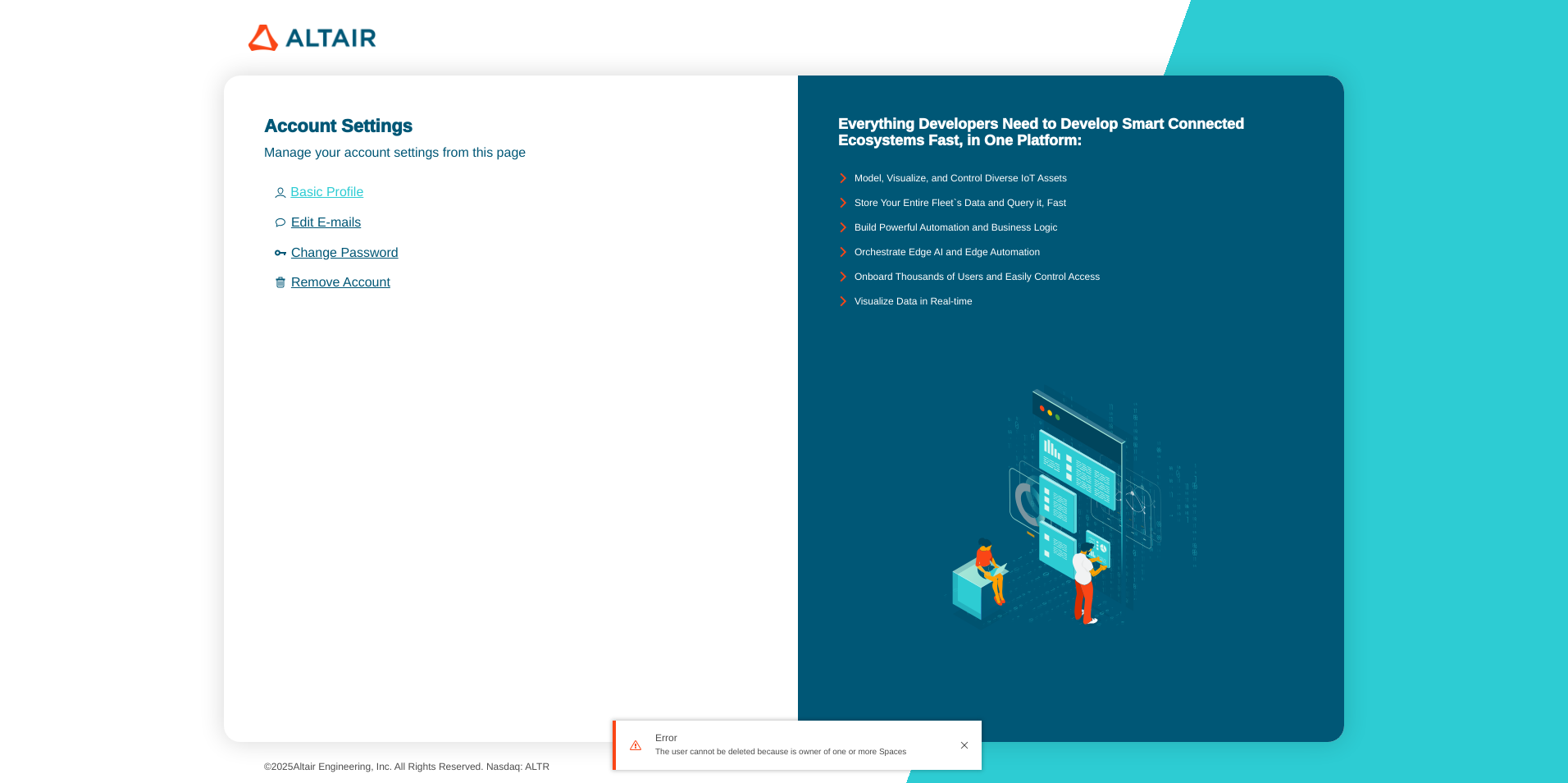
click at [322, 192] on link "Basic Profile" at bounding box center [327, 192] width 73 height 14
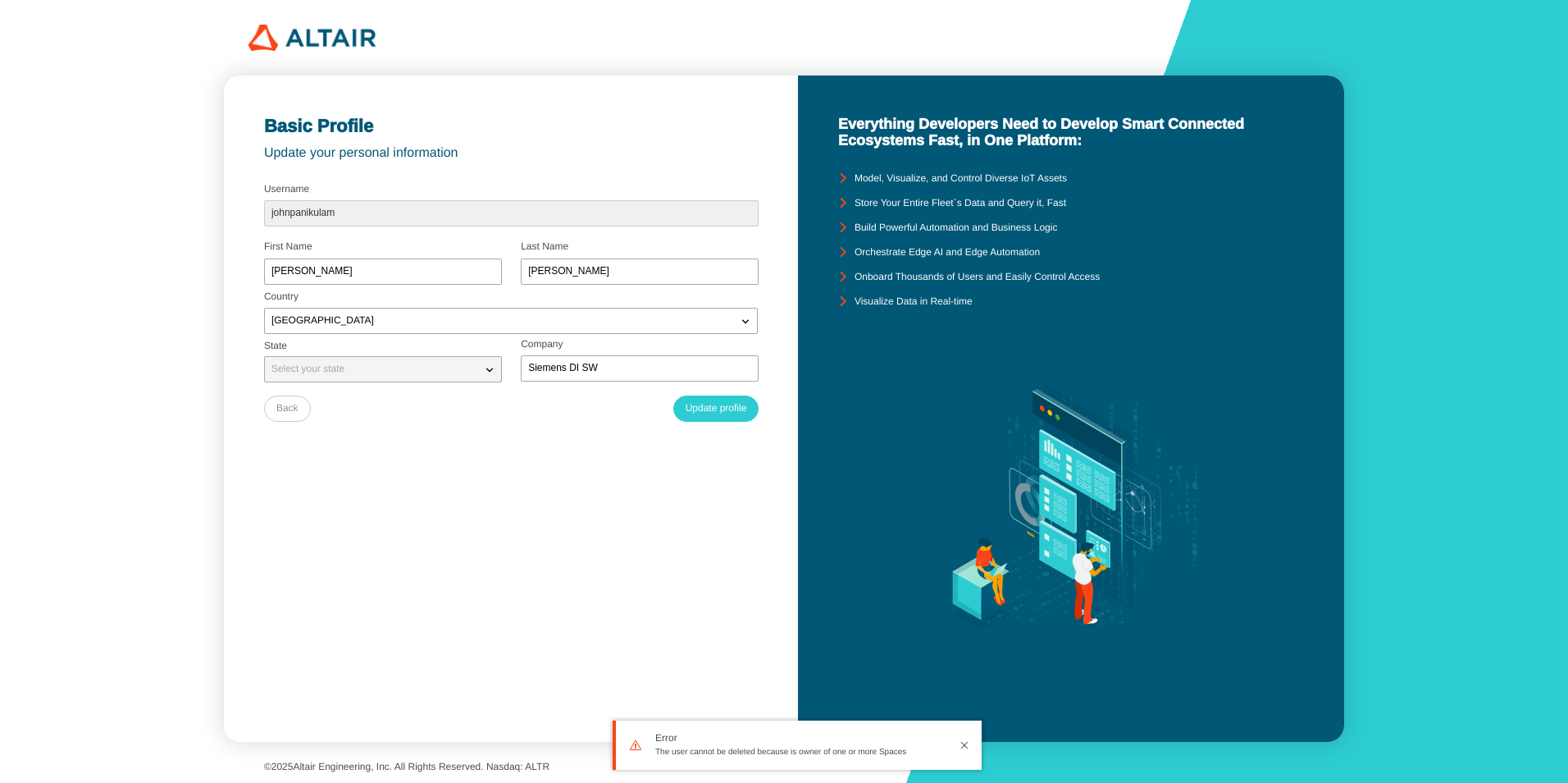
click at [301, 408] on paper-button "Back" at bounding box center [287, 408] width 47 height 26
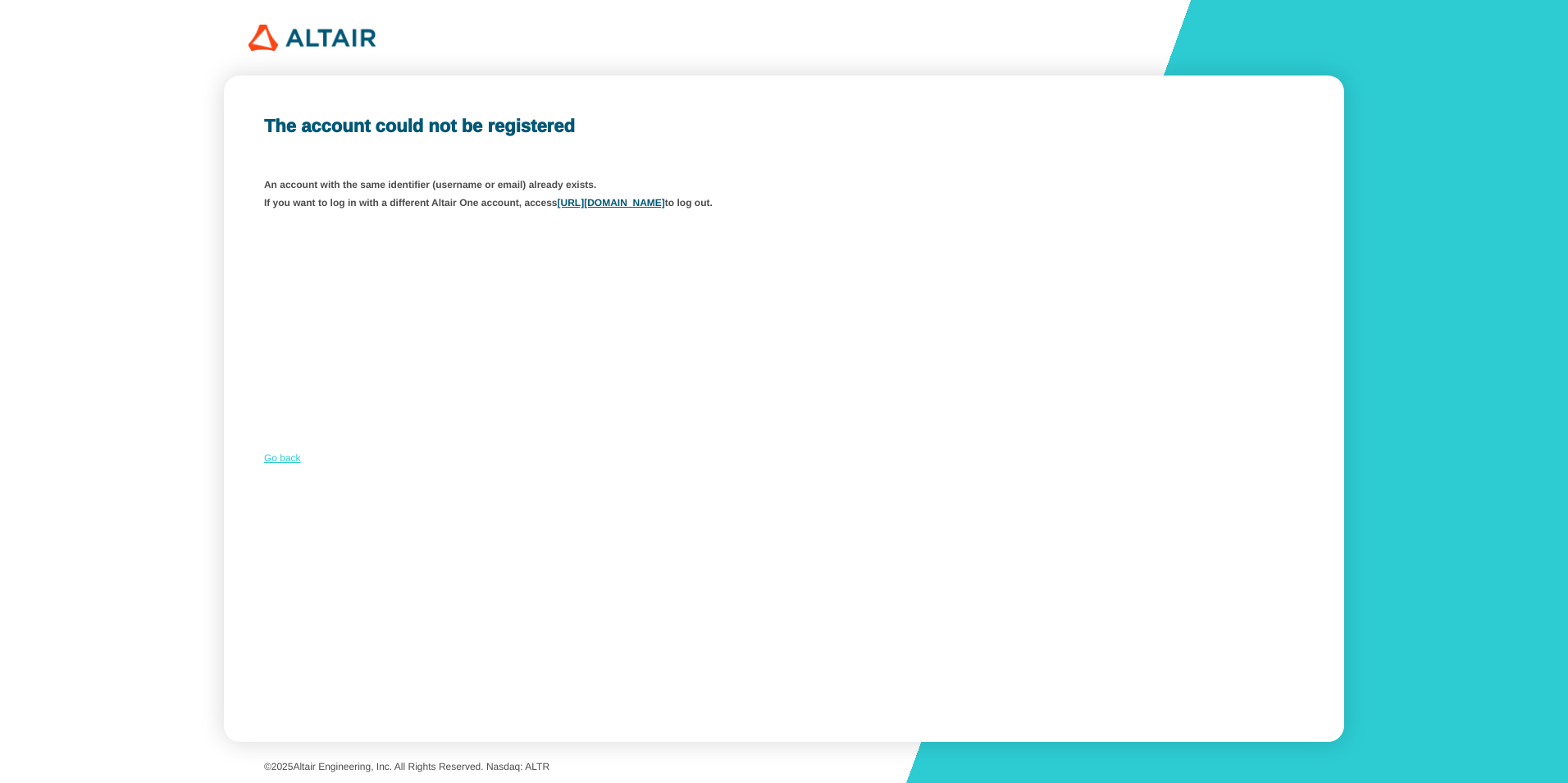
click at [275, 454] on link "Go back" at bounding box center [283, 458] width 37 height 12
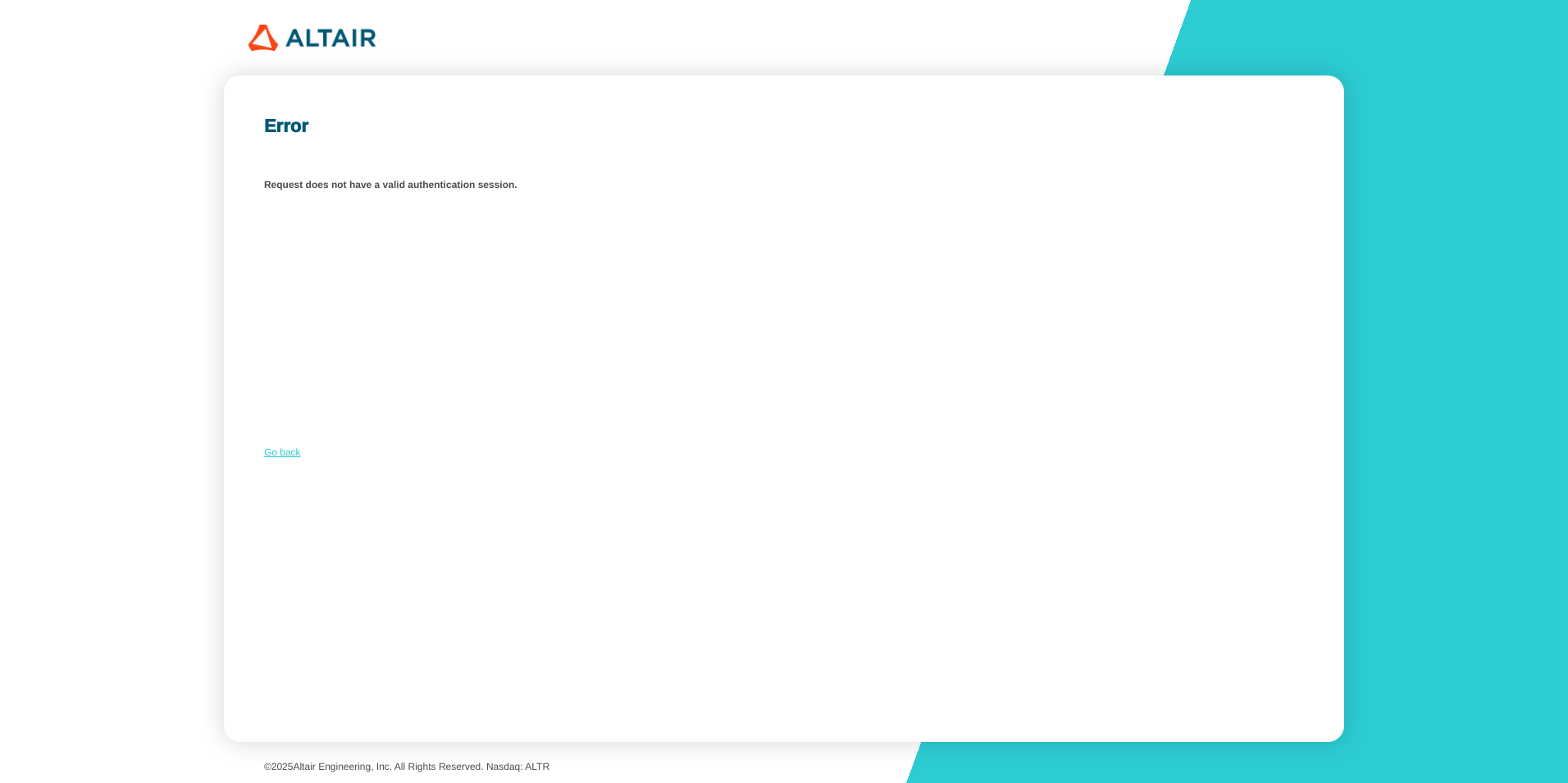
click at [288, 453] on link "Go back" at bounding box center [283, 452] width 37 height 12
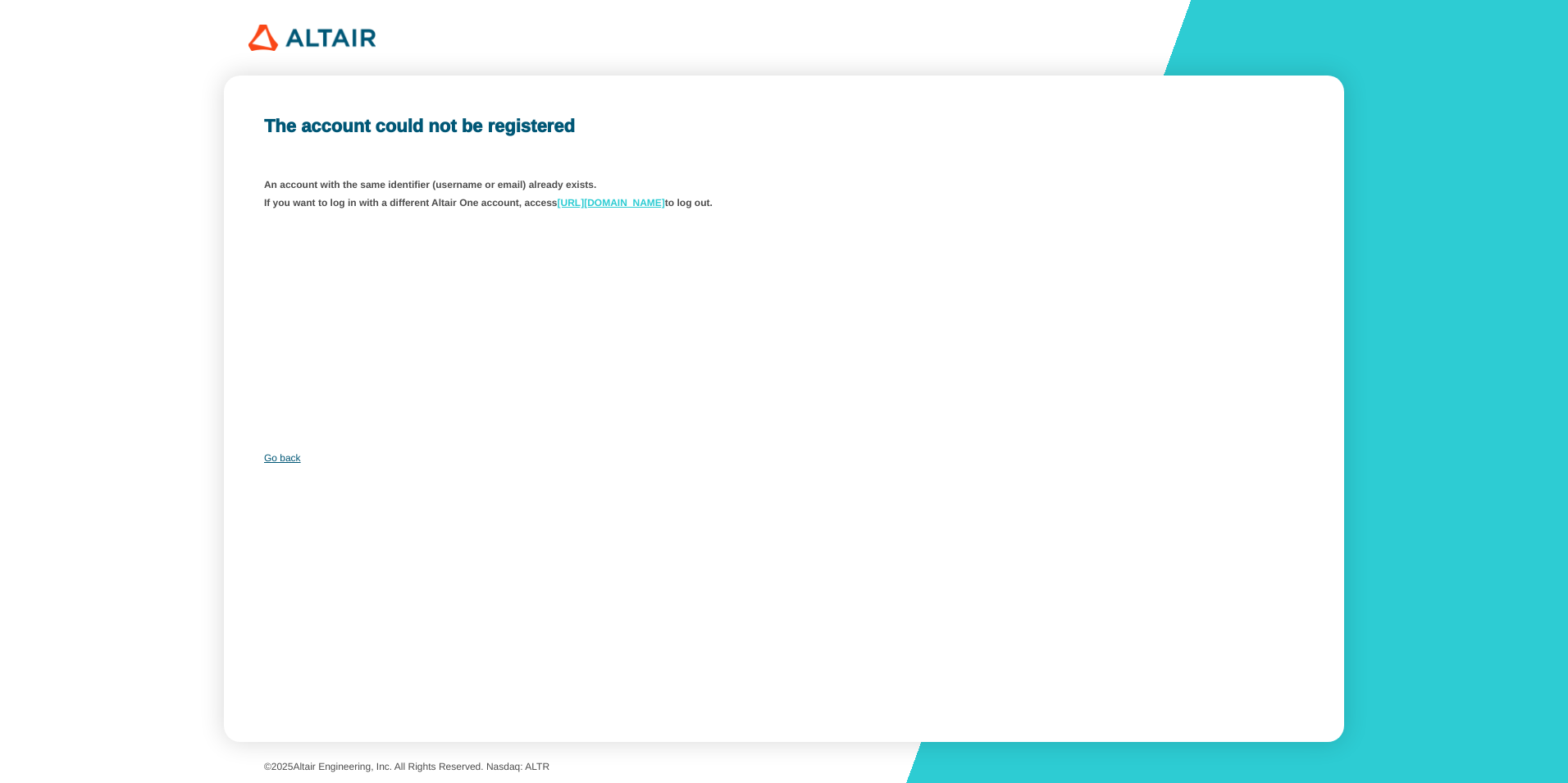
click at [631, 204] on link "https://altairone.com/home" at bounding box center [611, 203] width 107 height 12
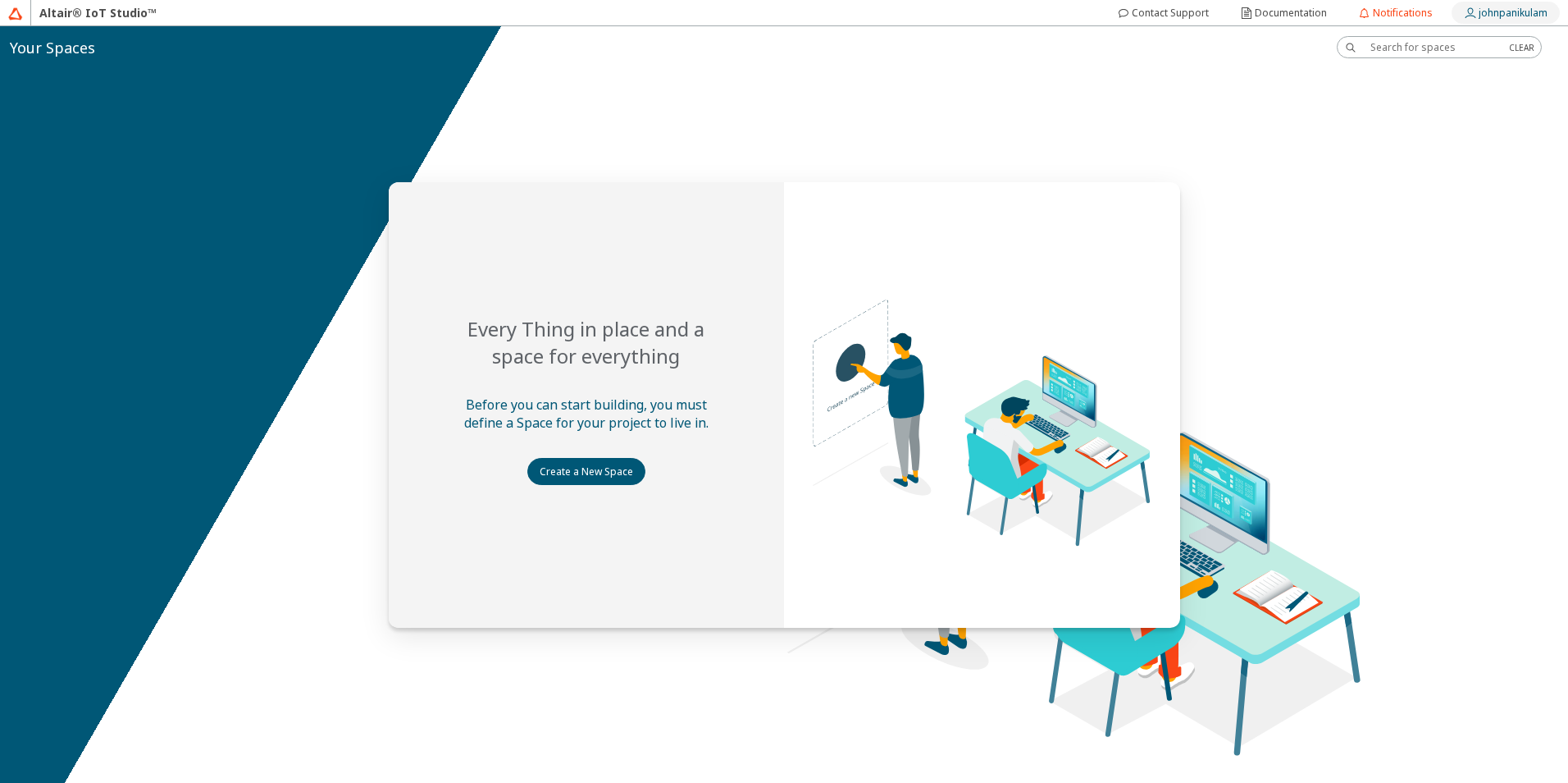
click at [0, 0] on slot "johnpanikulam" at bounding box center [0, 0] width 0 height 0
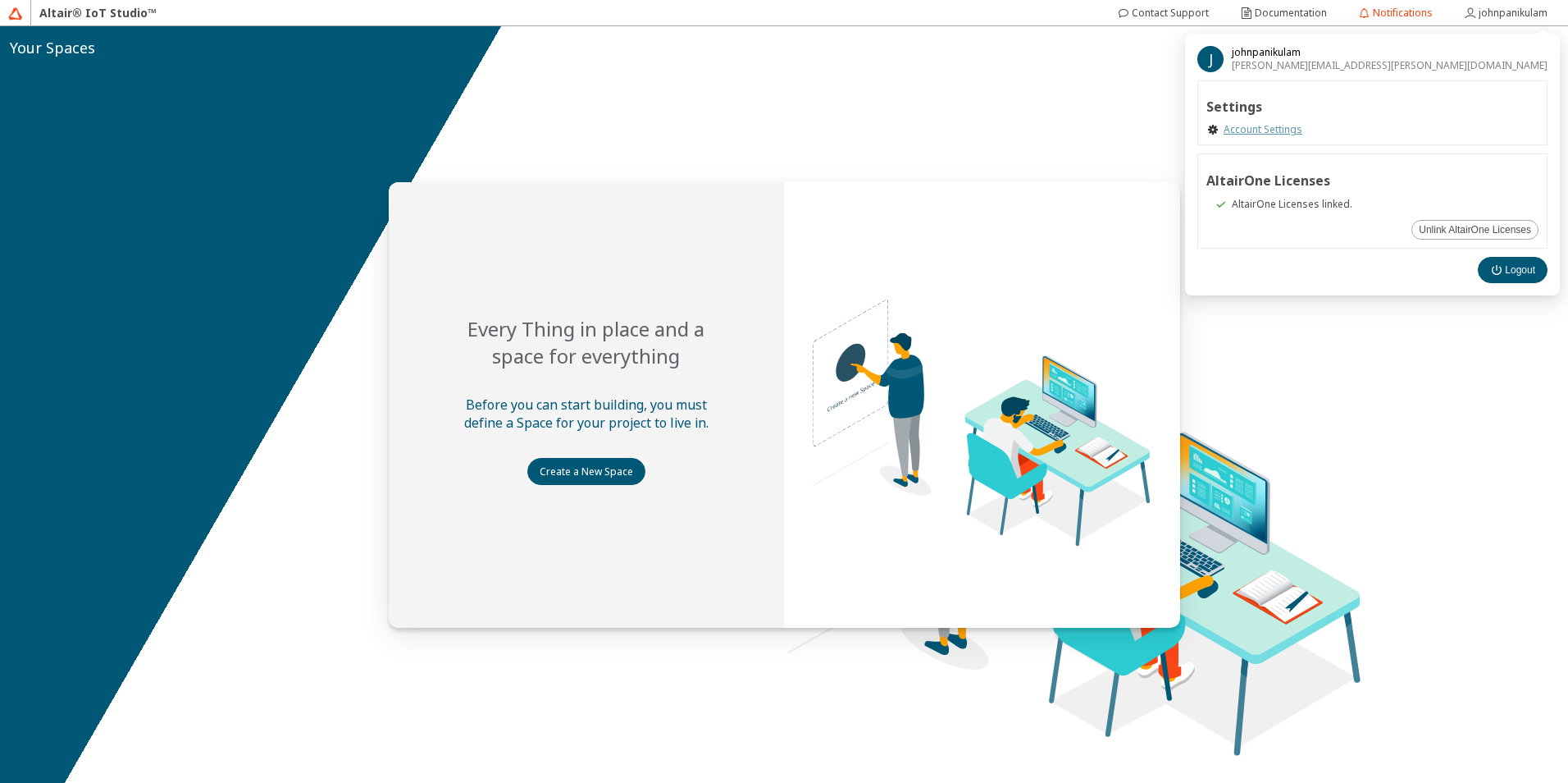
click at [1303, 127] on link "Account Settings" at bounding box center [1262, 129] width 79 height 13
click at [0, 0] on slot "Logout" at bounding box center [0, 0] width 0 height 0
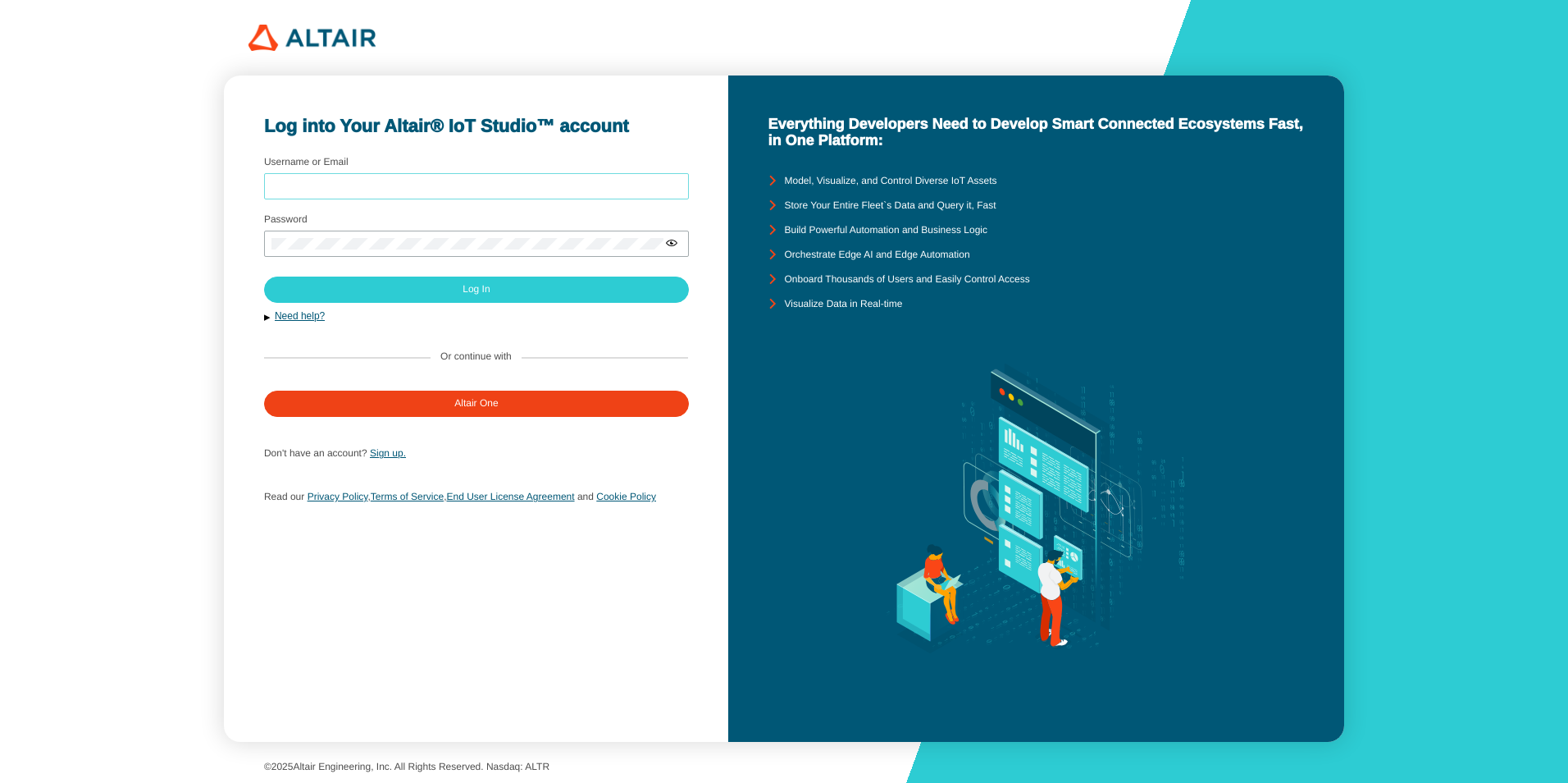
click at [330, 185] on input "Username or Email" at bounding box center [476, 186] width 410 height 12
type input "[PERSON_NAME][EMAIL_ADDRESS][PERSON_NAME][DOMAIN_NAME]"
click at [449, 184] on input "[PERSON_NAME][EMAIL_ADDRESS][PERSON_NAME][DOMAIN_NAME]" at bounding box center [476, 186] width 410 height 12
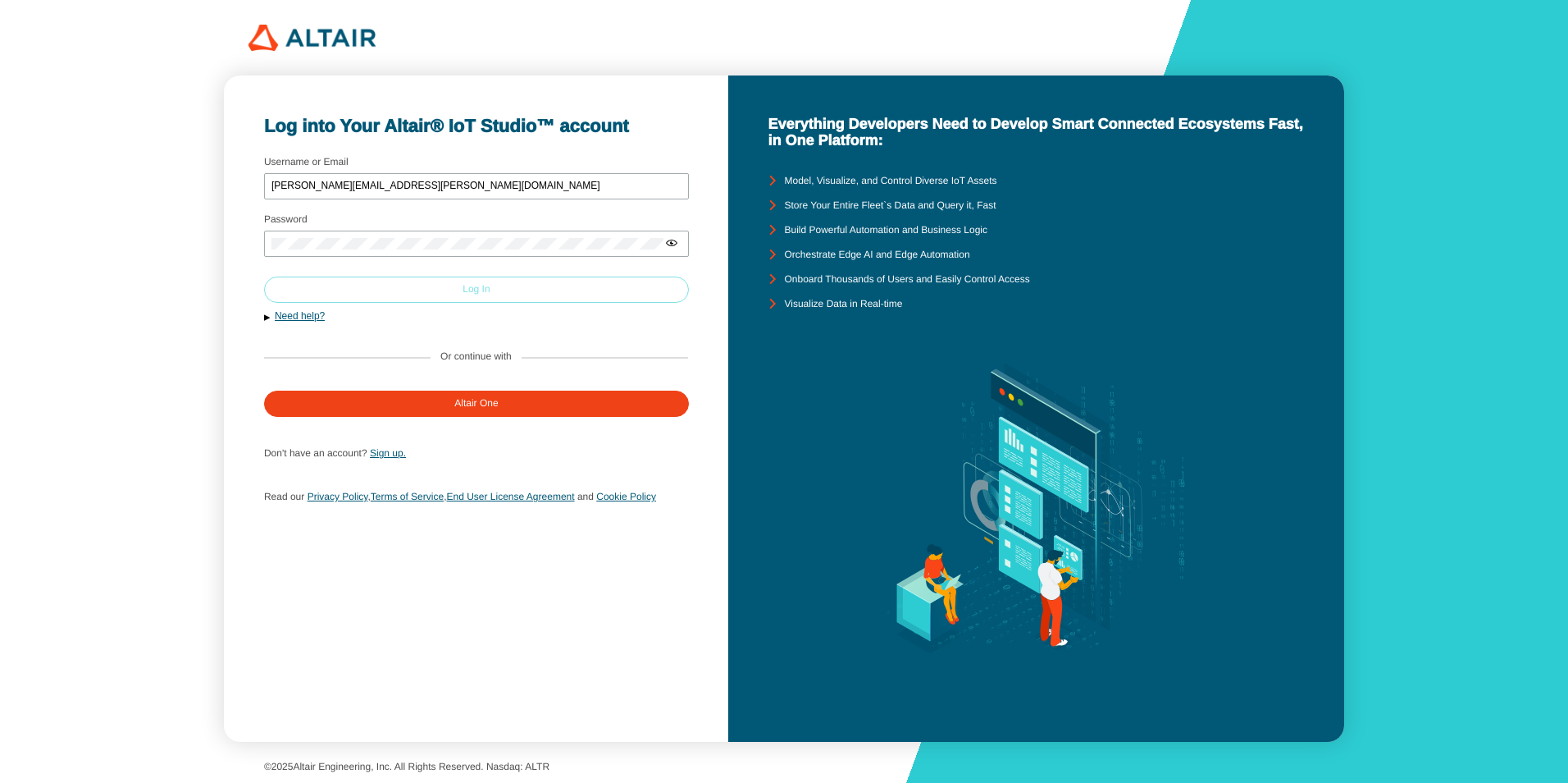
click at [366, 288] on paper-button "Log In" at bounding box center [477, 289] width 425 height 26
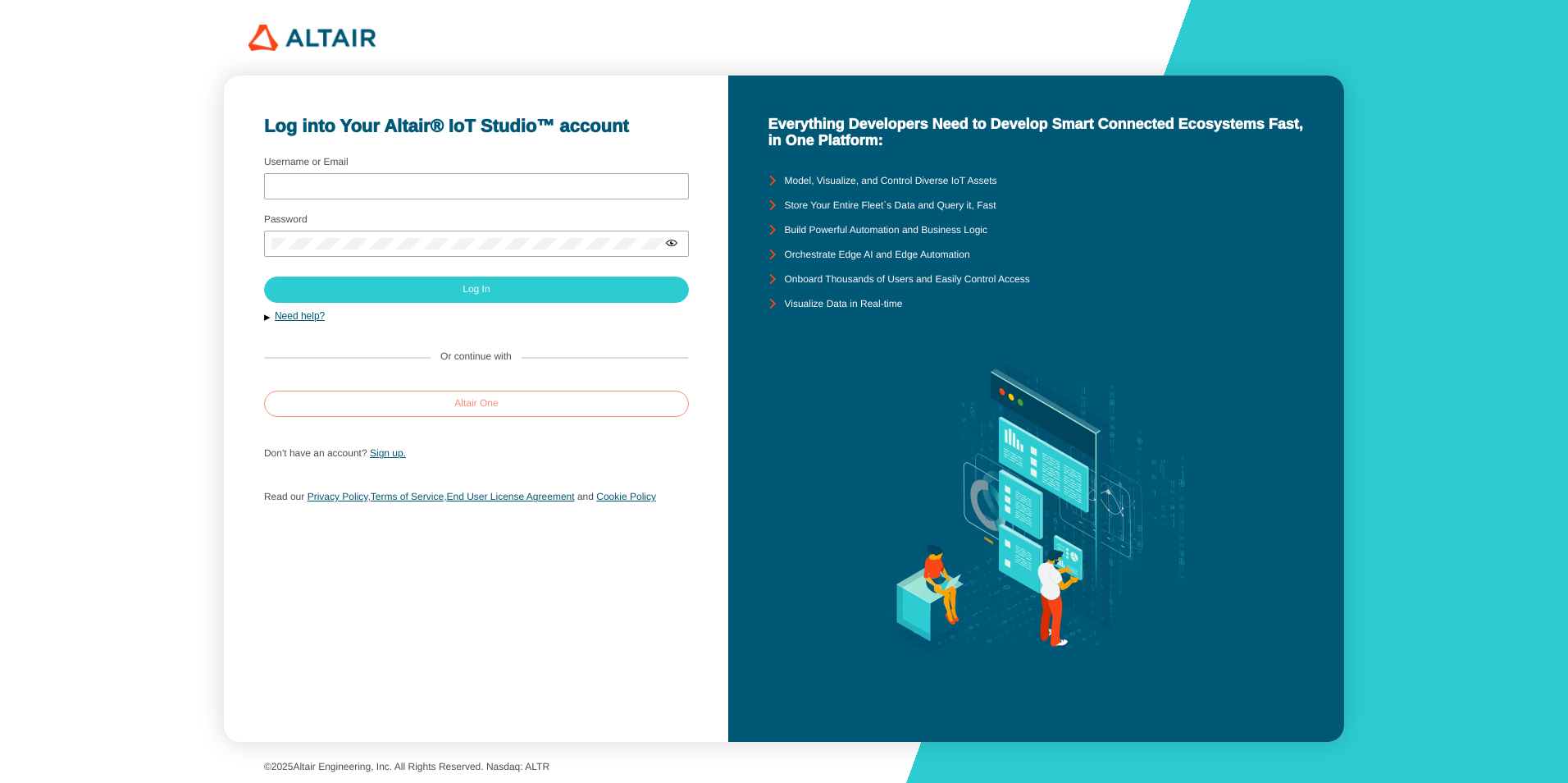
click at [412, 405] on paper-button "Altair One" at bounding box center [477, 403] width 425 height 26
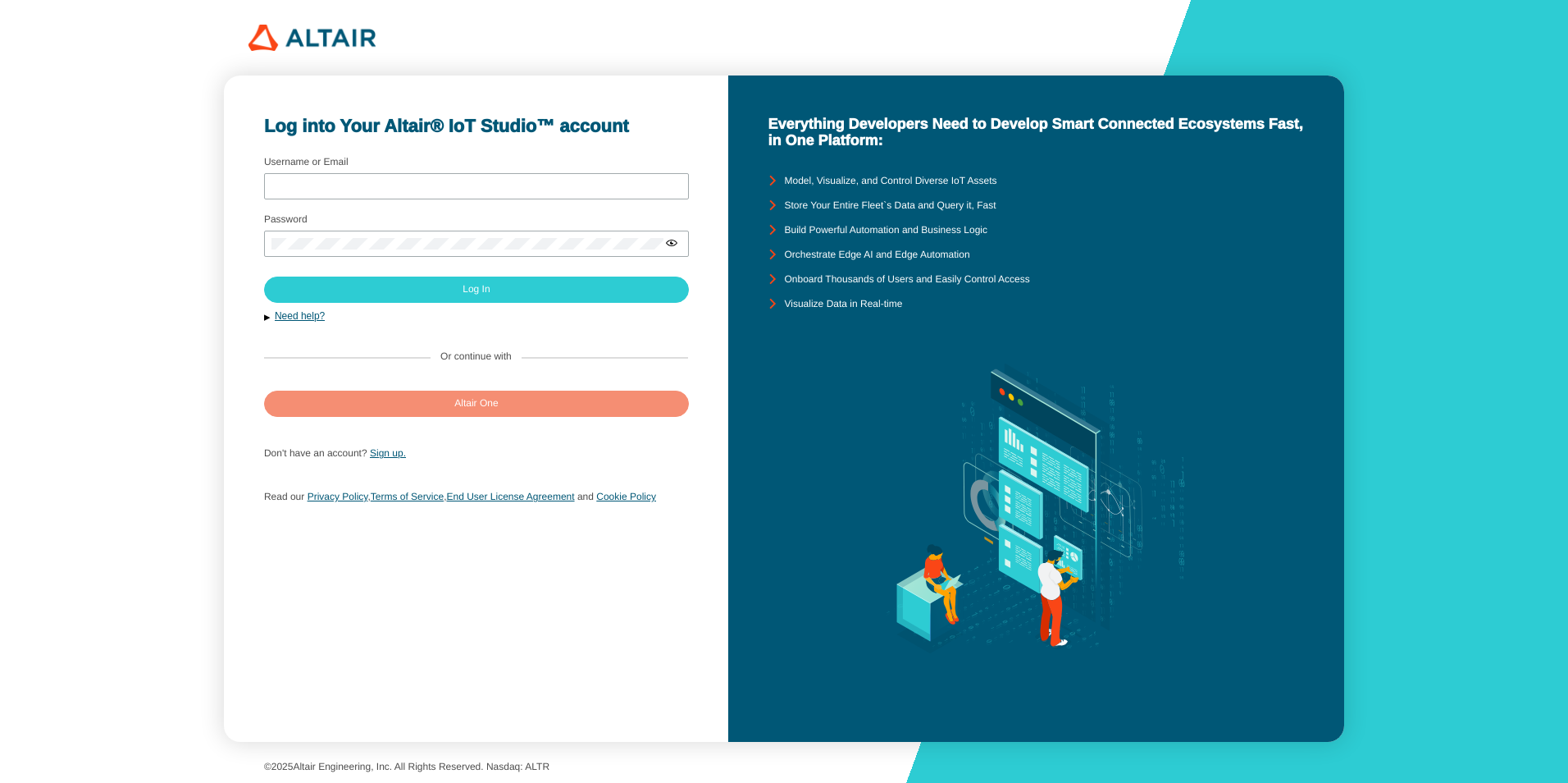
click at [411, 406] on paper-button "Altair One" at bounding box center [477, 403] width 425 height 26
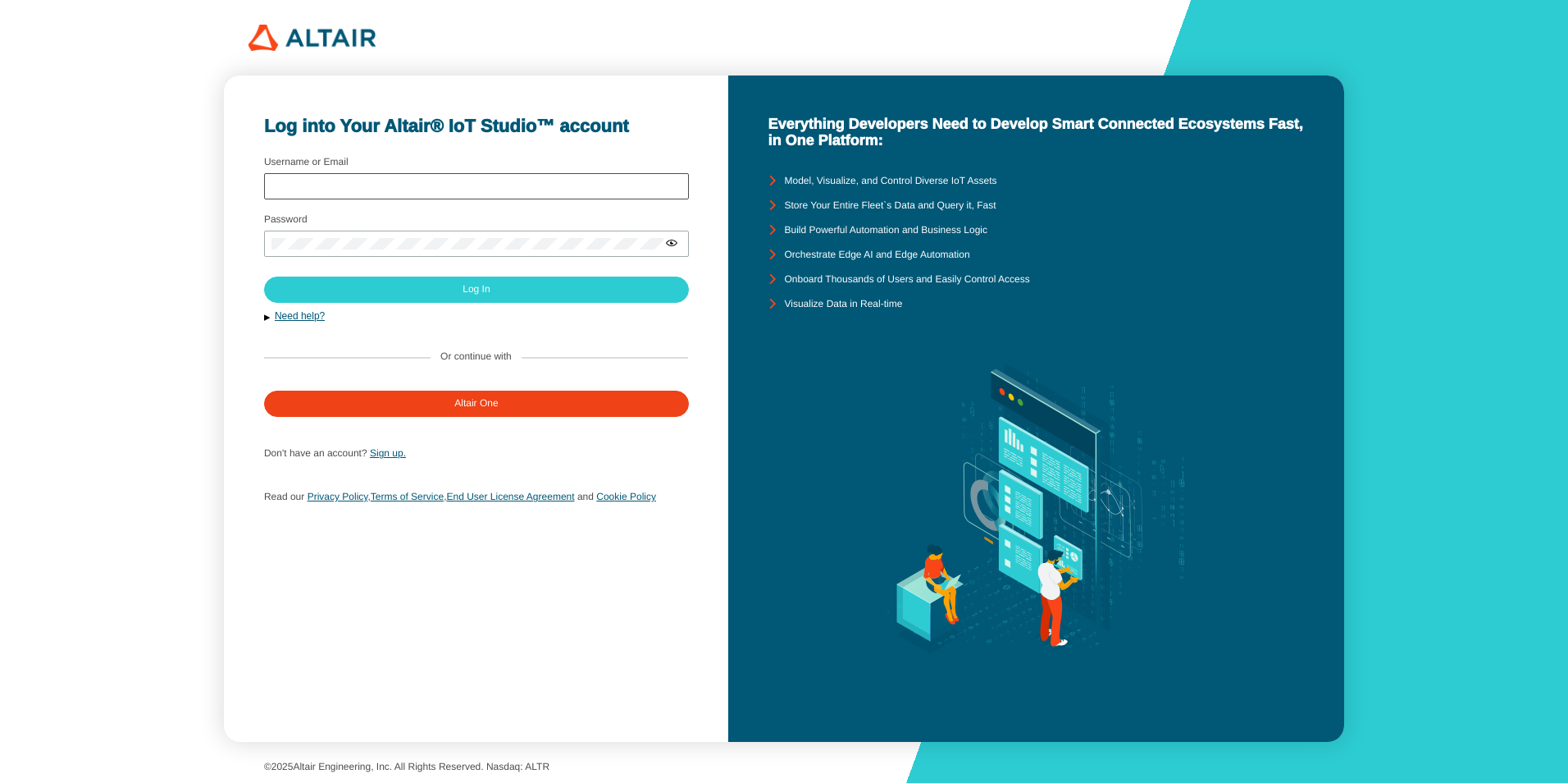
click at [340, 174] on div at bounding box center [477, 186] width 425 height 26
click at [331, 193] on div at bounding box center [477, 186] width 425 height 26
click at [331, 190] on input "Username or Email" at bounding box center [476, 186] width 410 height 12
type input "[PERSON_NAME][EMAIL_ADDRESS][PERSON_NAME][DOMAIN_NAME]"
click at [310, 235] on div at bounding box center [477, 243] width 425 height 26
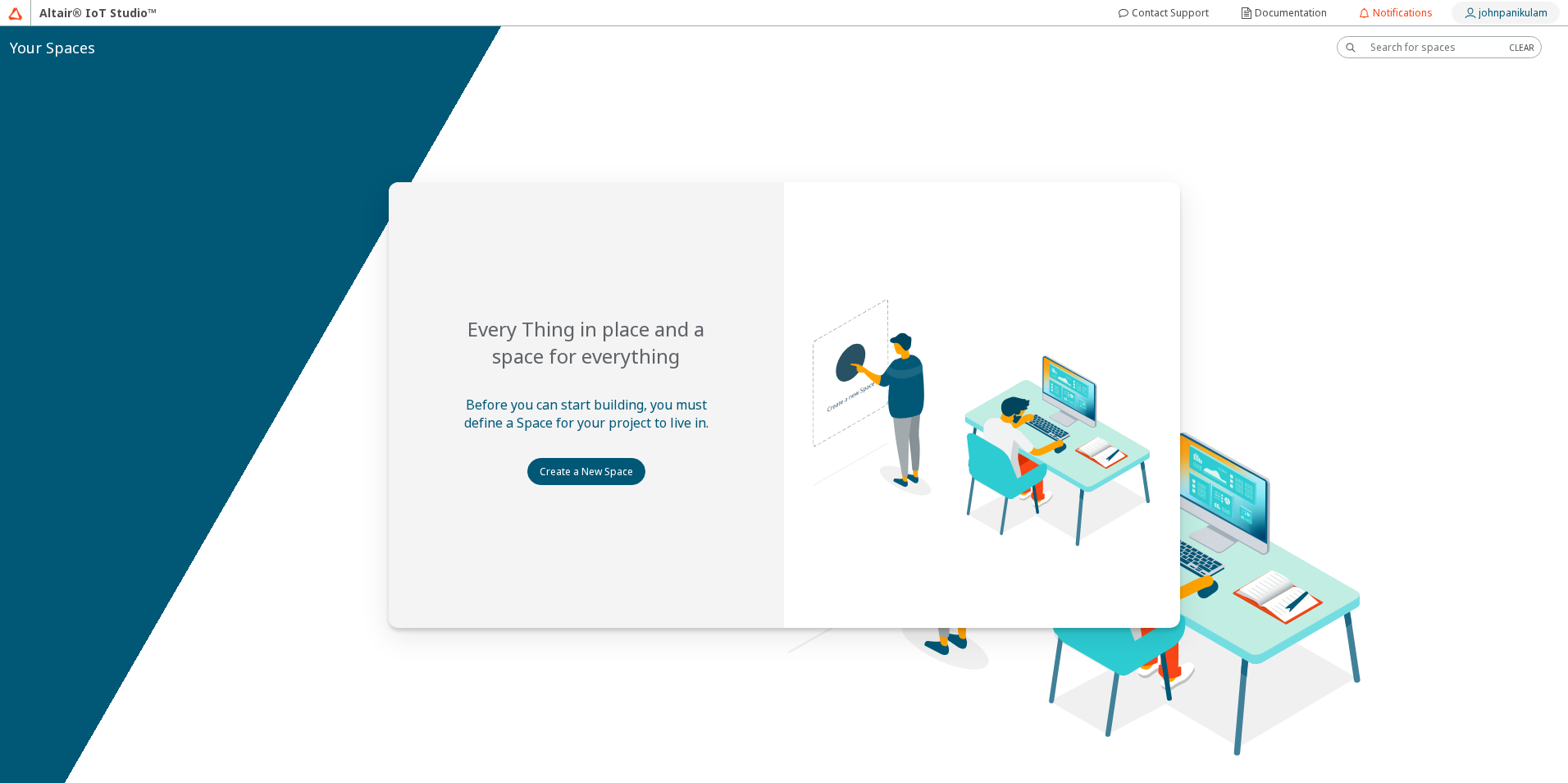
click at [0, 0] on slot "johnpanikulam" at bounding box center [0, 0] width 0 height 0
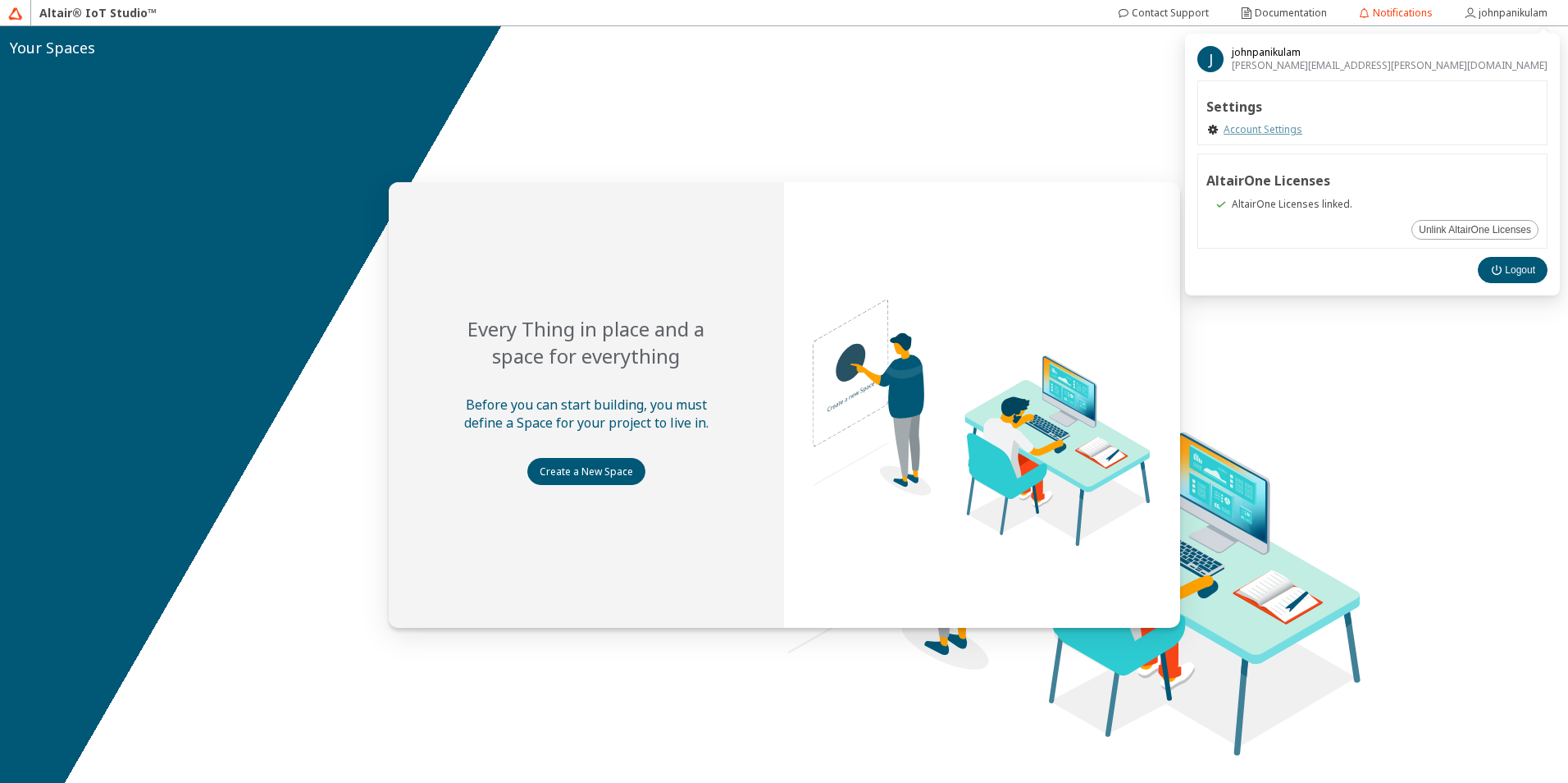
click at [1303, 132] on link "Account Settings" at bounding box center [1262, 129] width 79 height 13
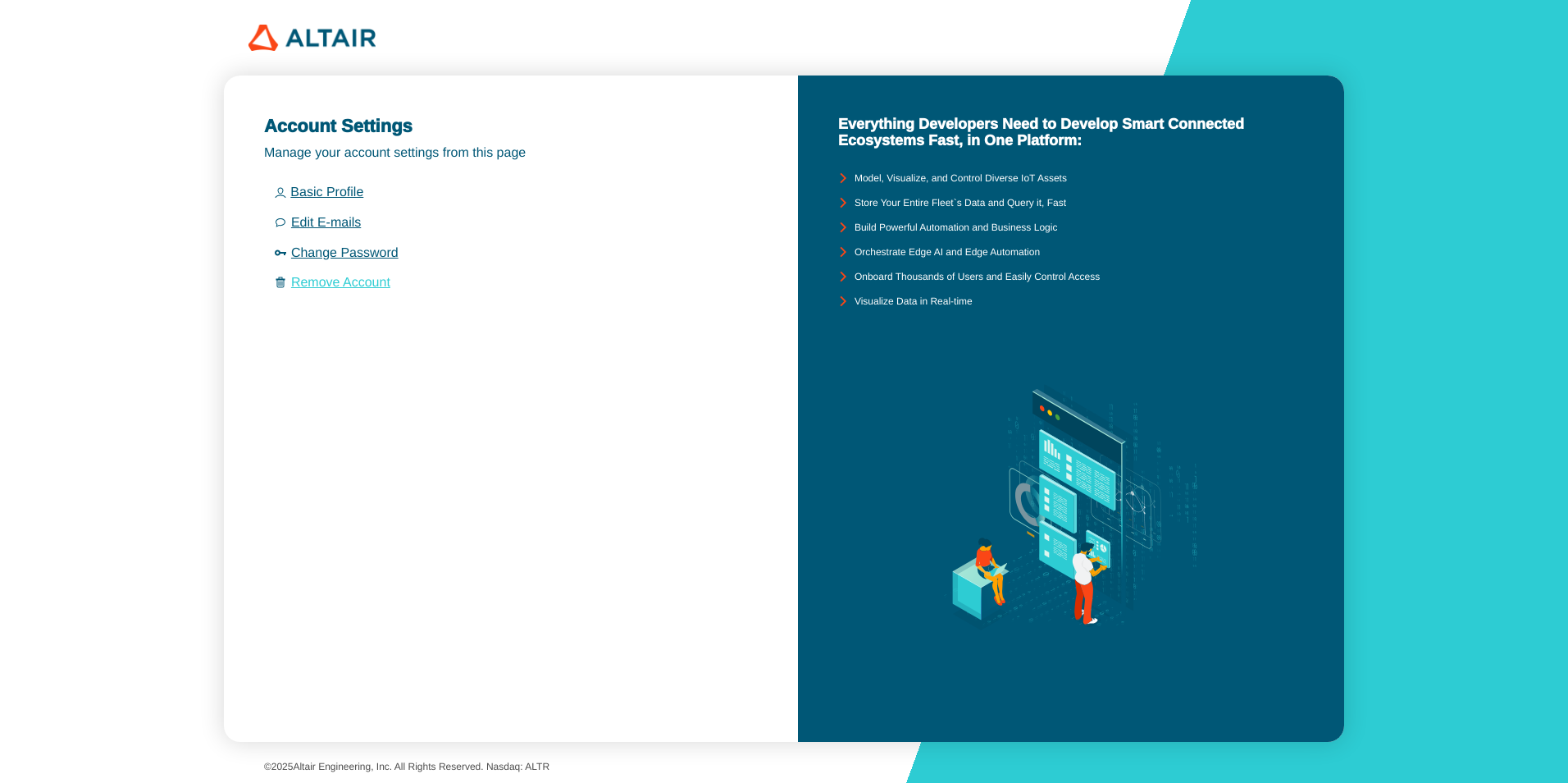
click at [321, 280] on link "Remove Account" at bounding box center [341, 283] width 100 height 14
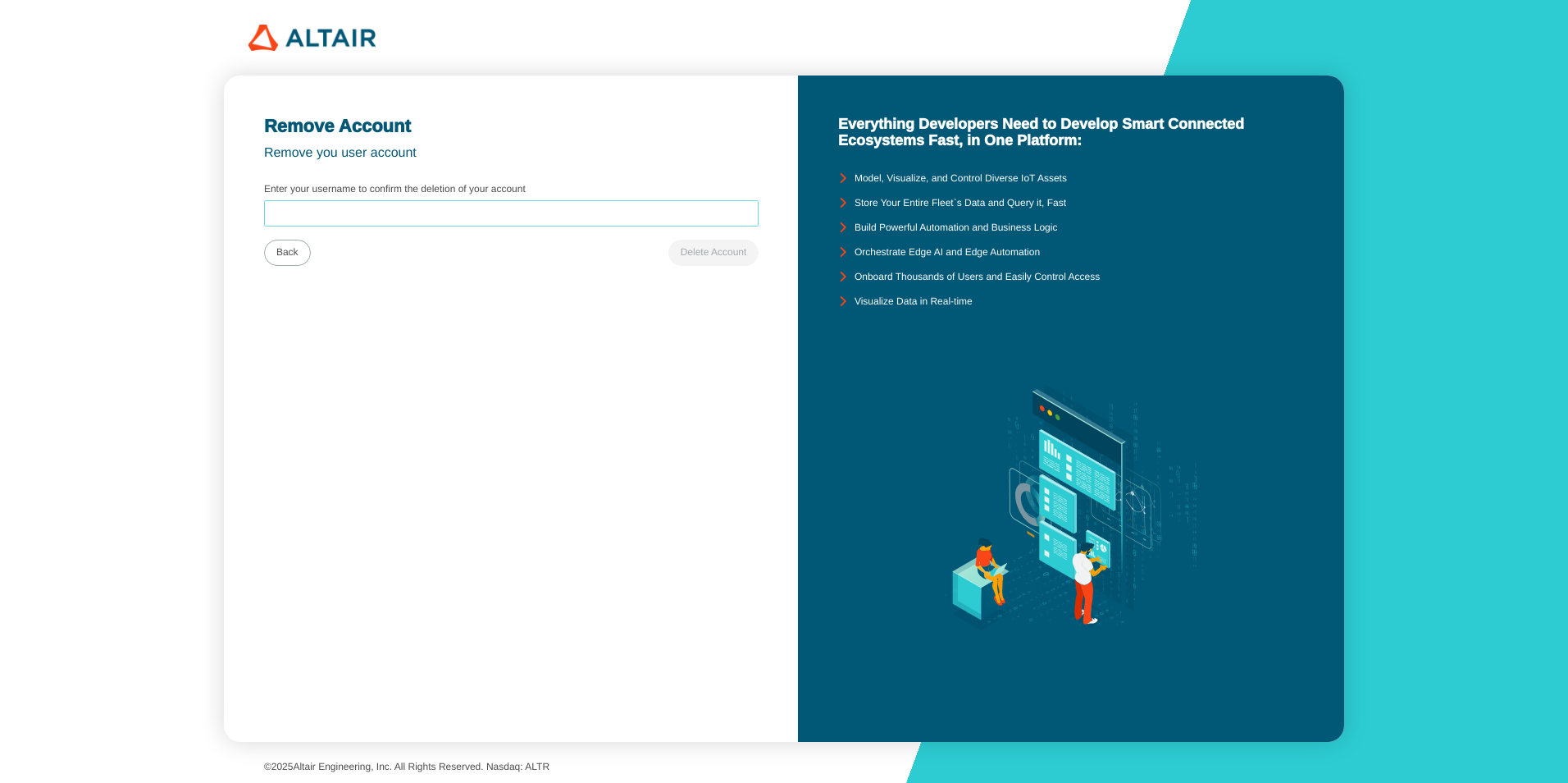
click at [320, 218] on input "Enter your username to confirm the deletion of your account" at bounding box center [511, 214] width 480 height 12
drag, startPoint x: 345, startPoint y: 213, endPoint x: 776, endPoint y: 248, distance: 432.4
click at [776, 248] on div "Account Settings Manage your account settings from this page Basic Profile Edit…" at bounding box center [511, 408] width 574 height 666
type input "johnpanikulam"
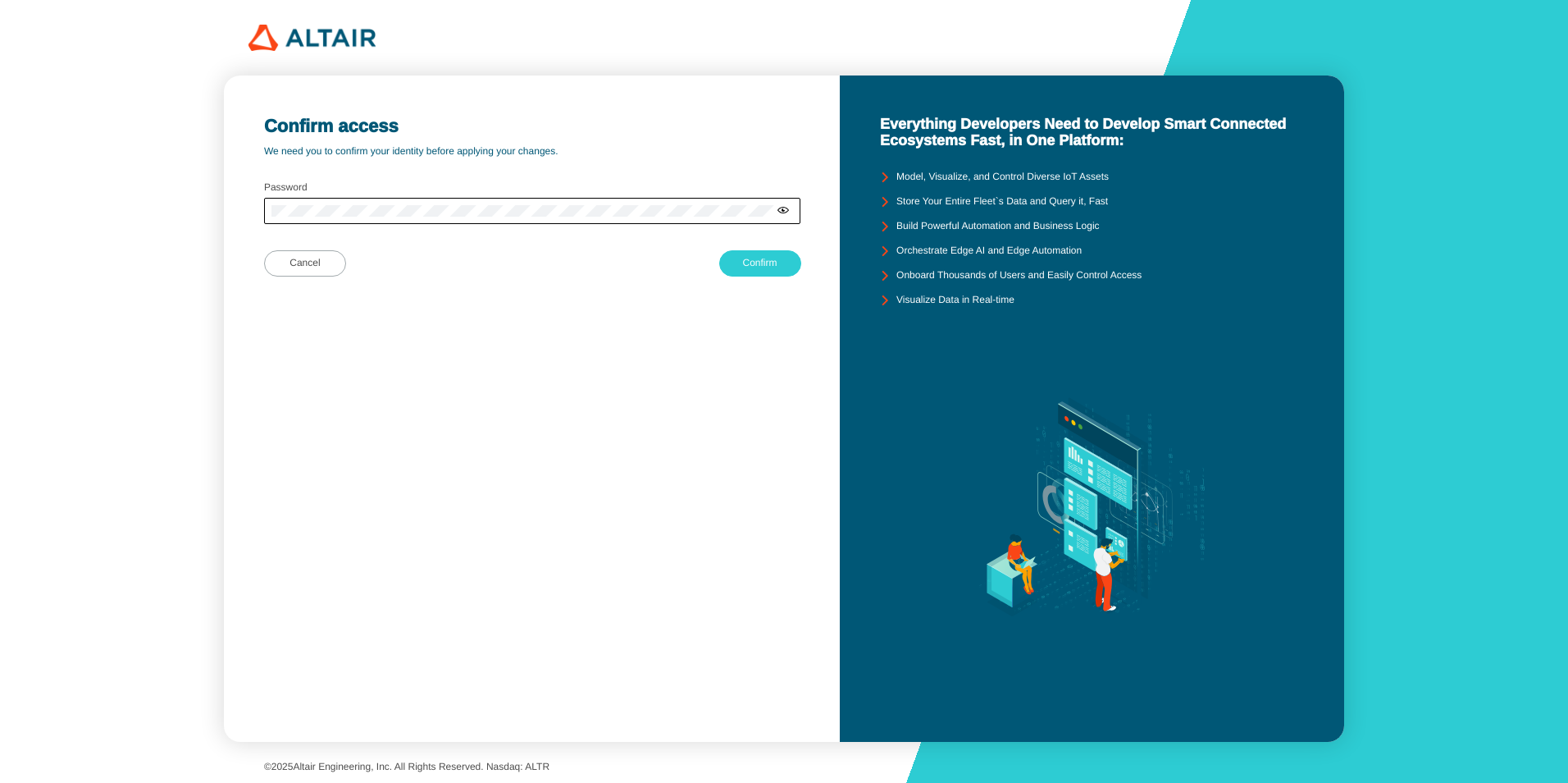
click at [331, 202] on div at bounding box center [533, 210] width 536 height 26
click at [0, 0] on slot "Confirm" at bounding box center [0, 0] width 0 height 0
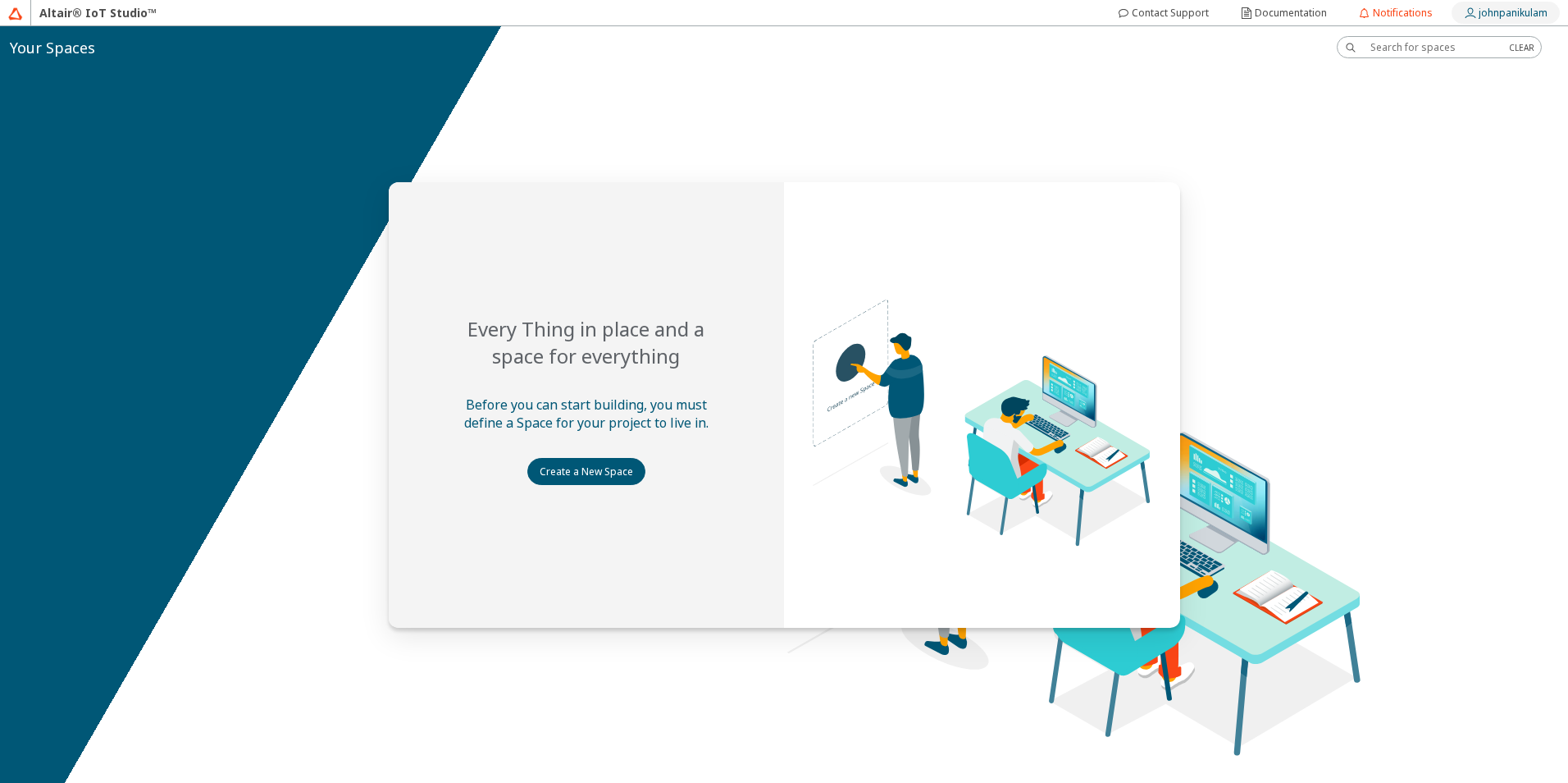
click at [0, 0] on slot "johnpanikulam" at bounding box center [0, 0] width 0 height 0
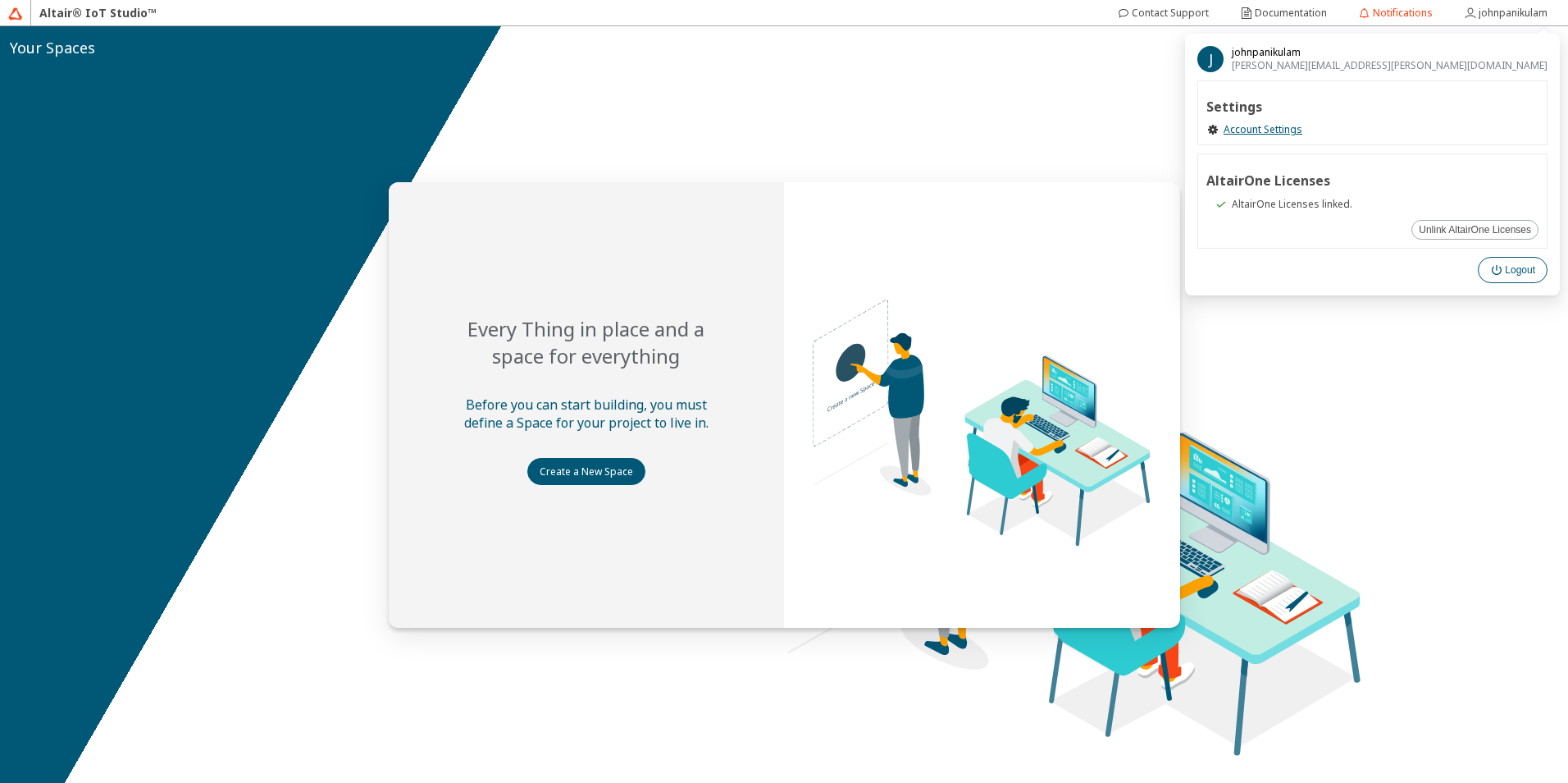
click at [1513, 276] on div "Logout" at bounding box center [1520, 270] width 31 height 13
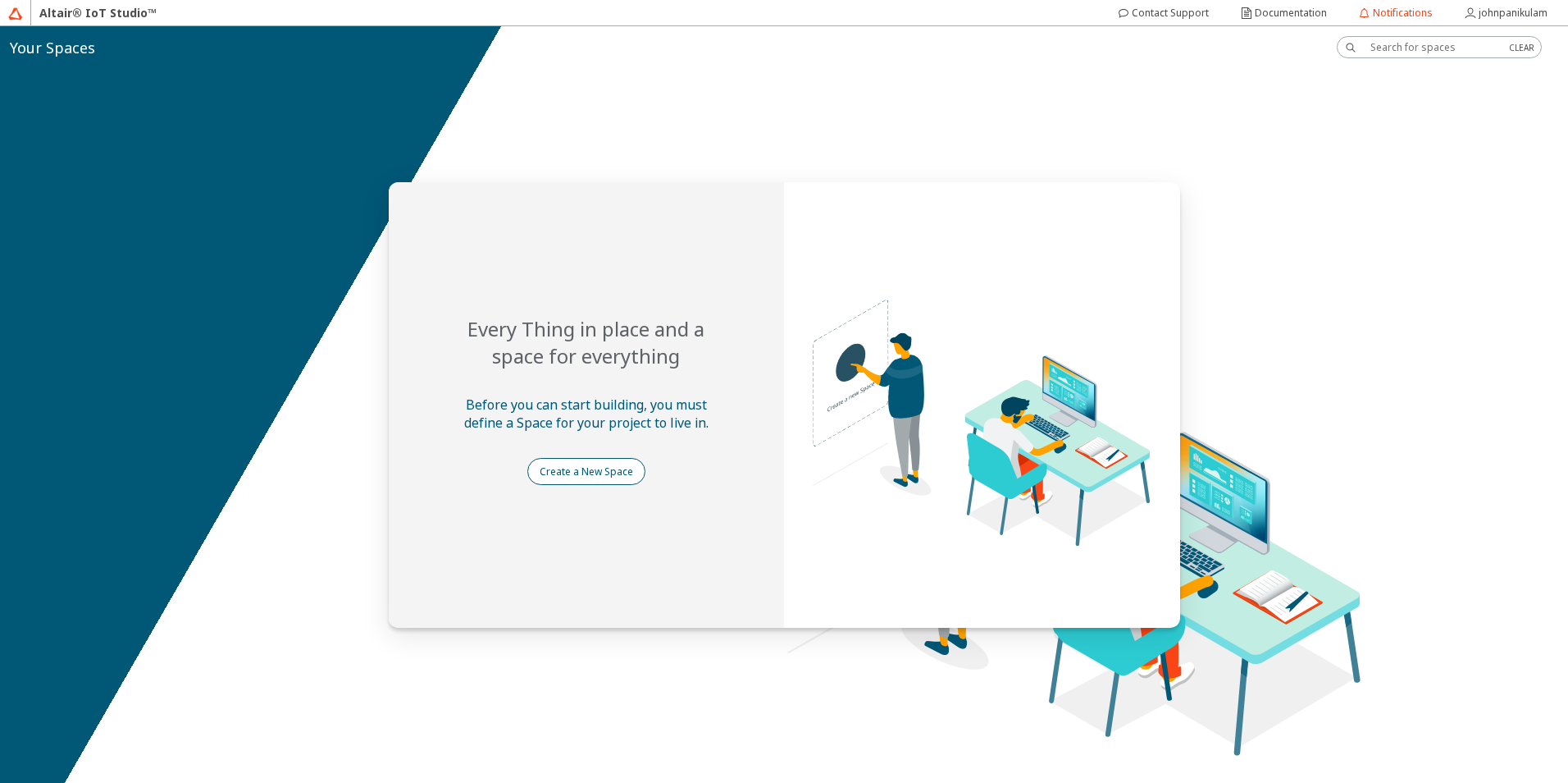
click at [0, 0] on slot "Create a New Space" at bounding box center [0, 0] width 0 height 0
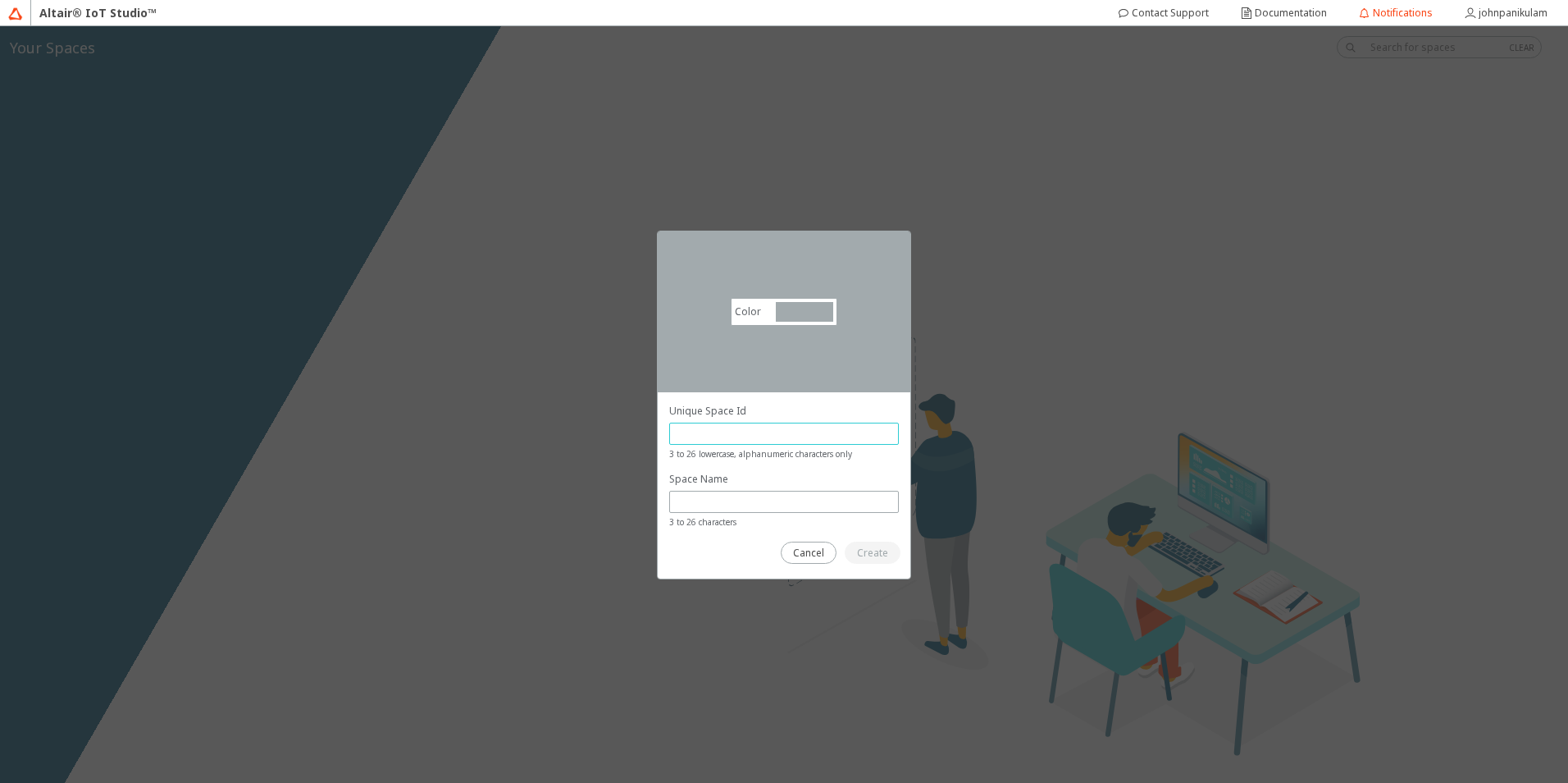
click at [744, 434] on input "text" at bounding box center [784, 433] width 215 height 14
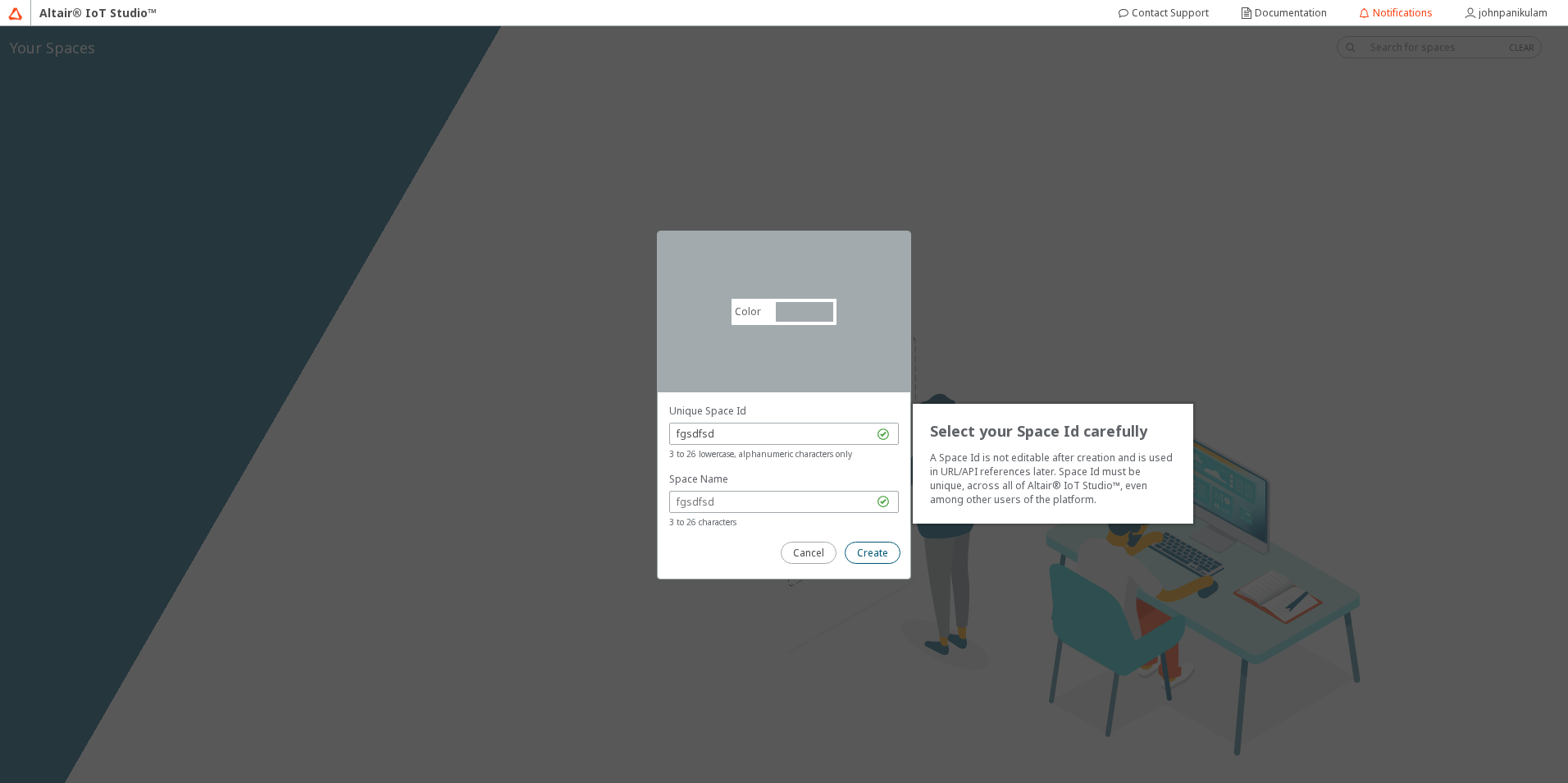
click at [0, 0] on slot "Create" at bounding box center [0, 0] width 0 height 0
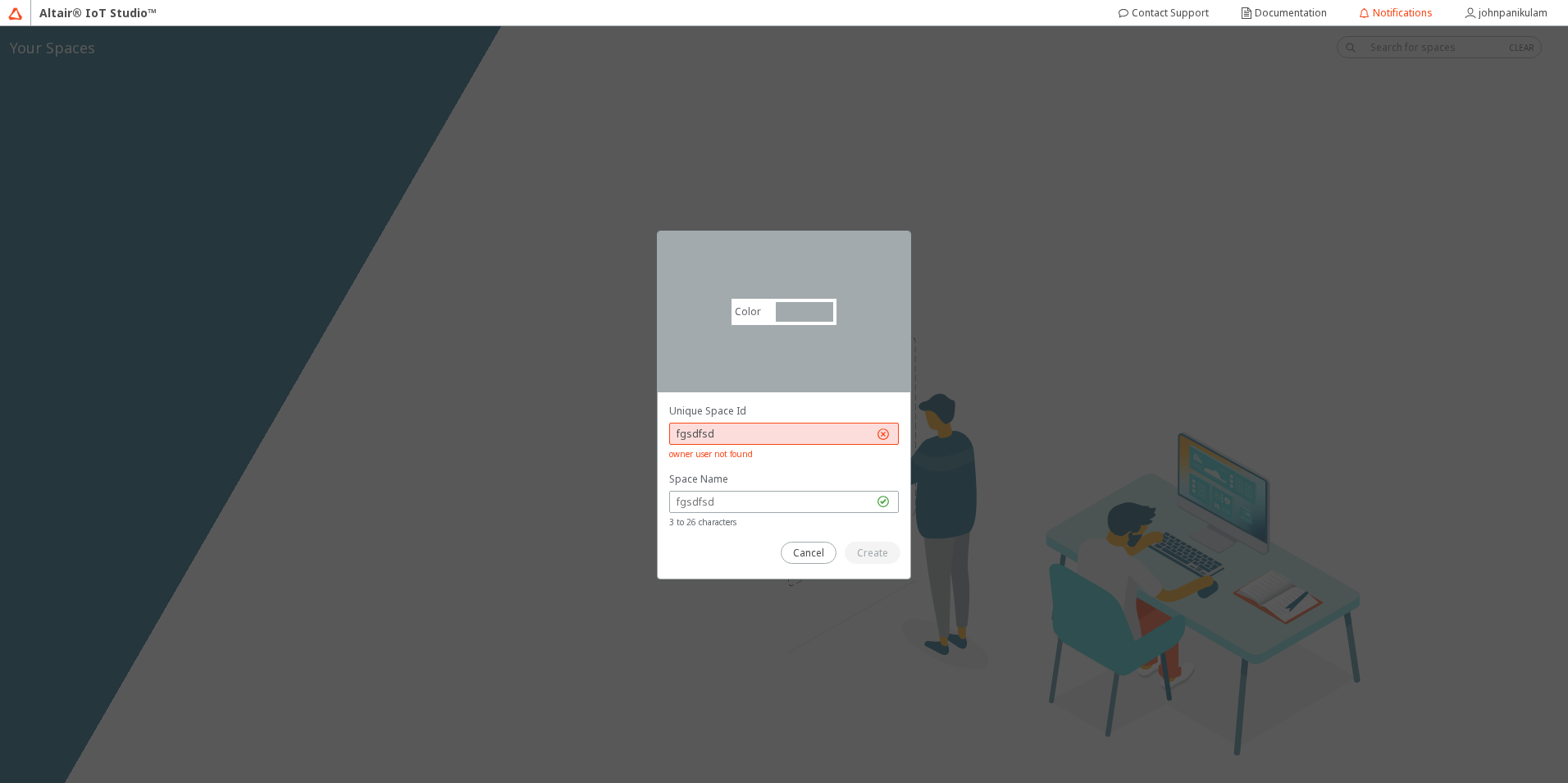
click at [752, 427] on input "fgsdfsd" at bounding box center [774, 433] width 196 height 14
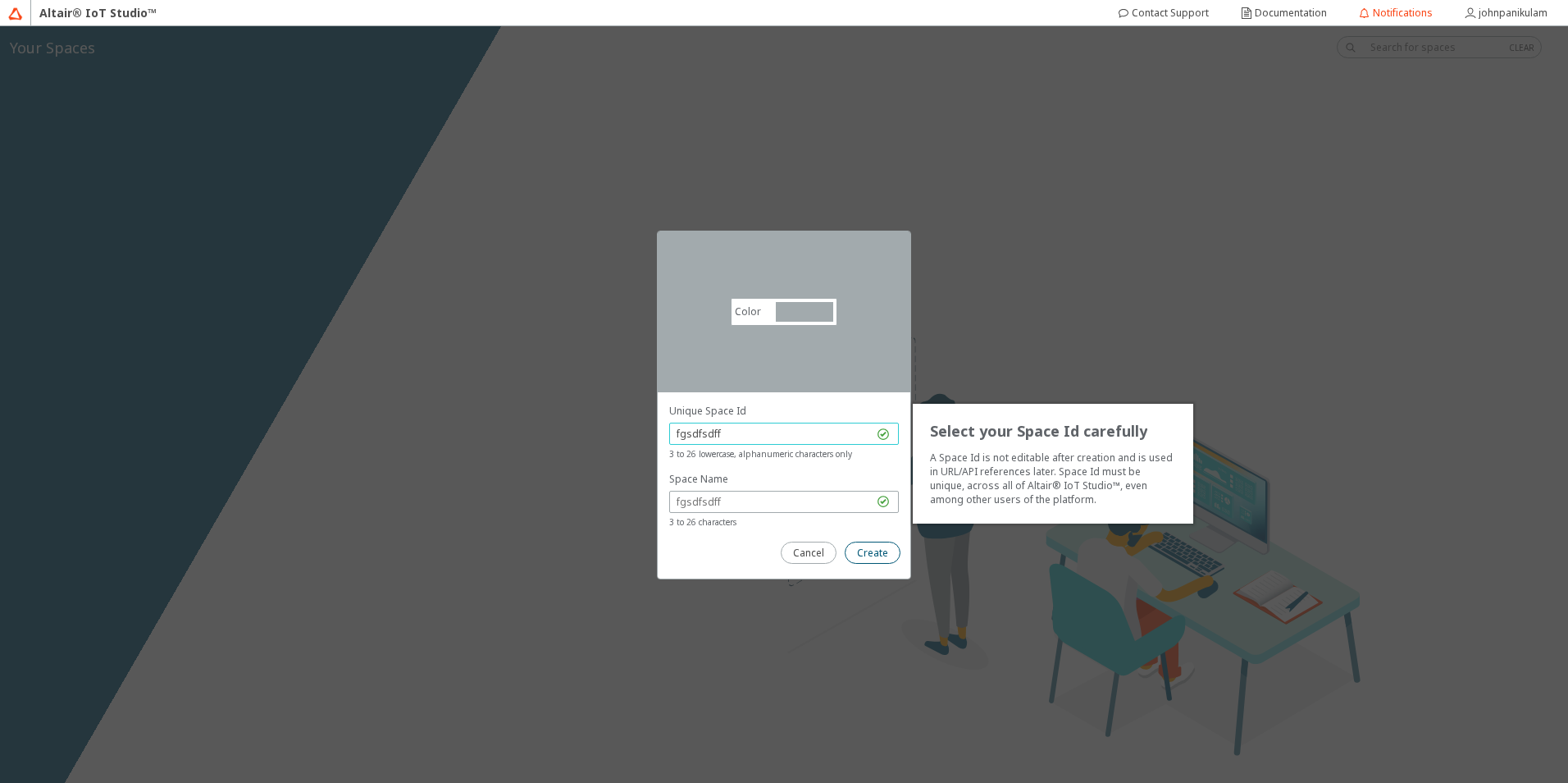
type input "fgsdfsdff"
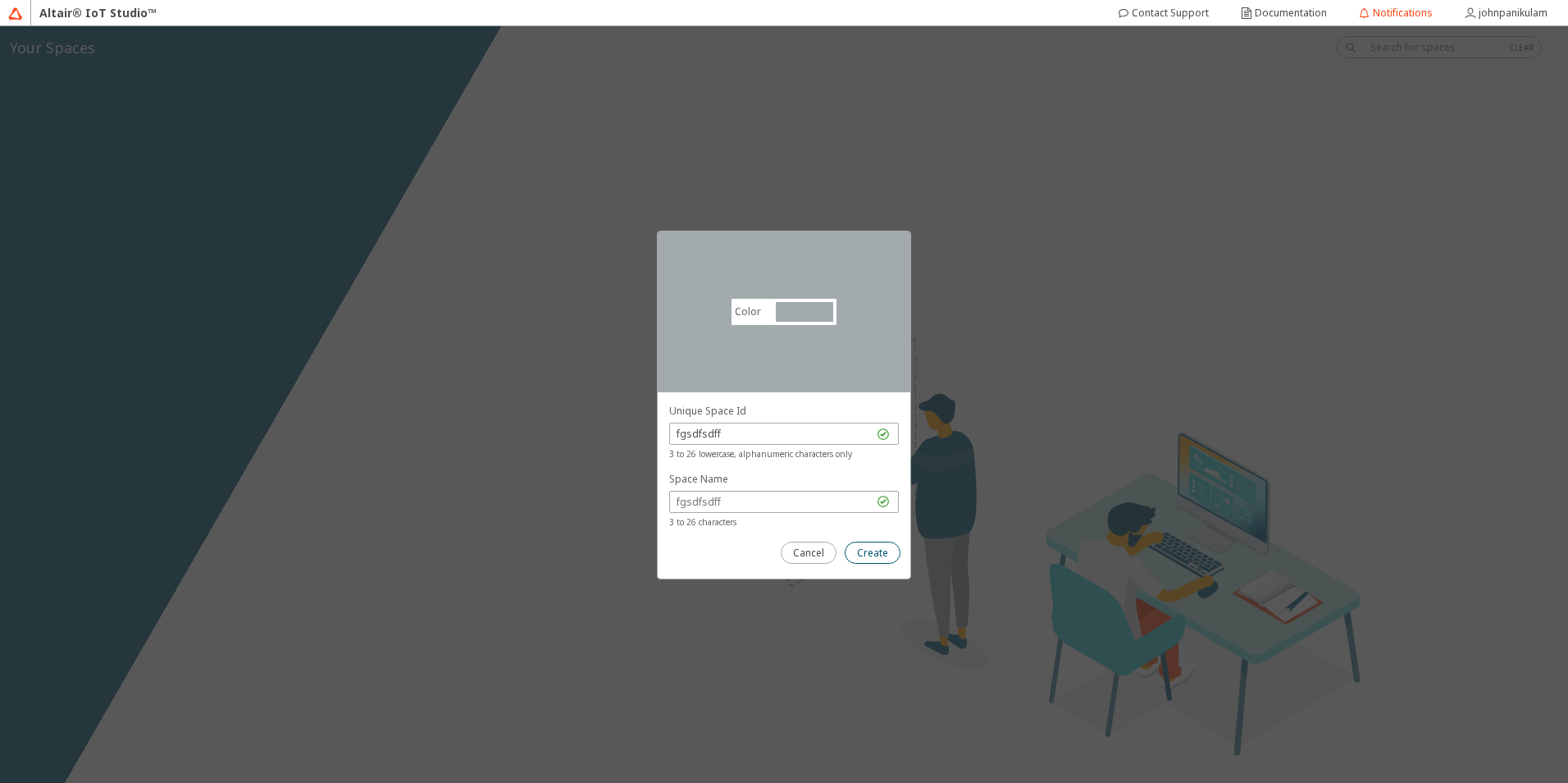
click at [0, 0] on slot "Create" at bounding box center [0, 0] width 0 height 0
click at [0, 0] on slot "Cancel" at bounding box center [0, 0] width 0 height 0
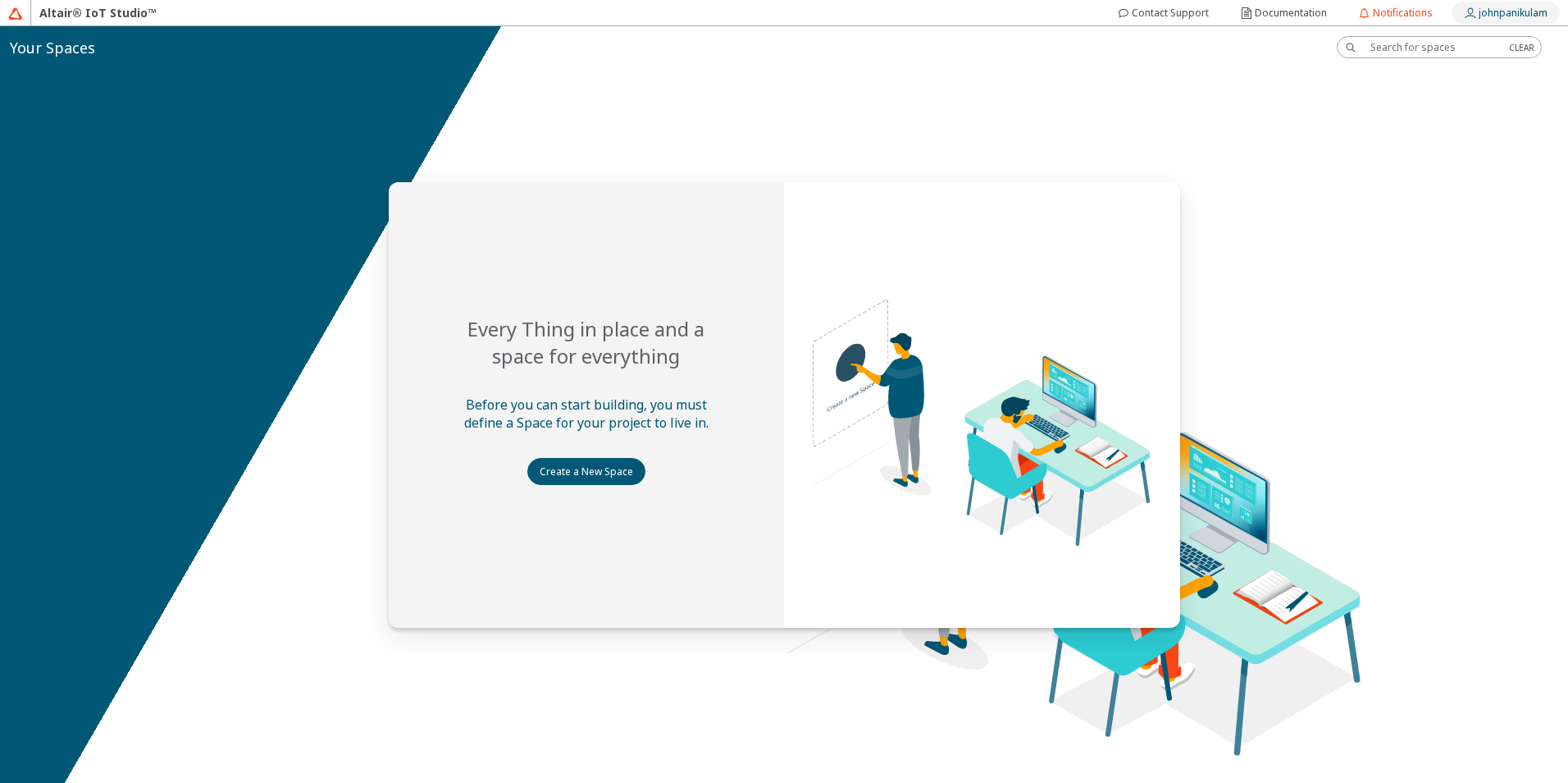
click at [0, 0] on slot "johnpanikulam" at bounding box center [0, 0] width 0 height 0
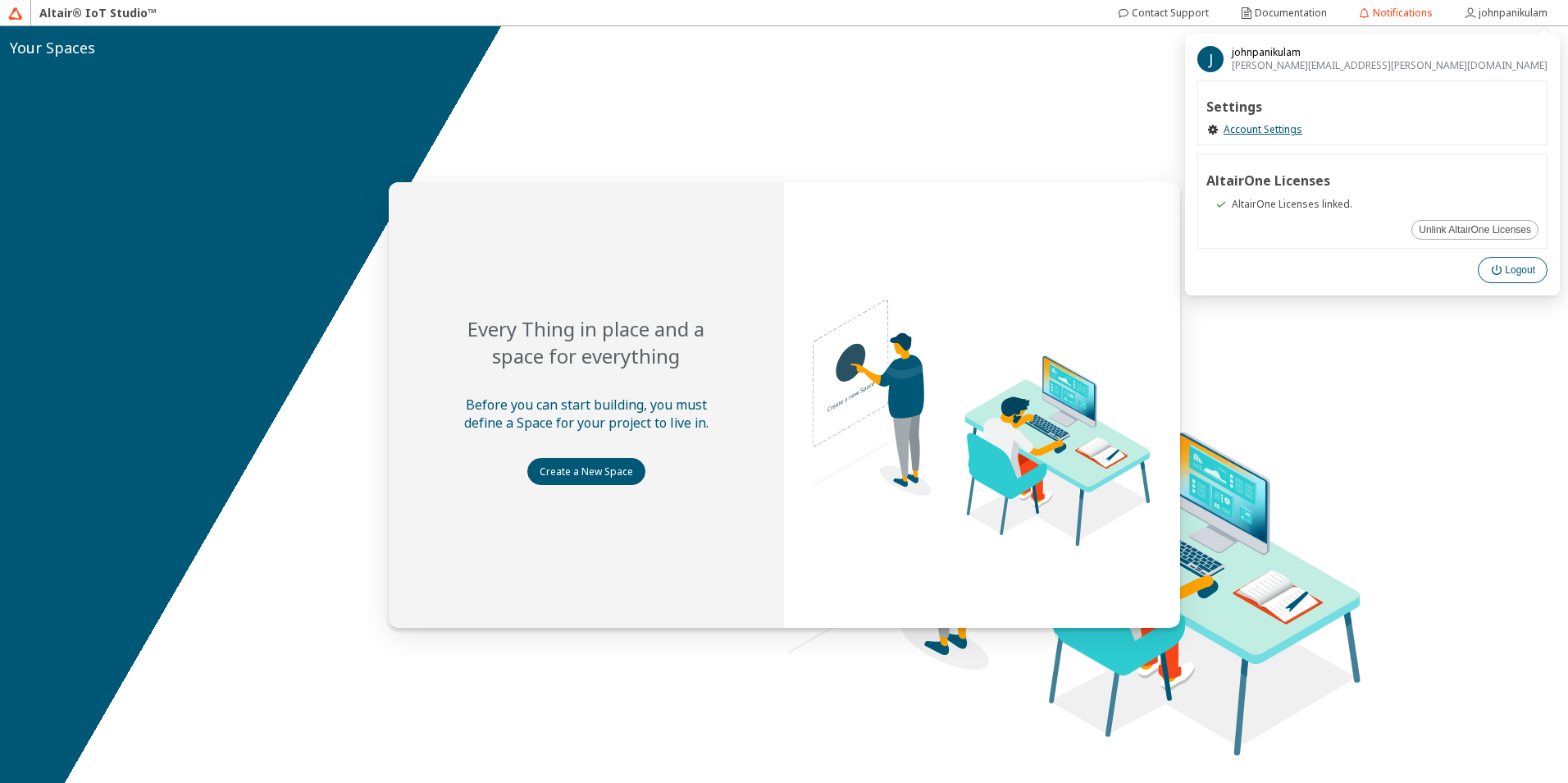
click at [0, 0] on slot "Logout" at bounding box center [0, 0] width 0 height 0
